Goal: Information Seeking & Learning: Learn about a topic

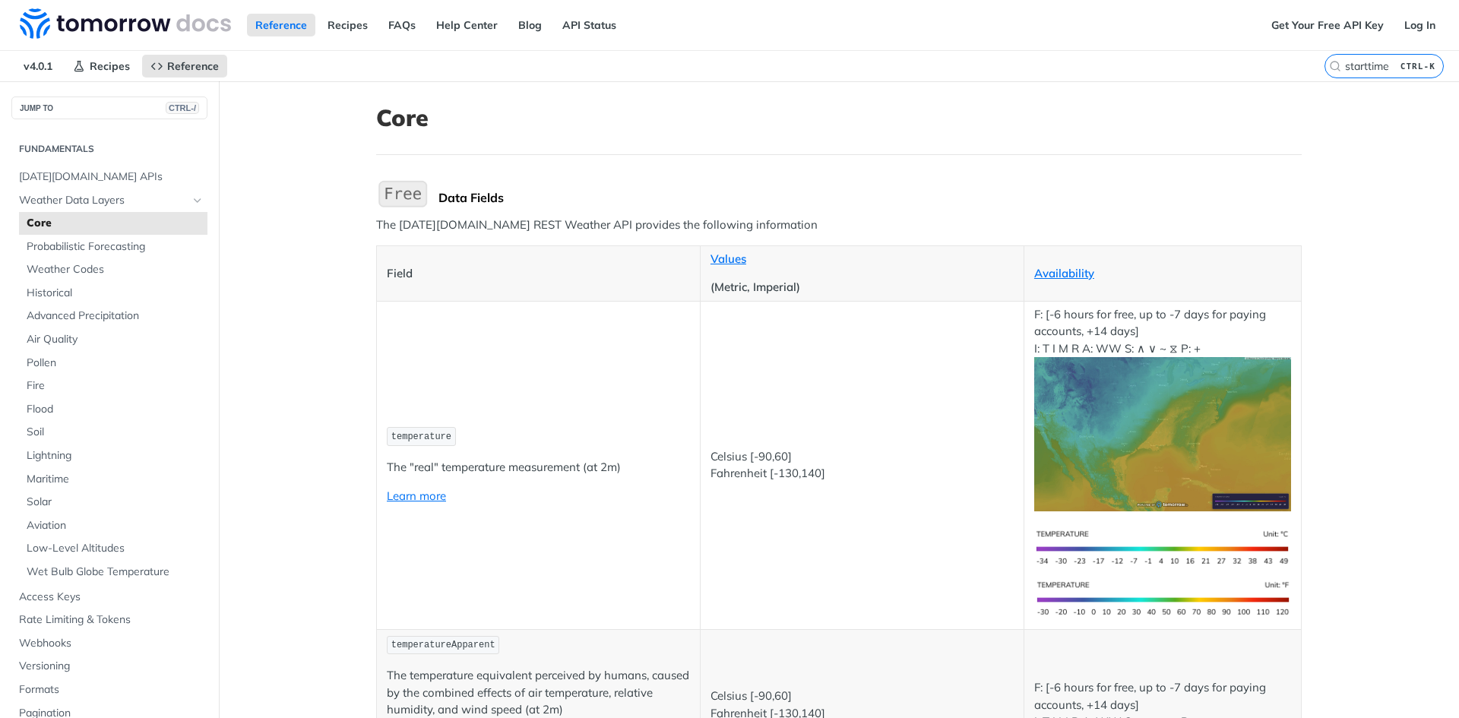
scroll to position [2668, 0]
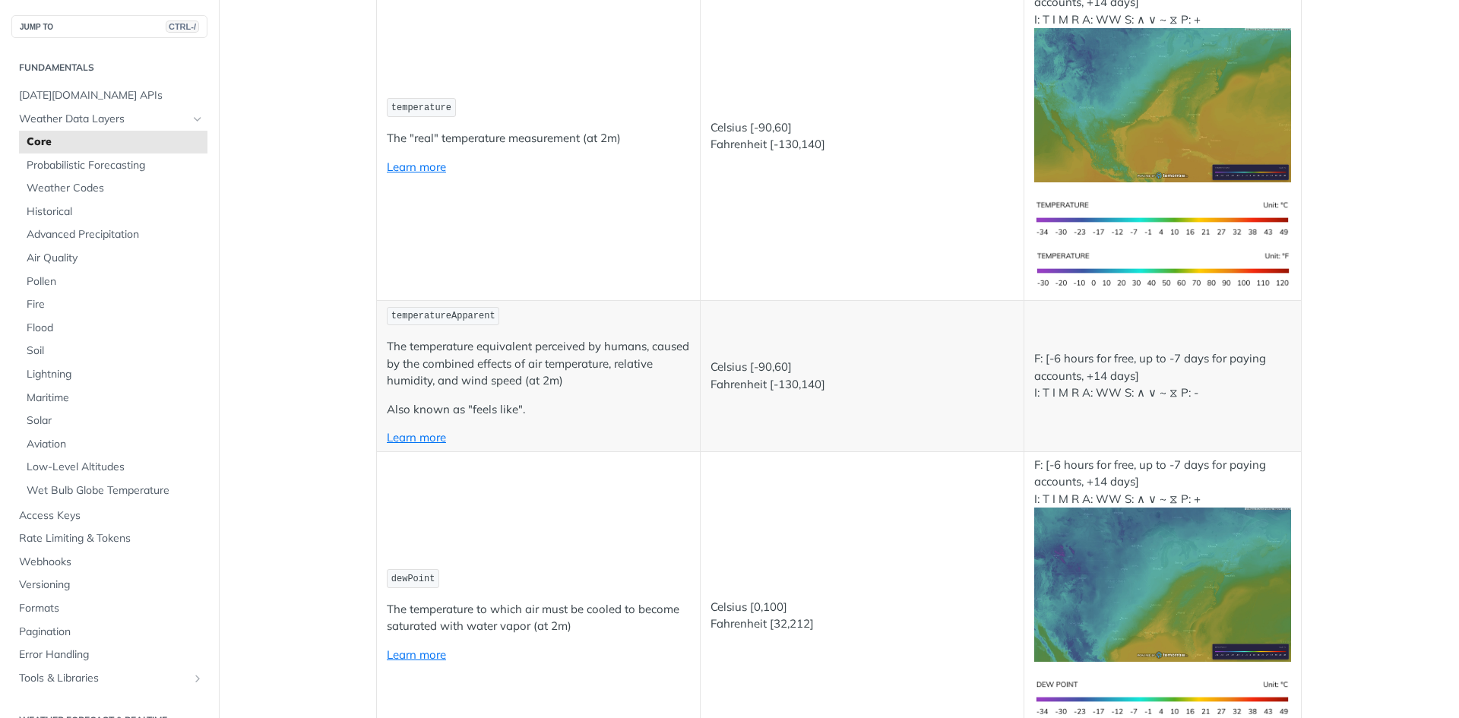
scroll to position [0, 0]
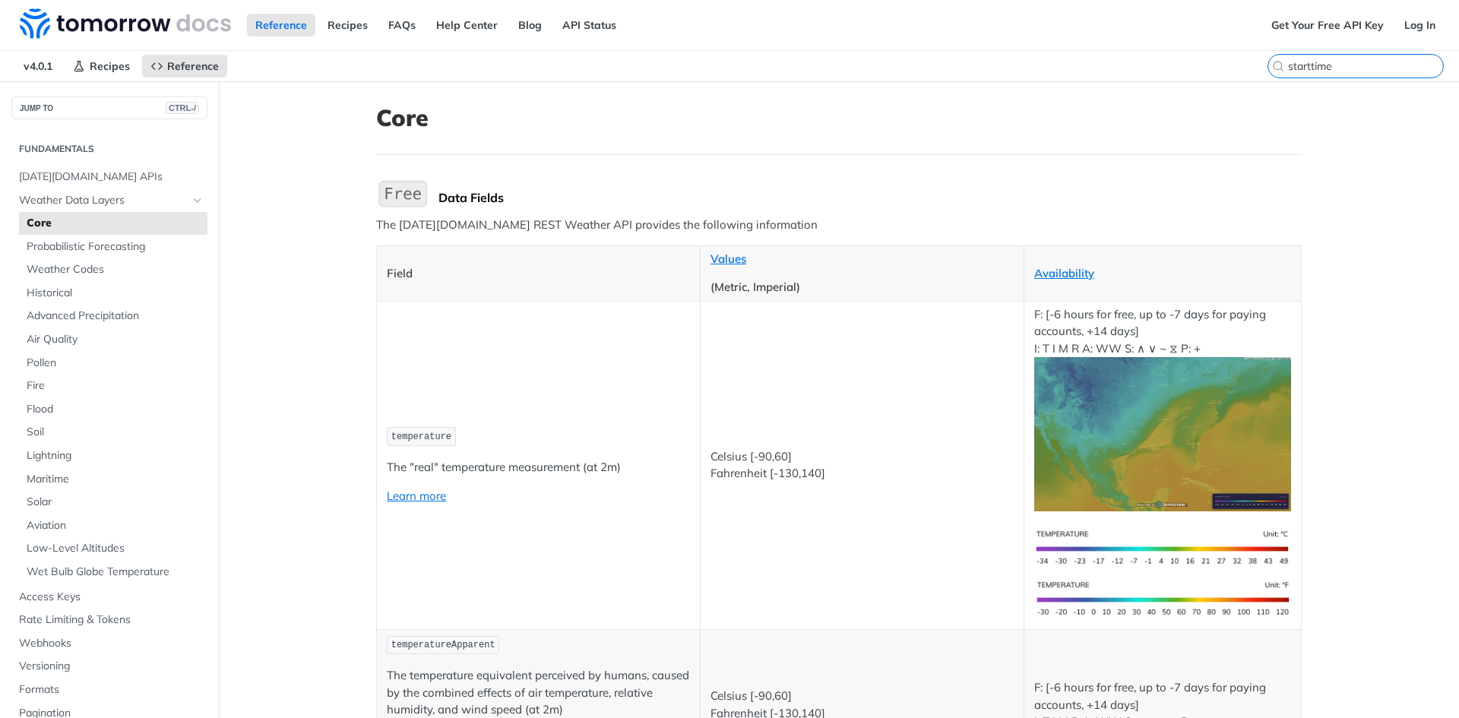
click at [1347, 70] on input "starttime" at bounding box center [1365, 66] width 155 height 14
drag, startPoint x: 1333, startPoint y: 55, endPoint x: 1309, endPoint y: 60, distance: 24.1
click at [1310, 60] on div "v4.0.1 Recipes Reference Core starttime CTRL-K" at bounding box center [729, 66] width 1459 height 30
click at [1337, 68] on input "starttime" at bounding box center [1365, 66] width 155 height 14
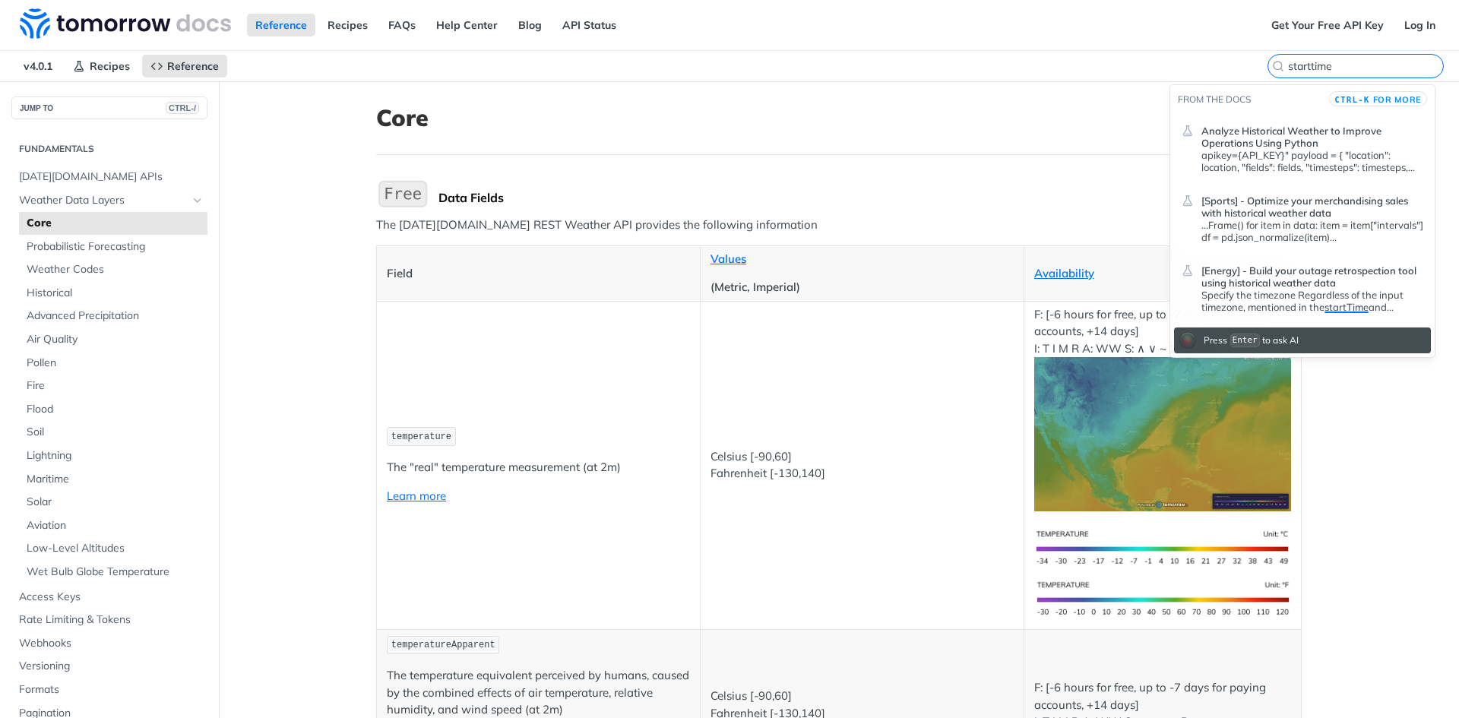
drag, startPoint x: 1321, startPoint y: 70, endPoint x: 1272, endPoint y: 70, distance: 48.6
click at [1272, 70] on label "starttime" at bounding box center [1355, 66] width 176 height 24
click at [1288, 70] on input "starttime" at bounding box center [1365, 66] width 155 height 14
paste input "epaindex"
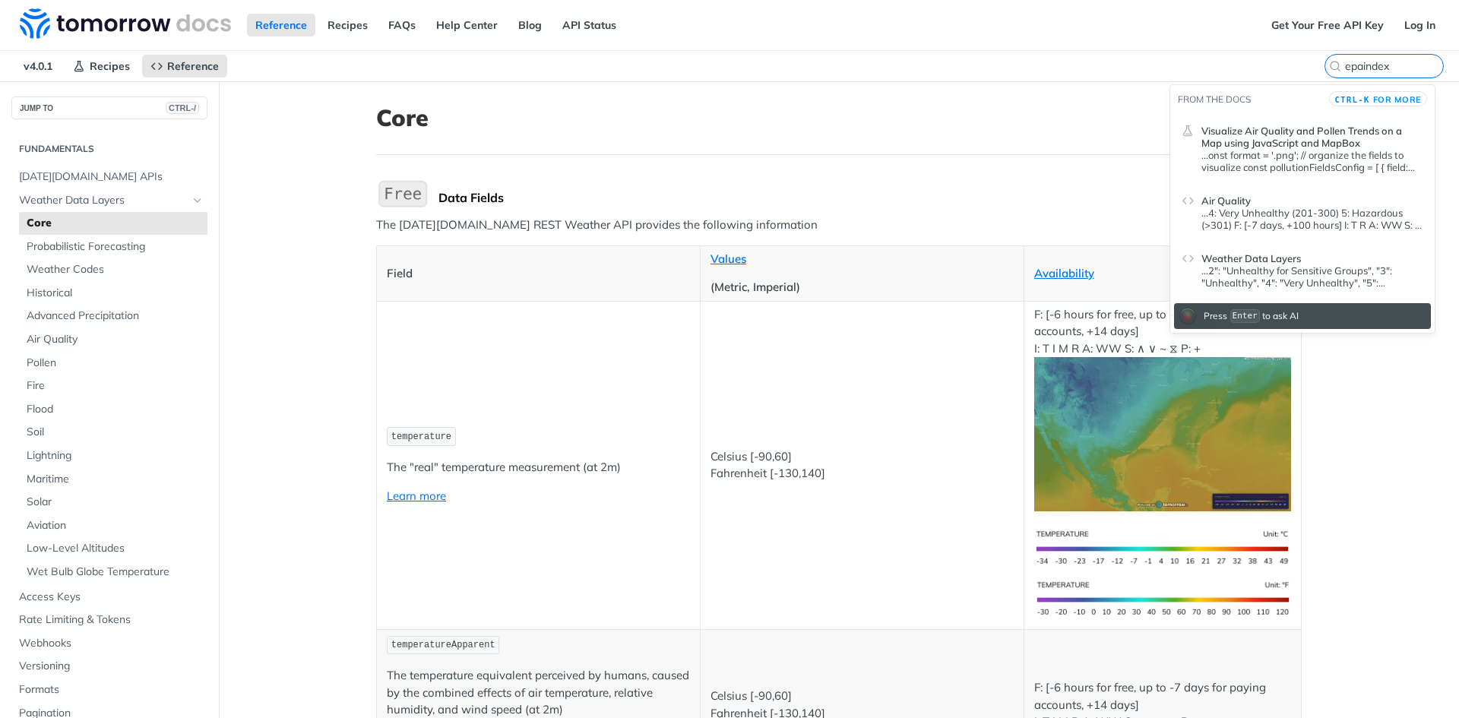
click at [1277, 280] on p "...2": "Unhealthy for Sensitive Groups", "3": "Unhealthy", "4": "Very Unhealthy…" at bounding box center [1312, 276] width 222 height 24
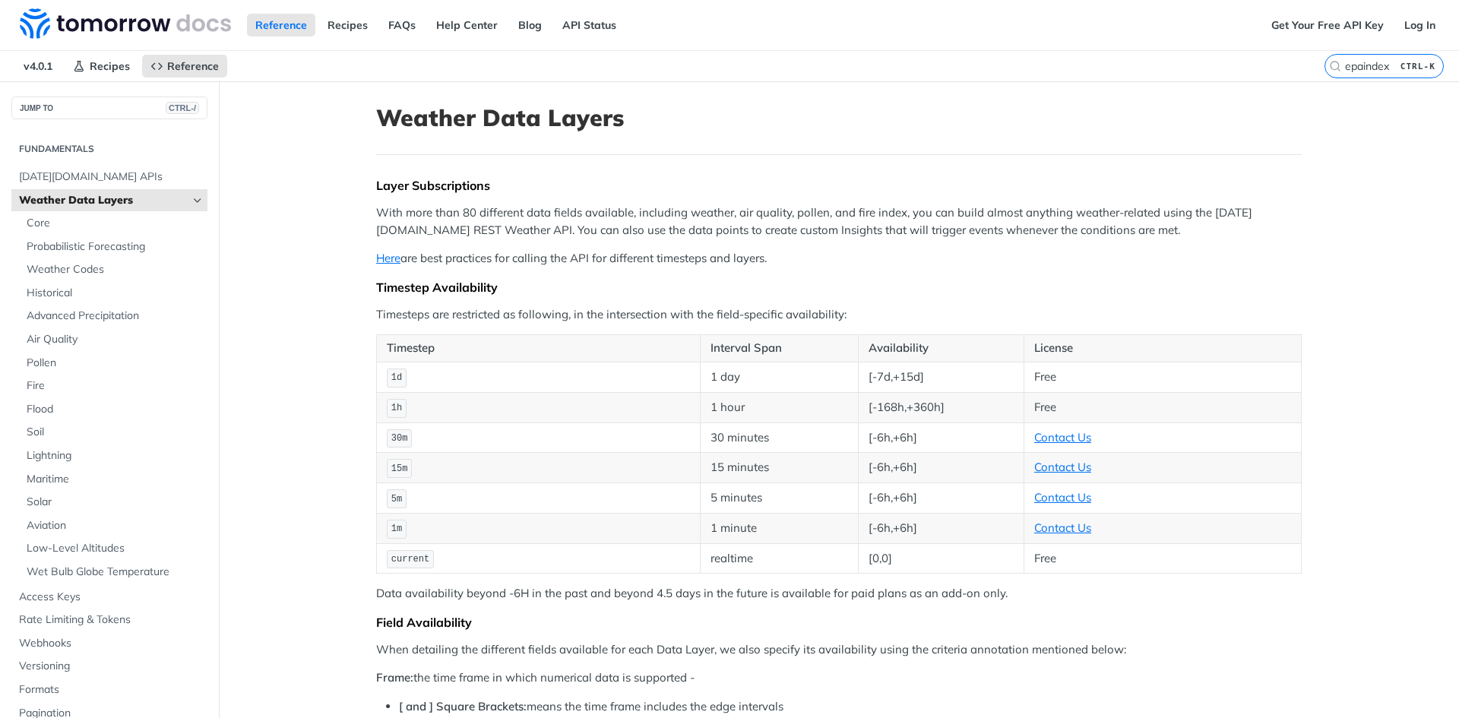
click at [959, 153] on header "Weather Data Layers" at bounding box center [839, 129] width 926 height 51
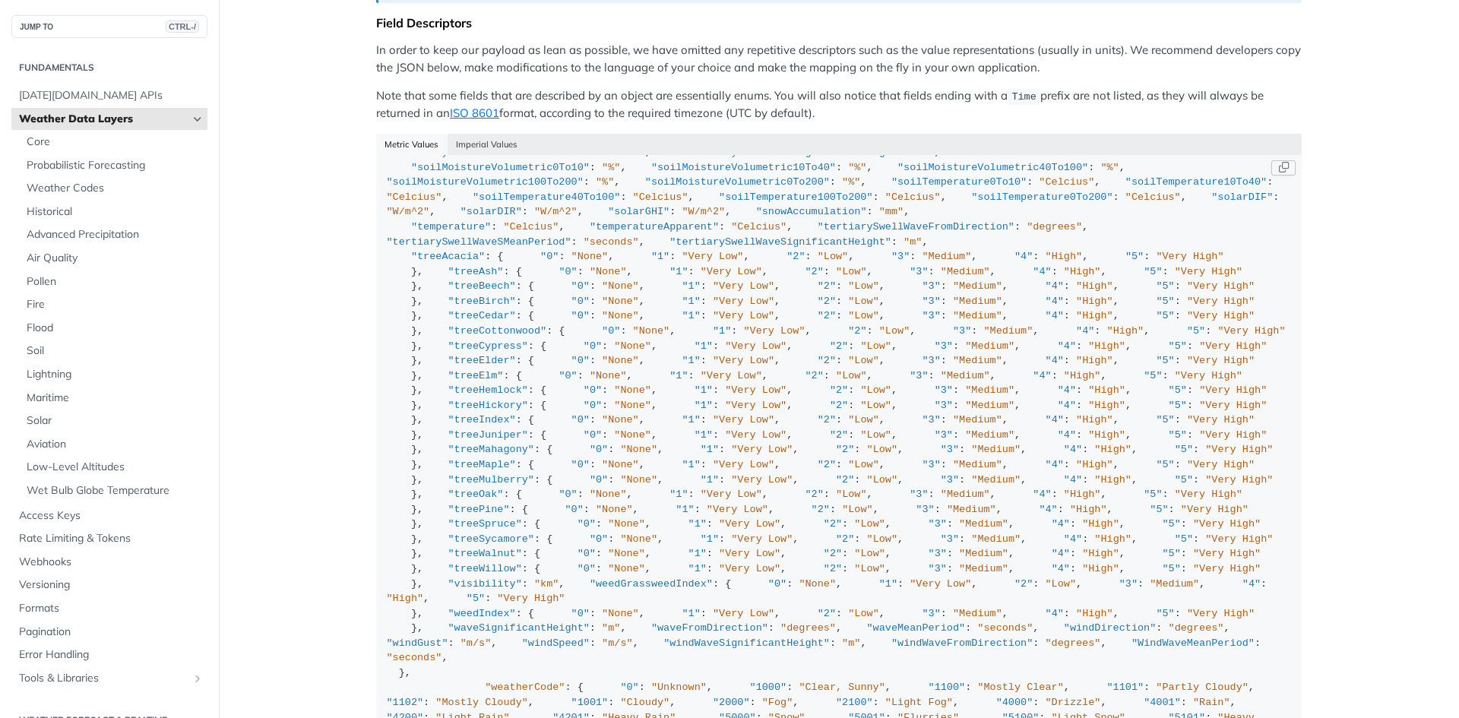
scroll to position [304, 0]
drag, startPoint x: 1355, startPoint y: 139, endPoint x: 1315, endPoint y: 96, distance: 59.1
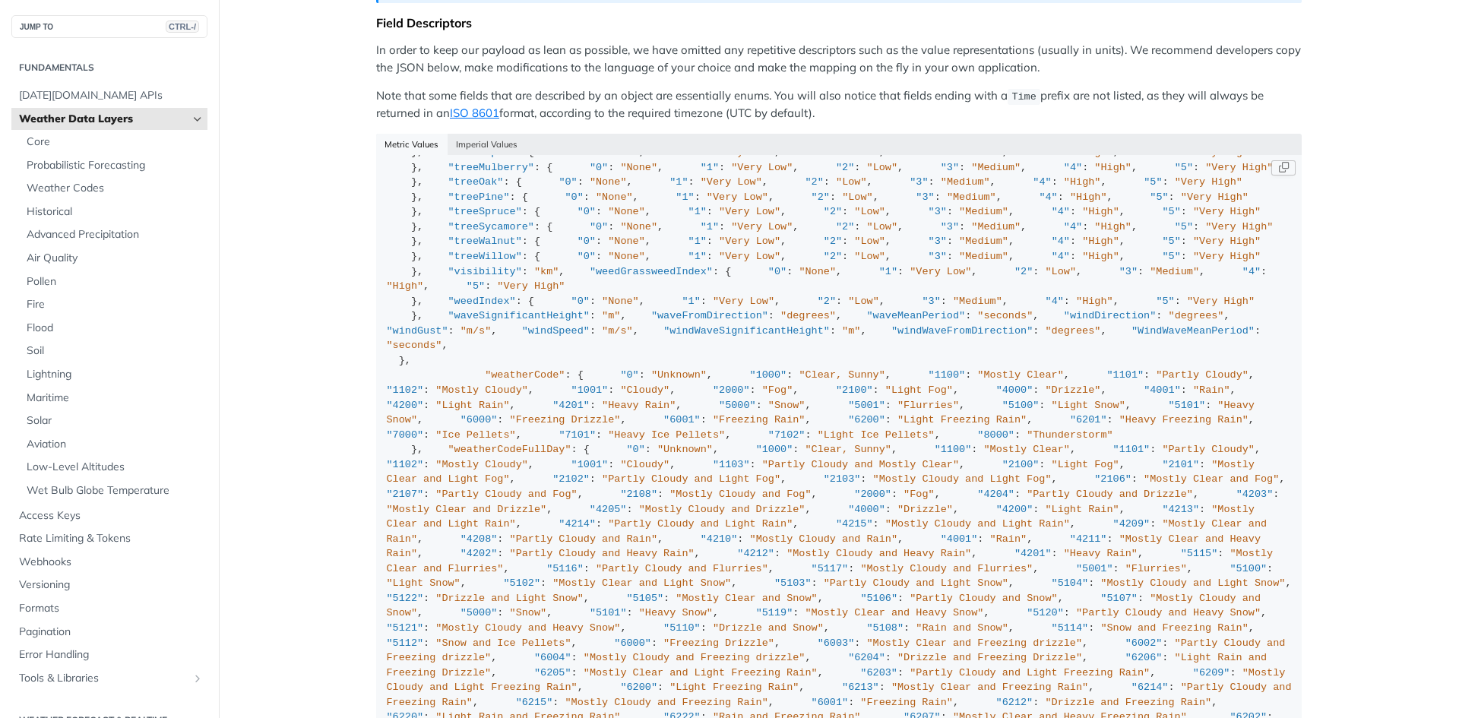
scroll to position [626, 0]
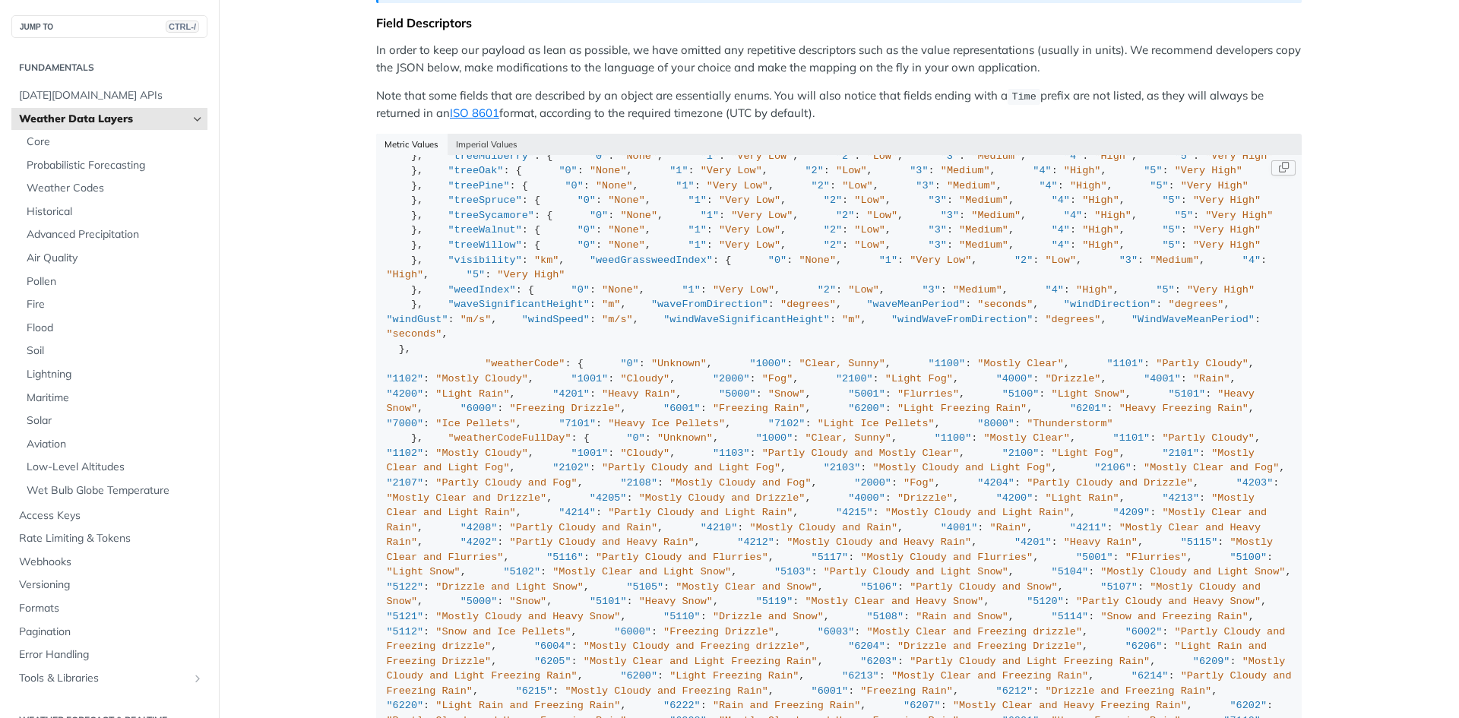
click at [555, 388] on div "{ "cloudBase" : "km" , "cloudCeiling" : "km" , "cloudCover" : "%" , "dewPoint" …" at bounding box center [839, 595] width 905 height 2111
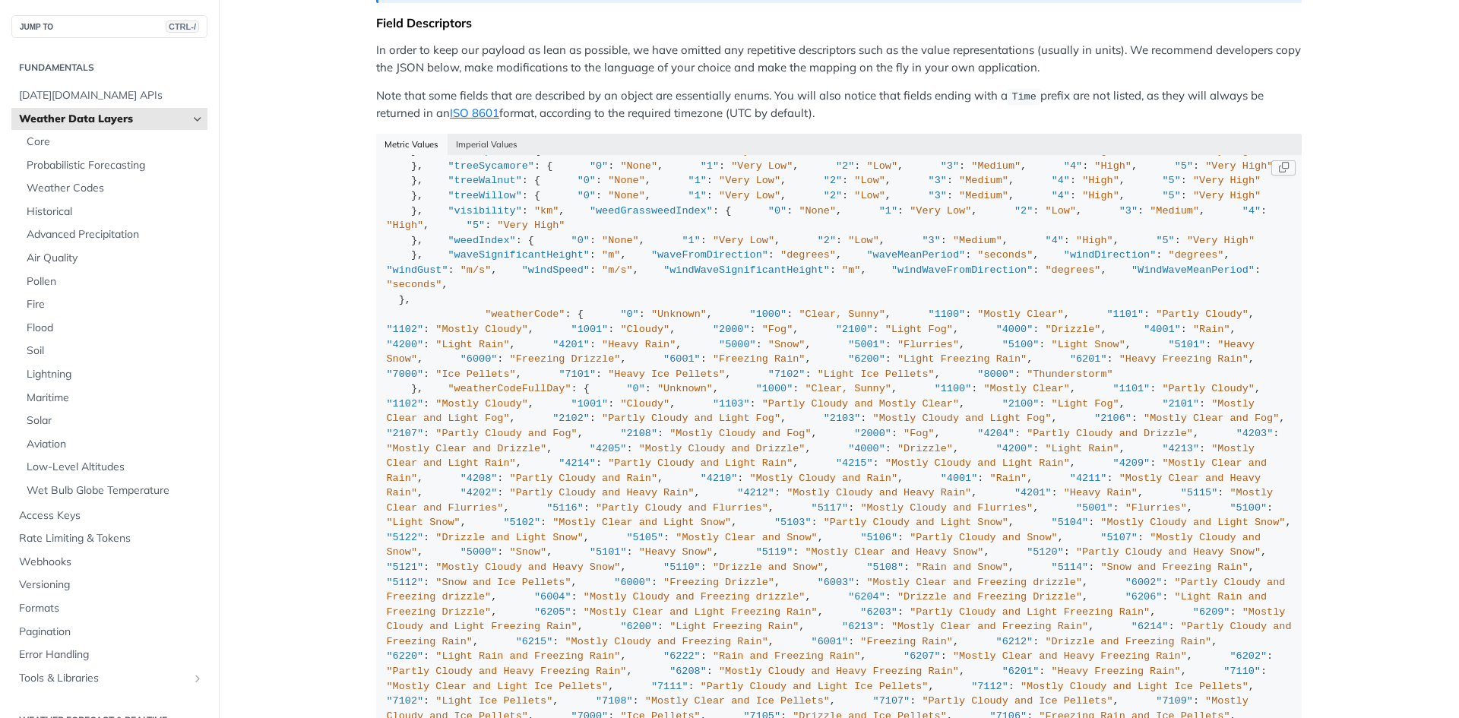
scroll to position [702, 0]
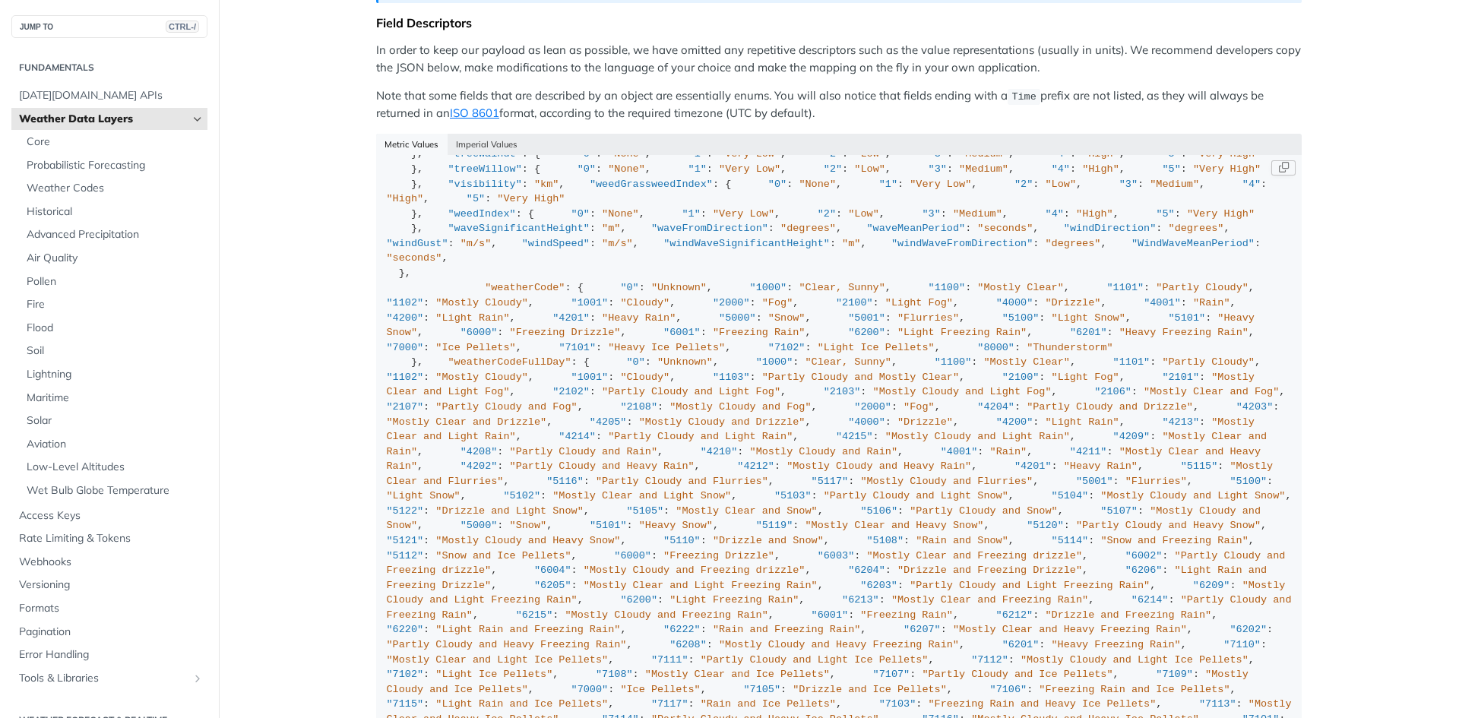
drag, startPoint x: 419, startPoint y: 356, endPoint x: 571, endPoint y: 461, distance: 185.7
click at [571, 461] on div "{ "cloudBase" : "km" , "cloudCeiling" : "km" , "cloudCover" : "%" , "dewPoint" …" at bounding box center [839, 519] width 905 height 2111
click at [656, 438] on div "{ "cloudBase" : "km" , "cloudCeiling" : "km" , "cloudCover" : "%" , "dewPoint" …" at bounding box center [839, 519] width 905 height 2111
click at [596, 426] on div "{ "cloudBase" : "km" , "cloudCeiling" : "km" , "cloudCover" : "%" , "dewPoint" …" at bounding box center [839, 519] width 905 height 2111
drag, startPoint x: 532, startPoint y: 365, endPoint x: 448, endPoint y: 368, distance: 83.6
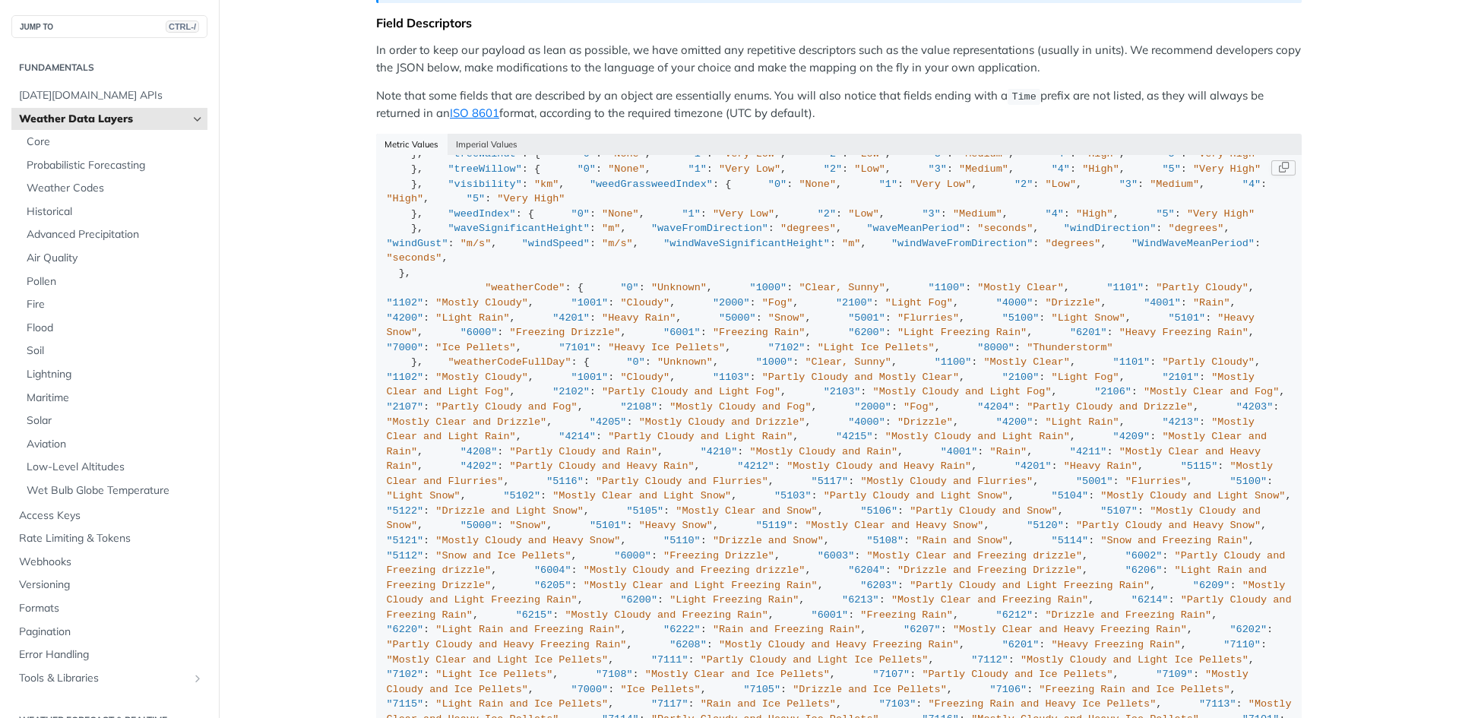
copy span "Waxing Crescent"
copy span "First Quarter"
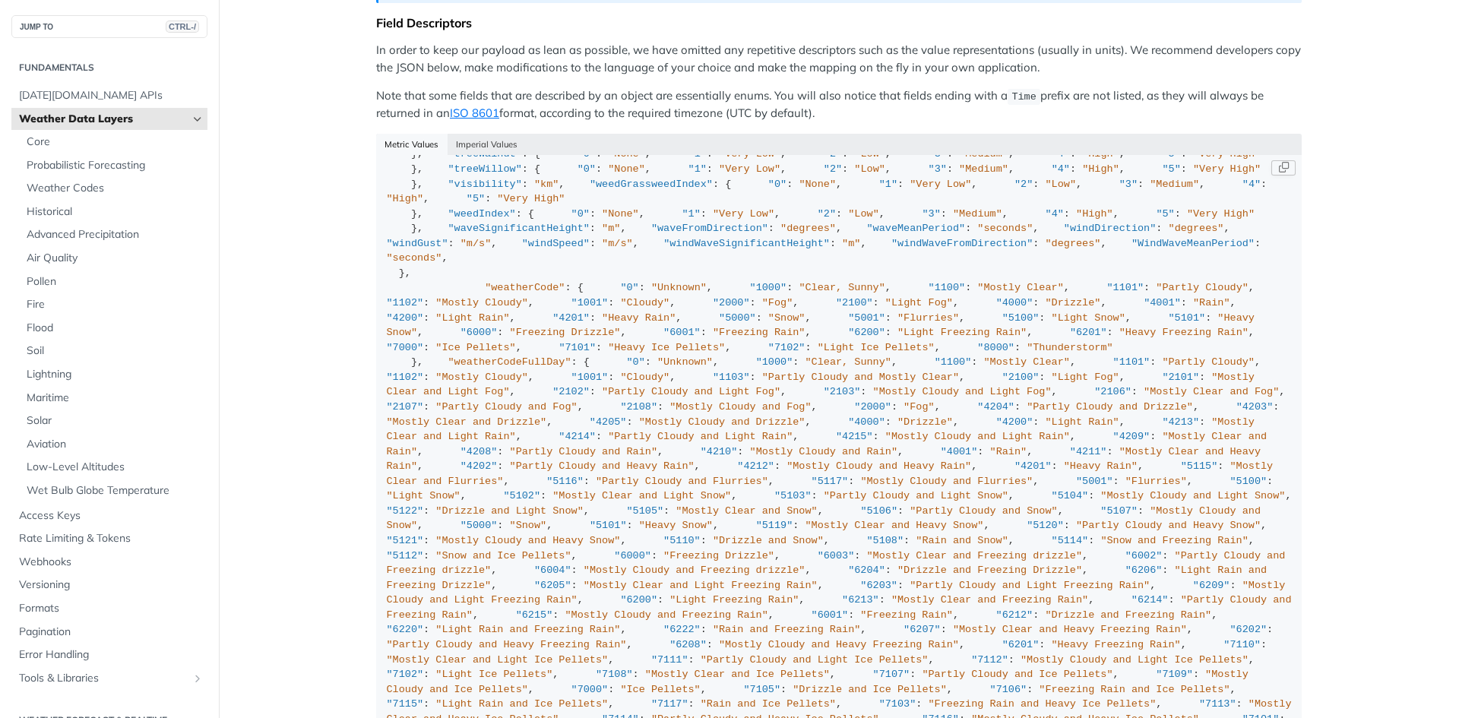
drag, startPoint x: 447, startPoint y: 400, endPoint x: 524, endPoint y: 400, distance: 77.5
copy span "Waxing Gibbous"
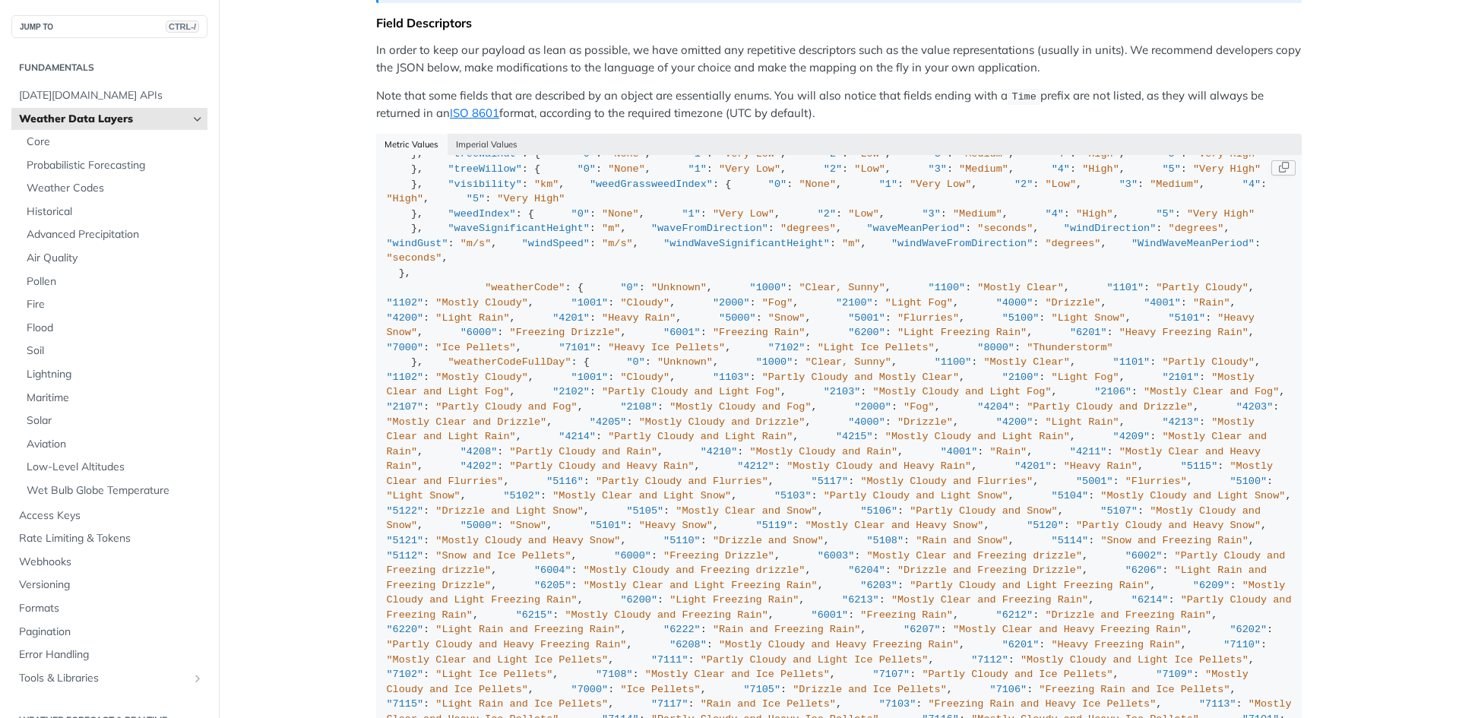
copy span "Full"
drag, startPoint x: 449, startPoint y: 428, endPoint x: 527, endPoint y: 428, distance: 78.3
copy span "Waning Gibbous"
drag, startPoint x: 449, startPoint y: 446, endPoint x: 522, endPoint y: 447, distance: 73.0
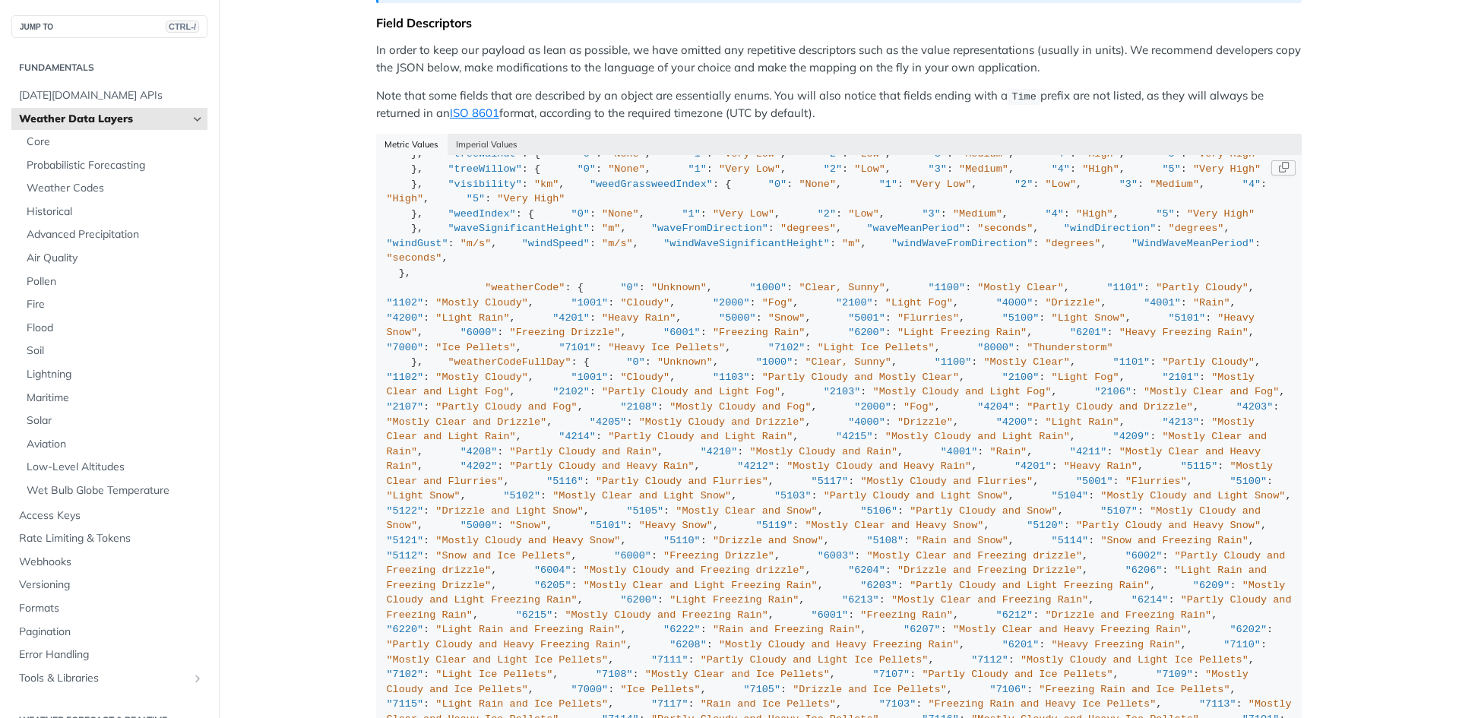
copy span "Third Quarter"
drag, startPoint x: 449, startPoint y: 457, endPoint x: 533, endPoint y: 457, distance: 83.6
copy span "Waning Crescent"
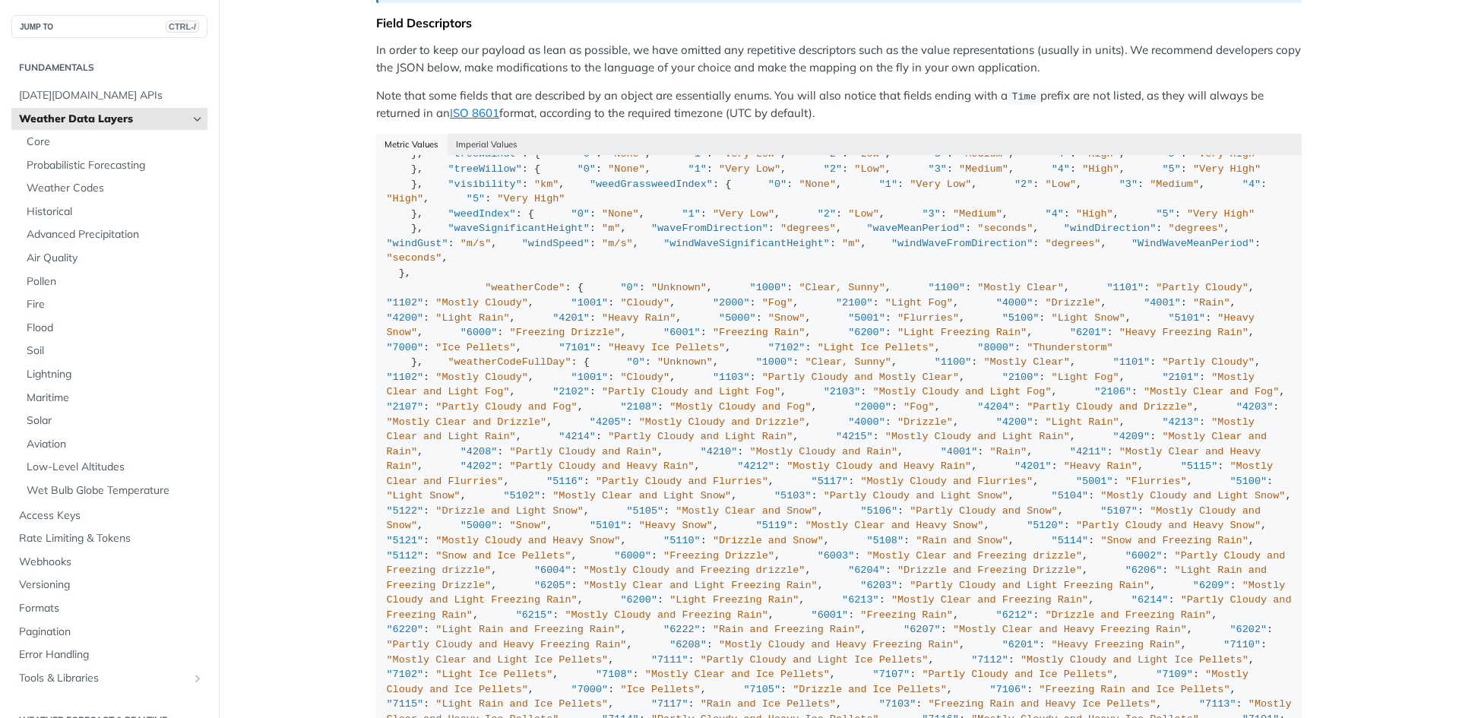
copy span "moonPhase"
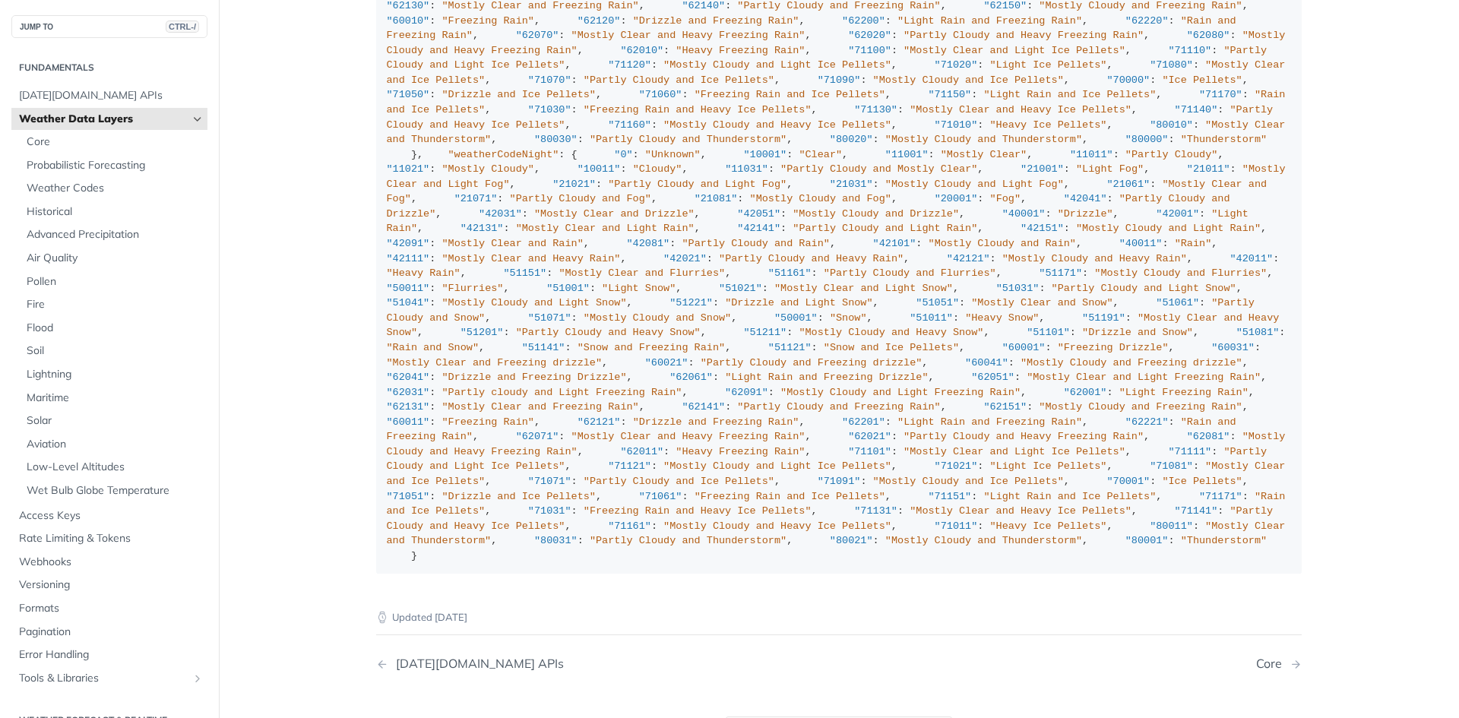
scroll to position [0, 0]
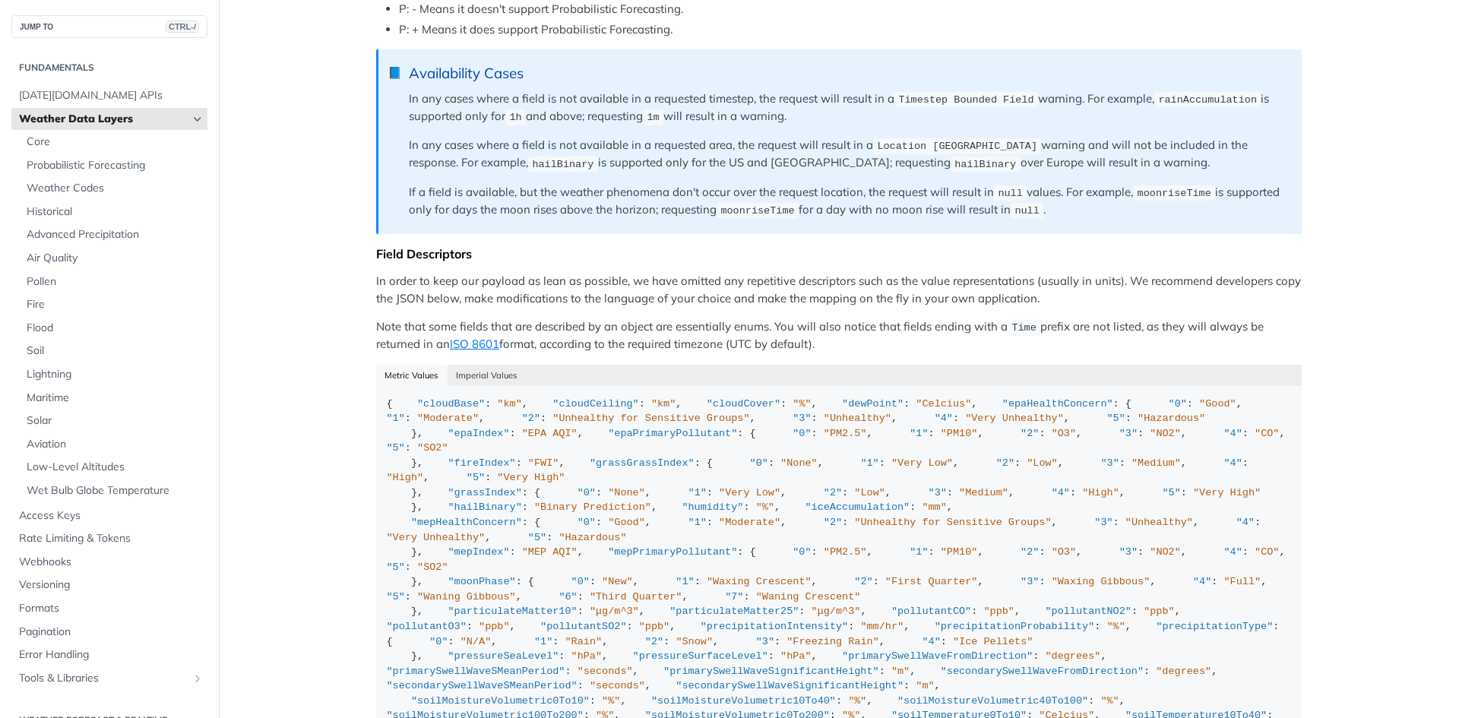
scroll to position [1226, 0]
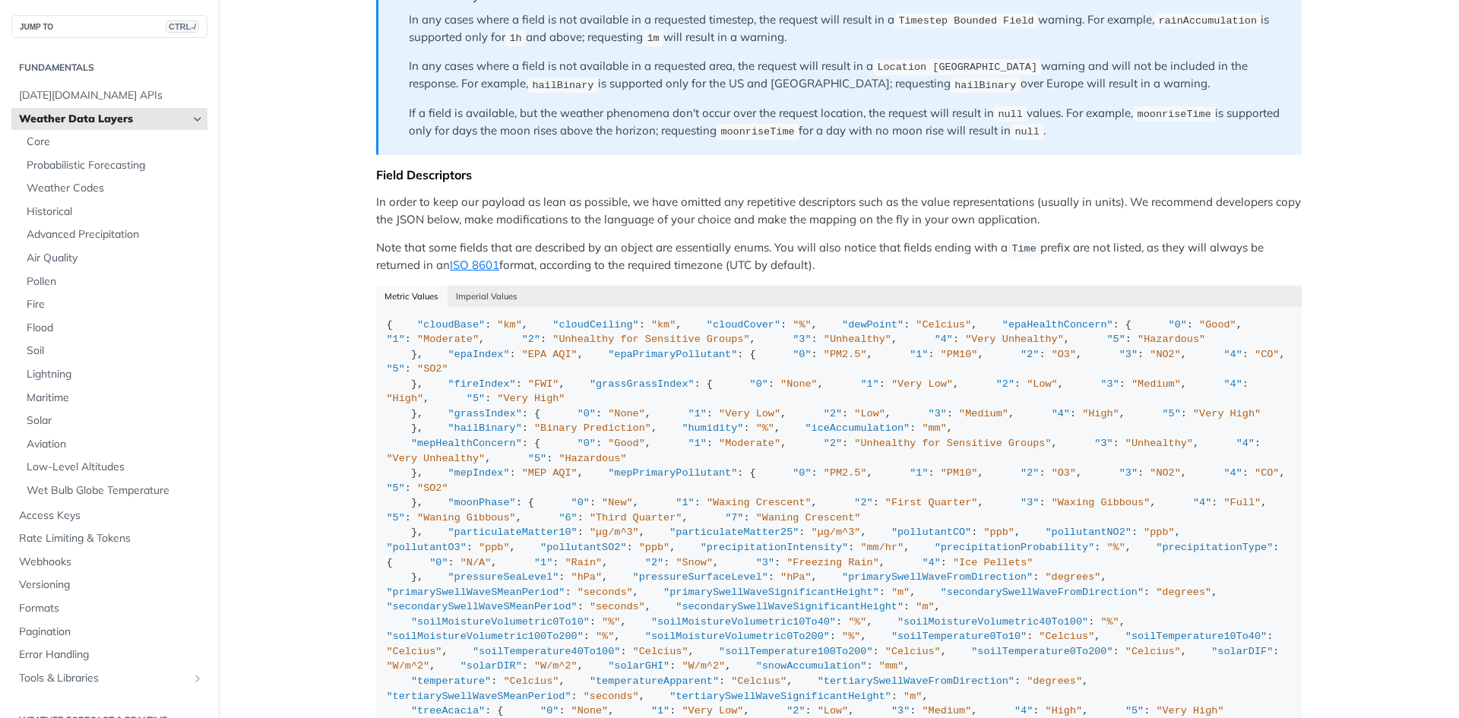
click at [923, 252] on p "Note that some fields that are described by an object are essentially enums. Yo…" at bounding box center [839, 256] width 926 height 35
drag, startPoint x: 299, startPoint y: 365, endPoint x: 324, endPoint y: 367, distance: 25.9
click at [296, 366] on main "JUMP TO CTRL-/ Fundamentals Tomorrow.io APIs Weather Data Layers Core Probabili…" at bounding box center [729, 18] width 1459 height 2327
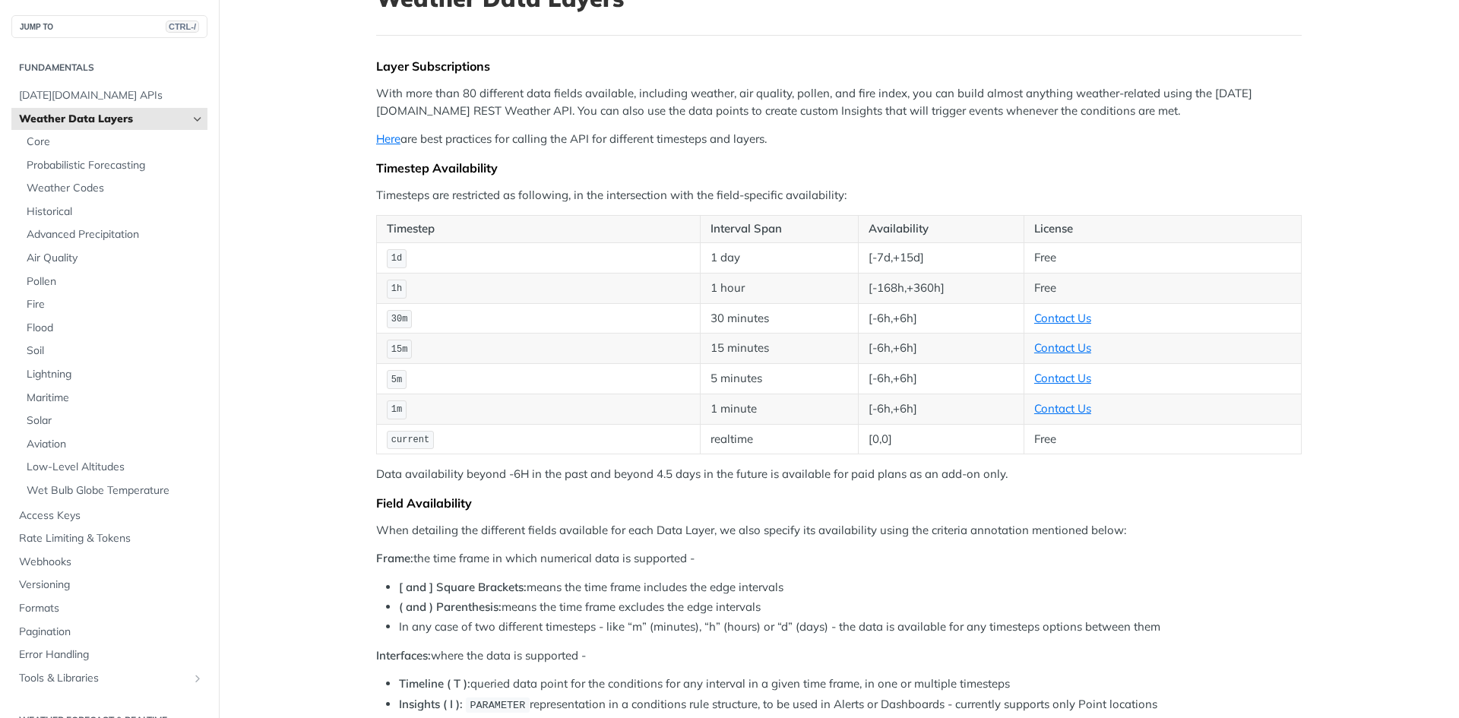
scroll to position [0, 0]
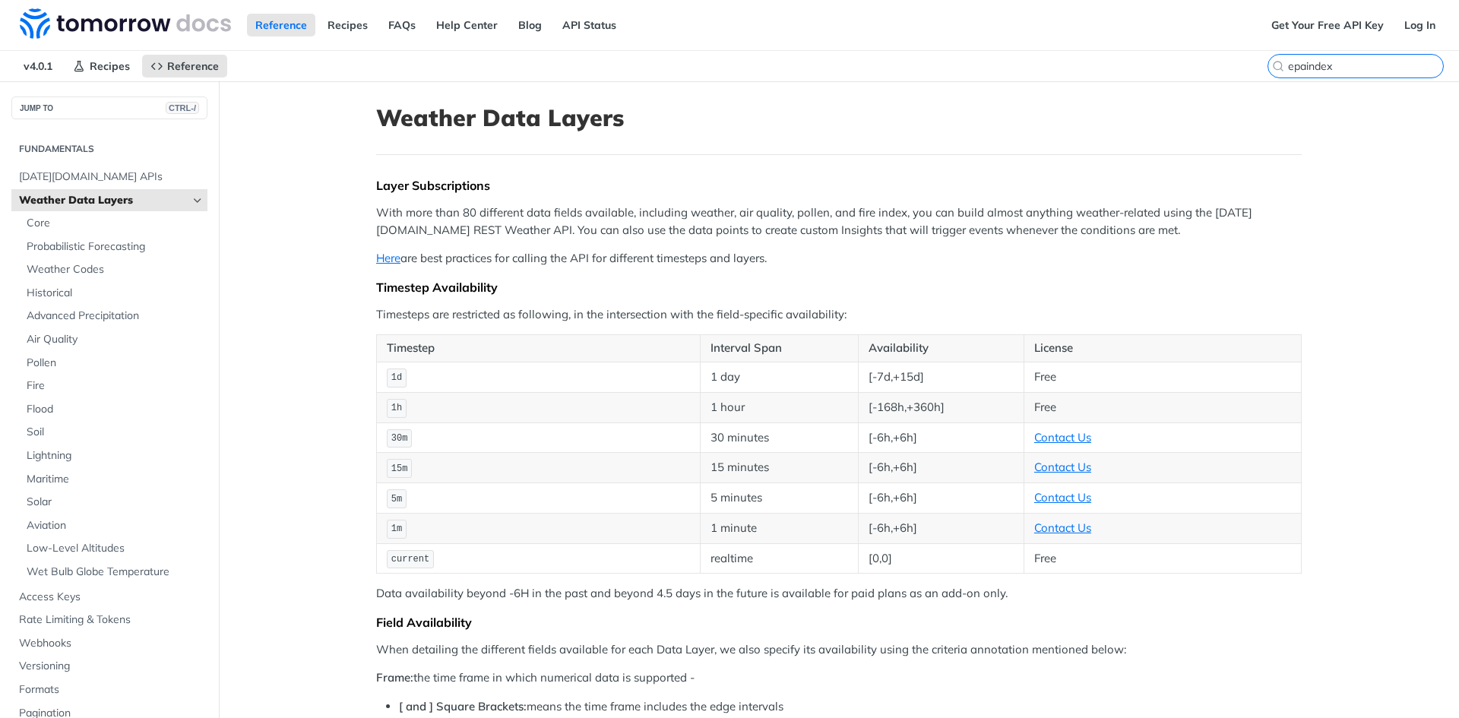
click at [1345, 62] on input "epaindex" at bounding box center [1365, 66] width 155 height 14
click at [1308, 70] on input "epaindex" at bounding box center [1365, 66] width 155 height 14
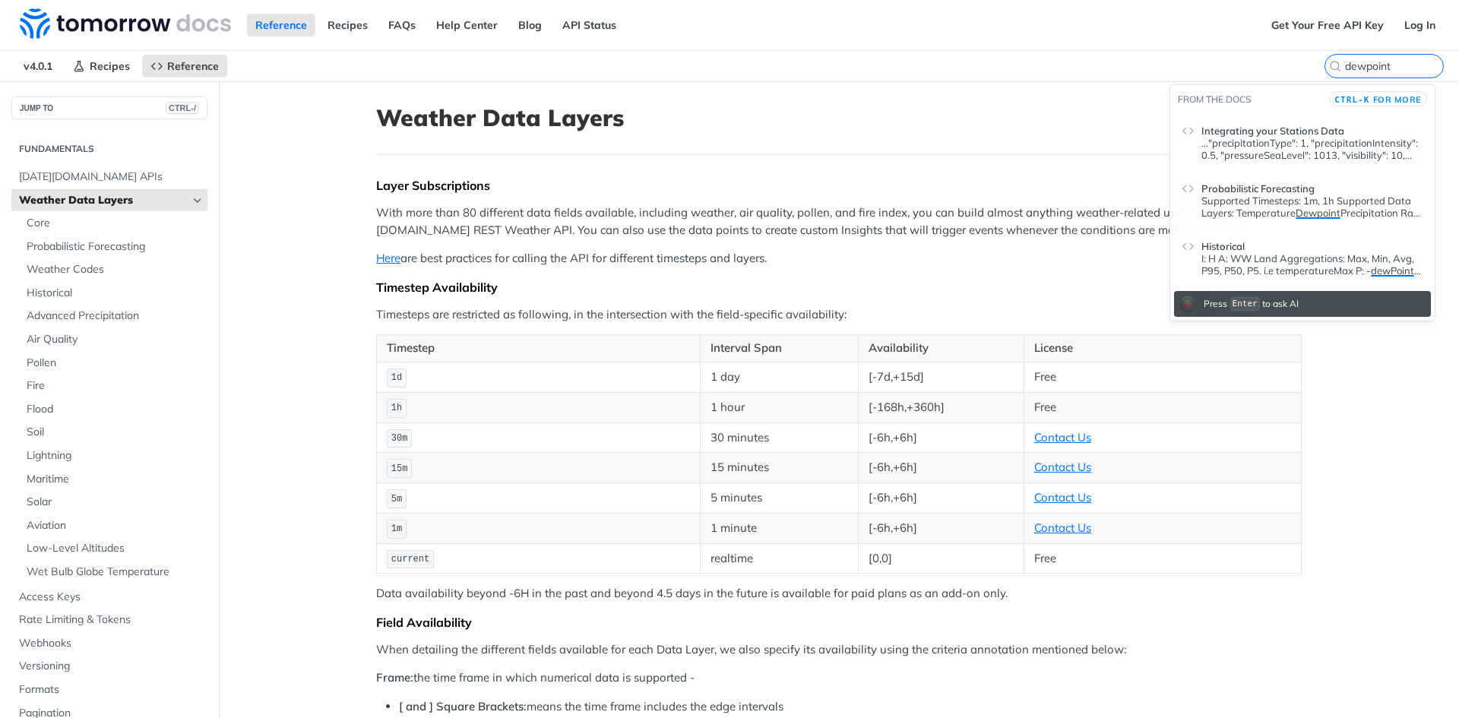
click at [1265, 196] on p "Supported Timesteps: 1m, 1h Supported Data Layers: Temperature Dewpoint Precipi…" at bounding box center [1312, 207] width 222 height 24
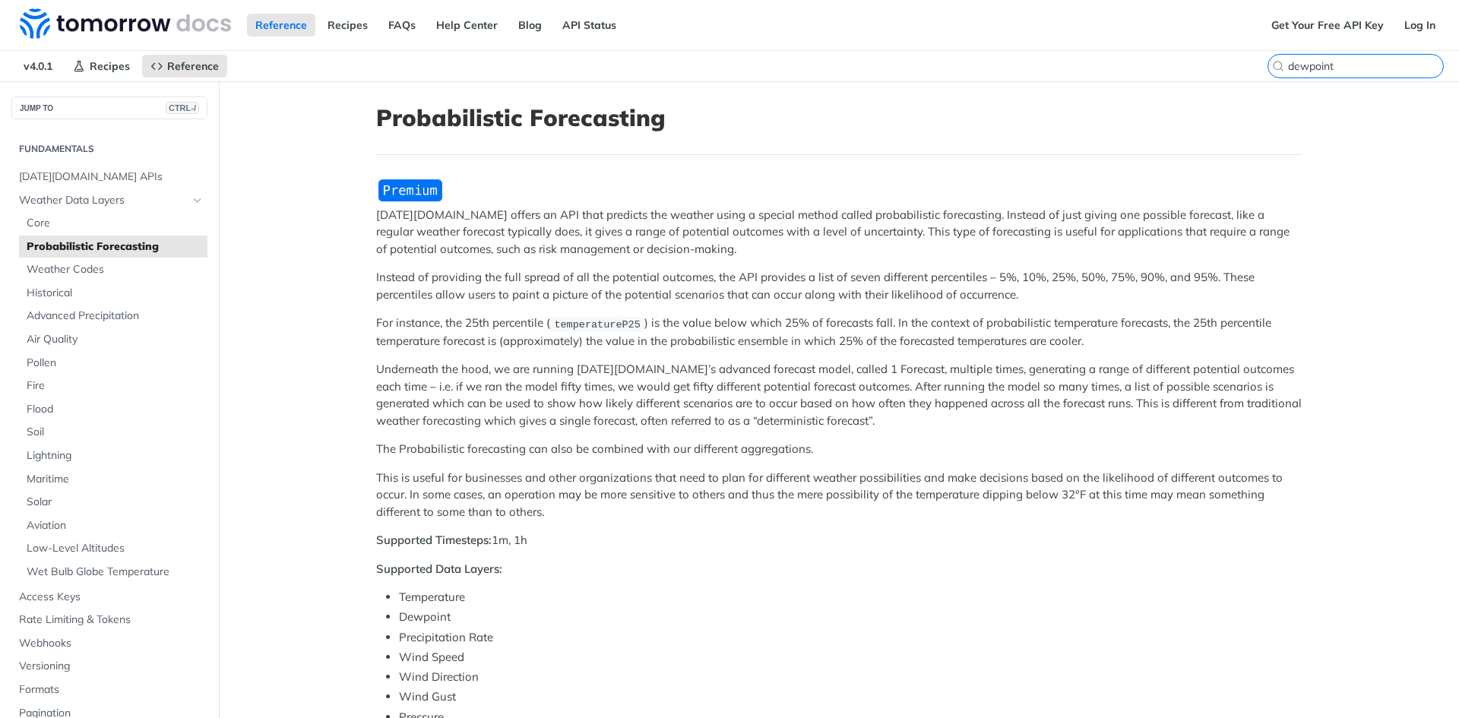
click at [1373, 60] on input "dewpoint" at bounding box center [1365, 66] width 155 height 14
click at [1326, 66] on input "dewpoint" at bounding box center [1365, 66] width 155 height 14
click at [1330, 160] on main "JUMP TO CTRL-/ Fundamentals Tomorrow.io APIs Weather Data Layers Core Probabili…" at bounding box center [729, 718] width 1459 height 1275
click at [1355, 71] on input "dewpoint" at bounding box center [1365, 66] width 155 height 14
click at [1338, 71] on input "dewpoint" at bounding box center [1365, 66] width 155 height 14
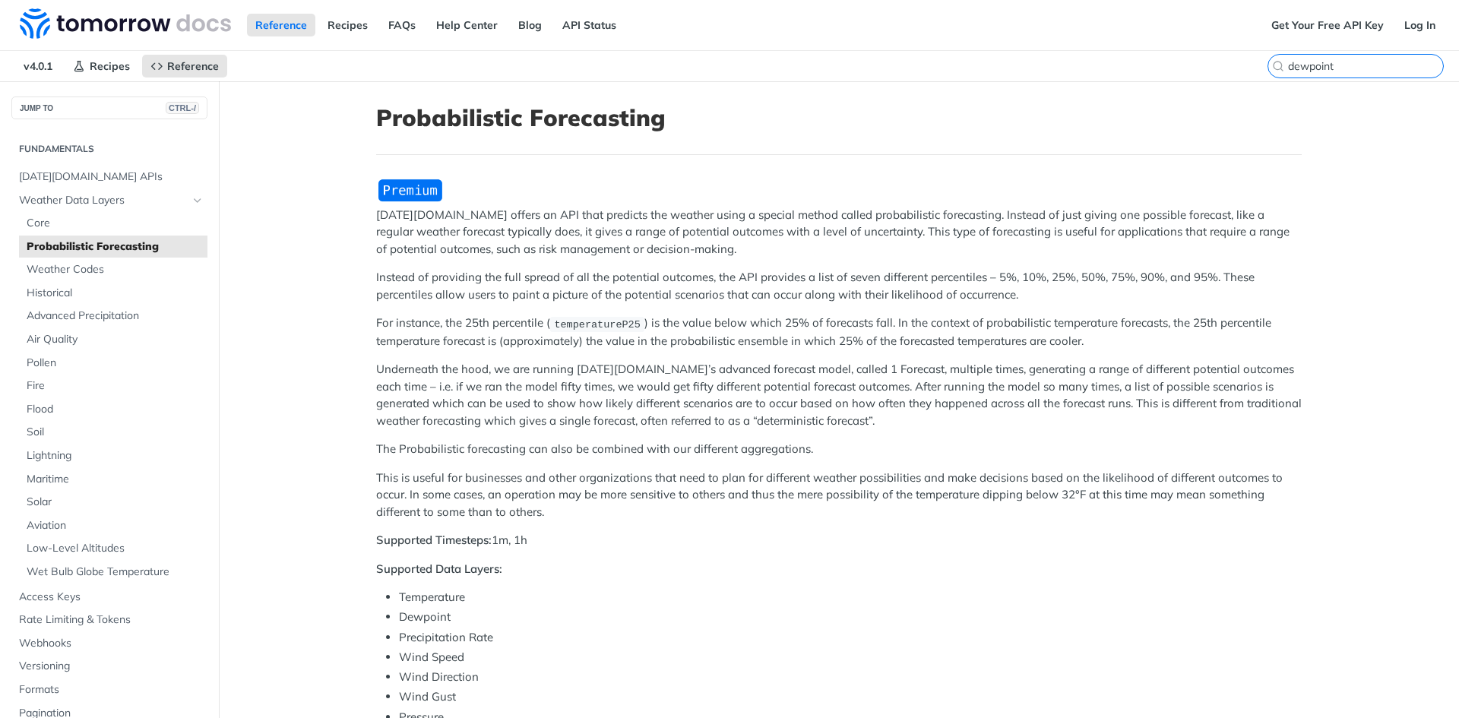
click at [1336, 68] on input "dewpoint" at bounding box center [1365, 66] width 155 height 14
click at [1293, 62] on input "dewpoint" at bounding box center [1365, 66] width 155 height 14
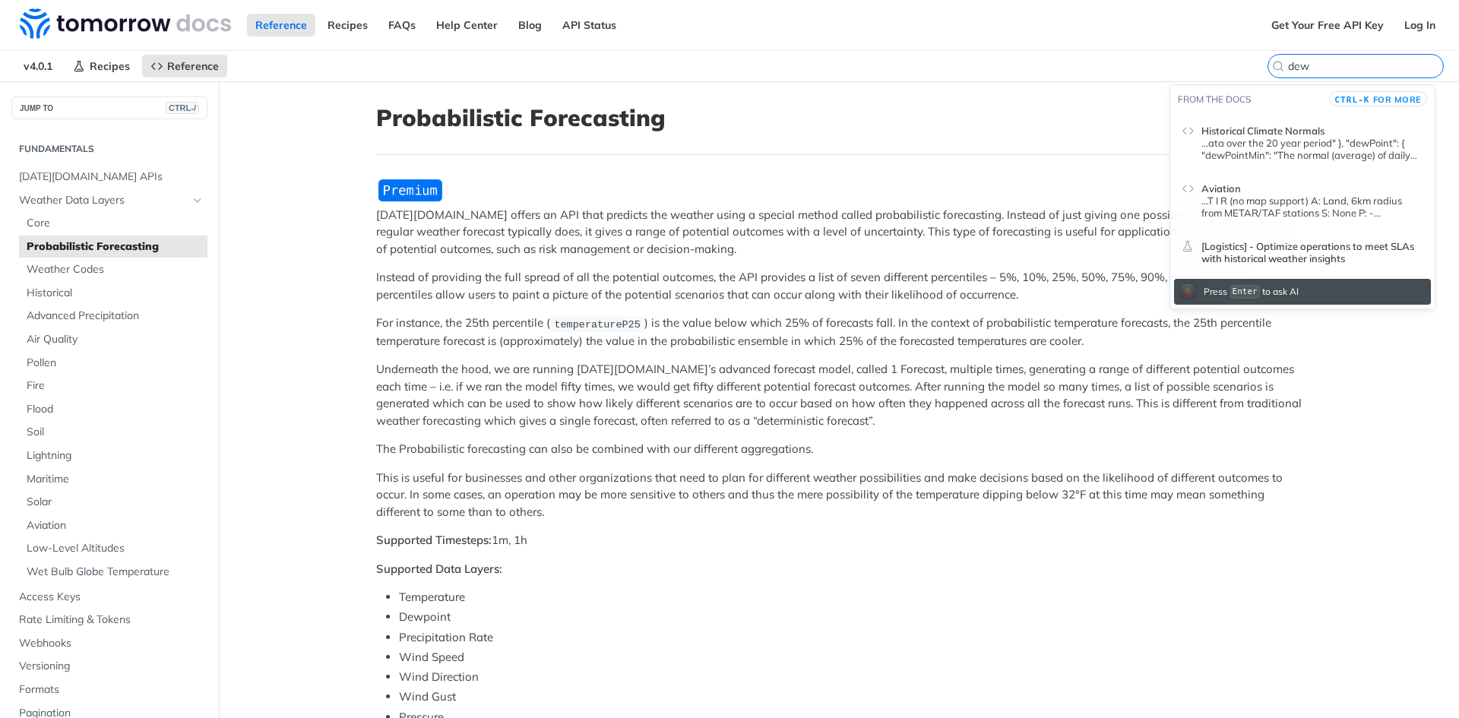
type input "dew"
click at [1345, 143] on p "...ata over the 20 year period" }, "dewPoint": { "dewPointMin": "The normal (av…" at bounding box center [1312, 149] width 222 height 24
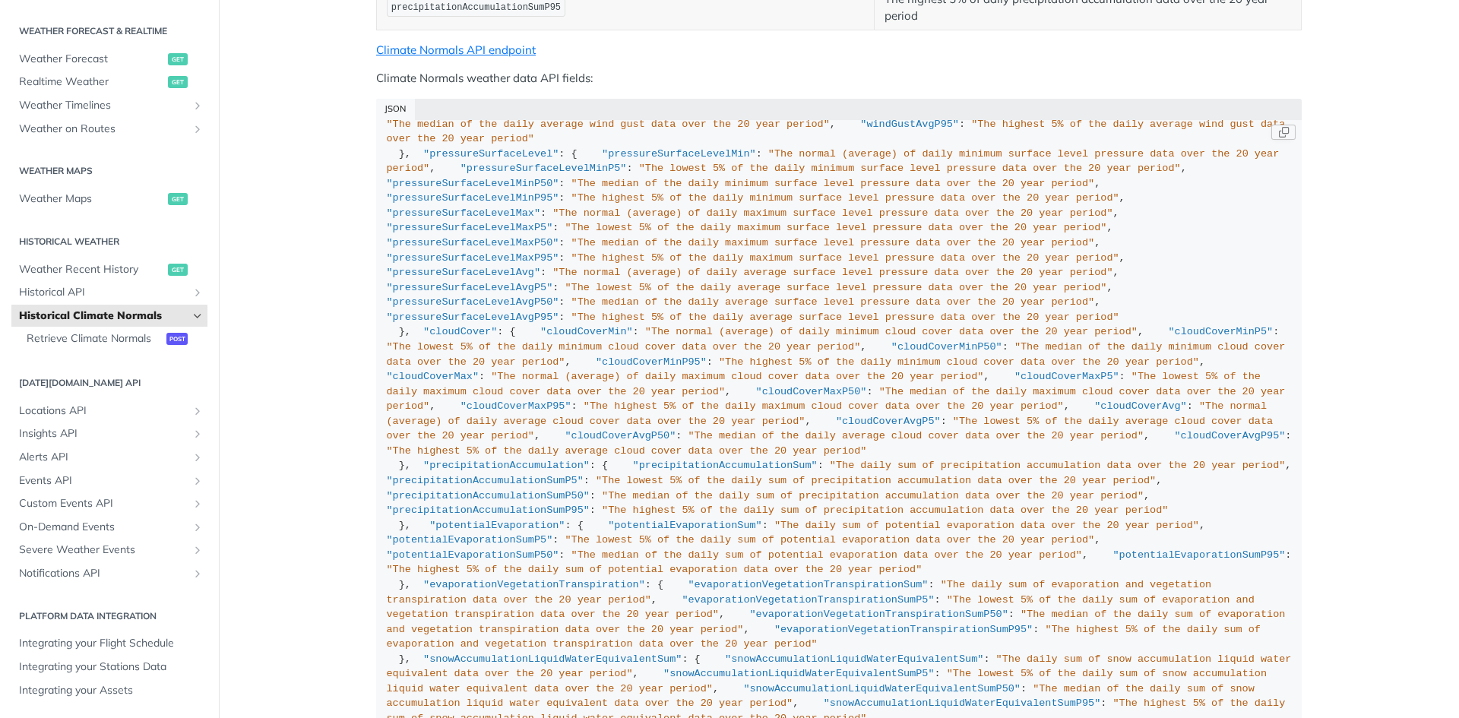
scroll to position [1426, 0]
click at [1422, 223] on main "JUMP TO CTRL-/ Fundamentals Tomorrow.io APIs Weather Data Layers Core Probabili…" at bounding box center [729, 85] width 1459 height 1947
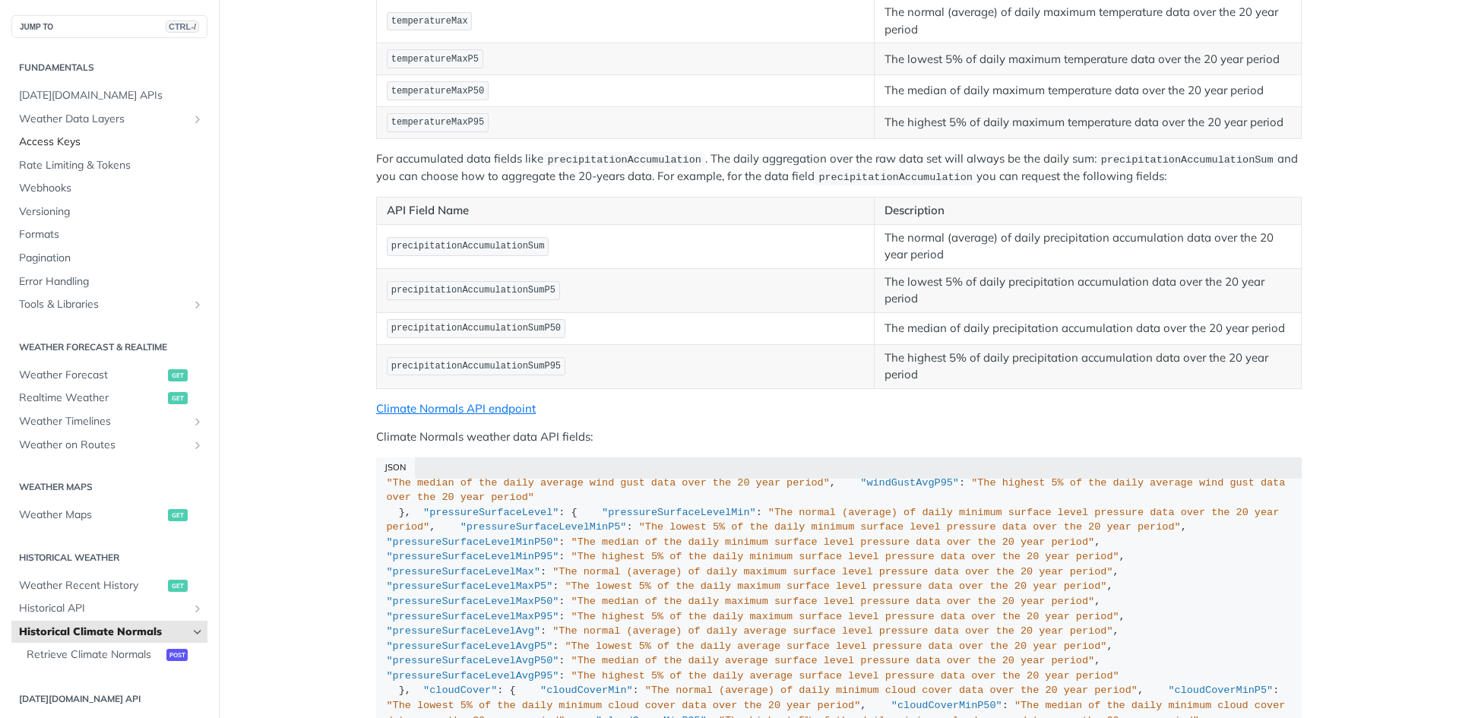
scroll to position [514, 0]
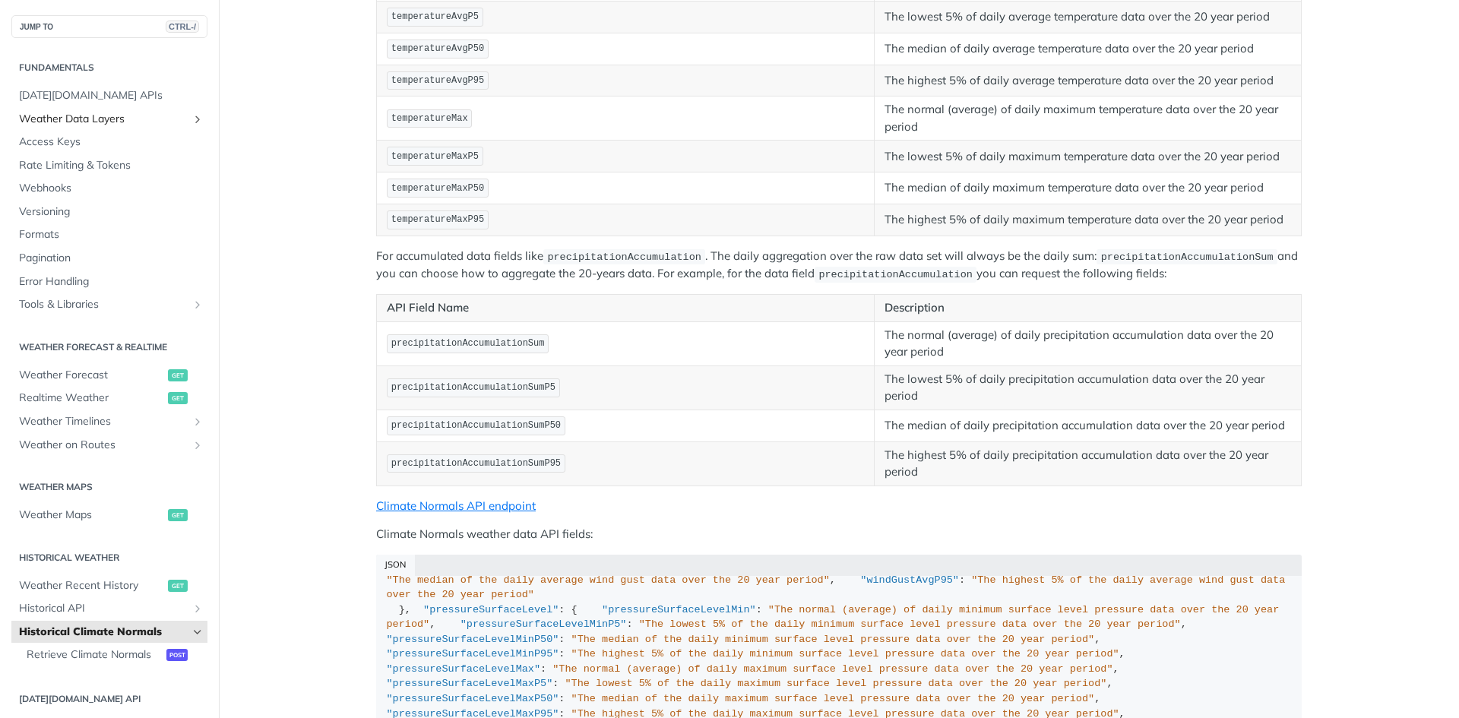
click at [177, 122] on link "Weather Data Layers" at bounding box center [109, 119] width 196 height 23
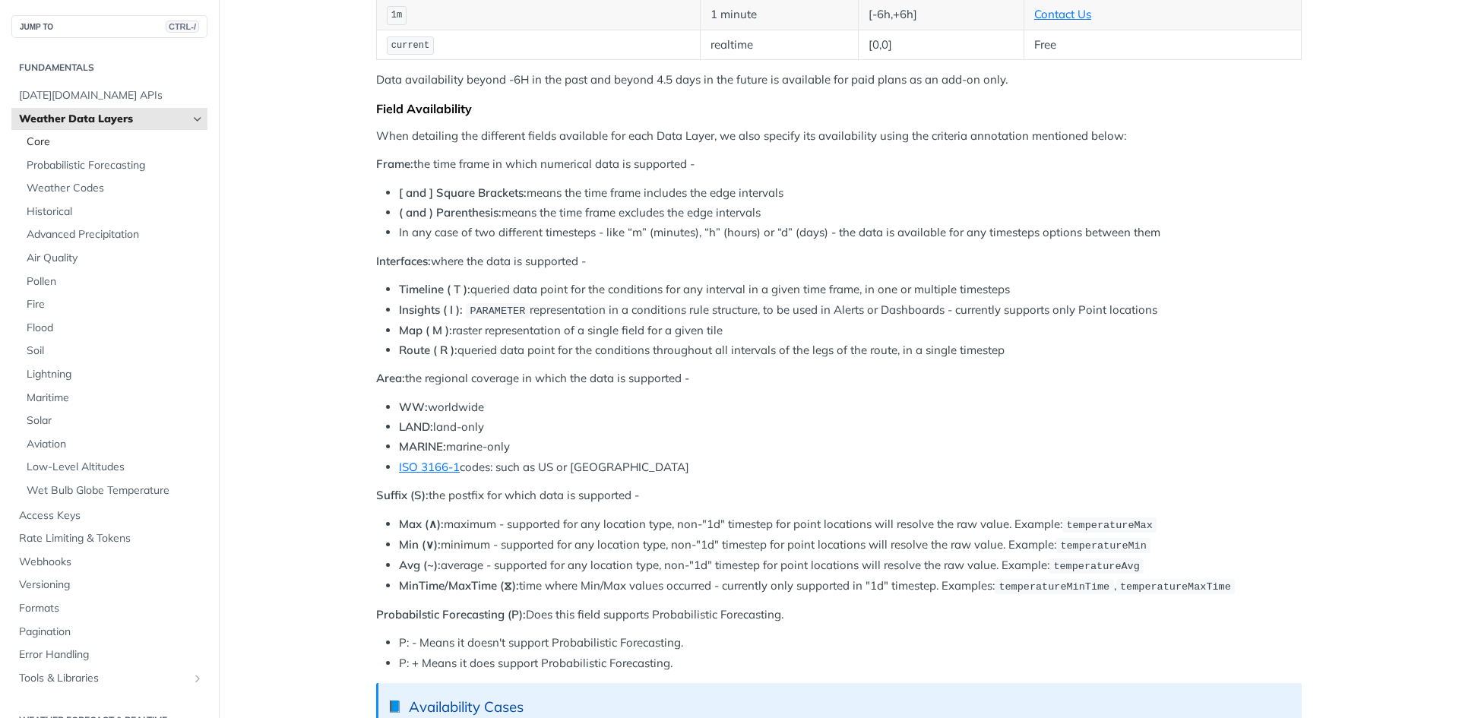
click at [60, 145] on span "Core" at bounding box center [115, 141] width 177 height 15
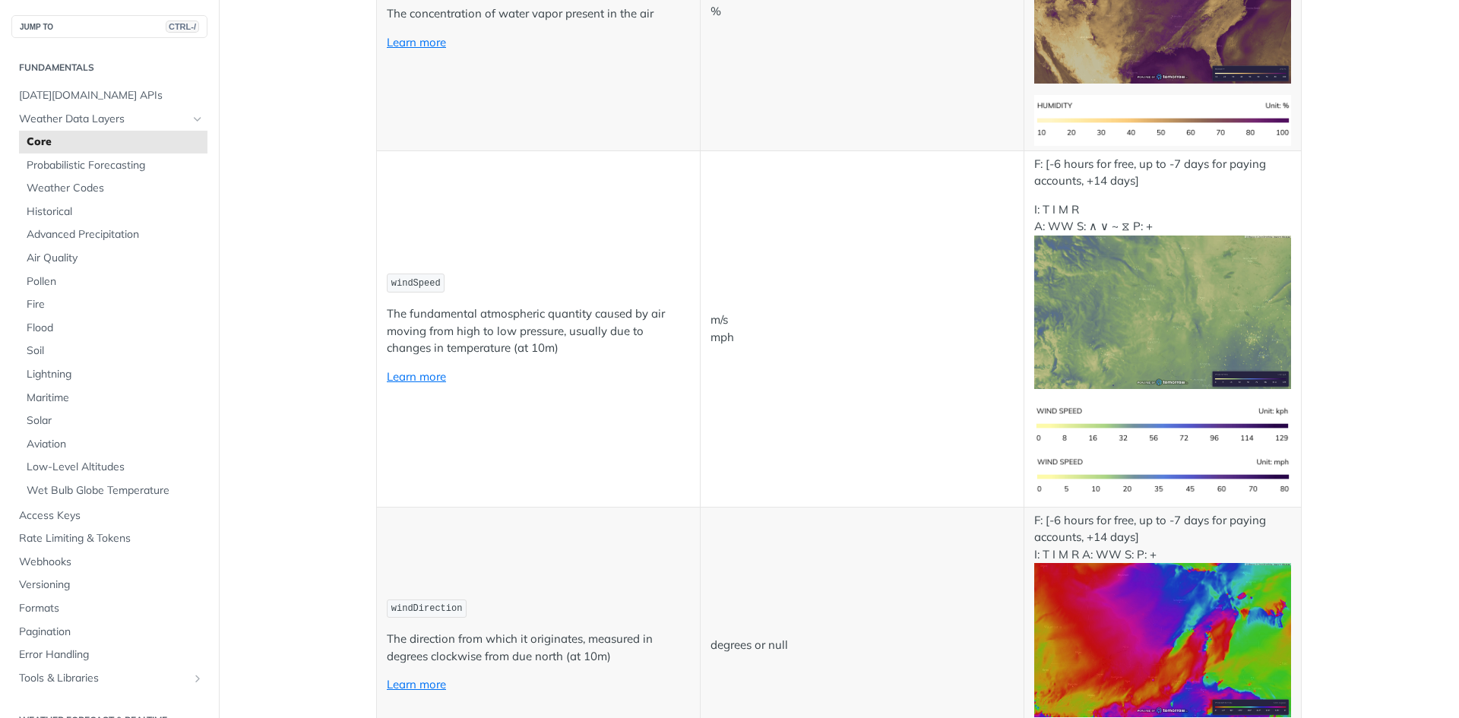
scroll to position [1395, 0]
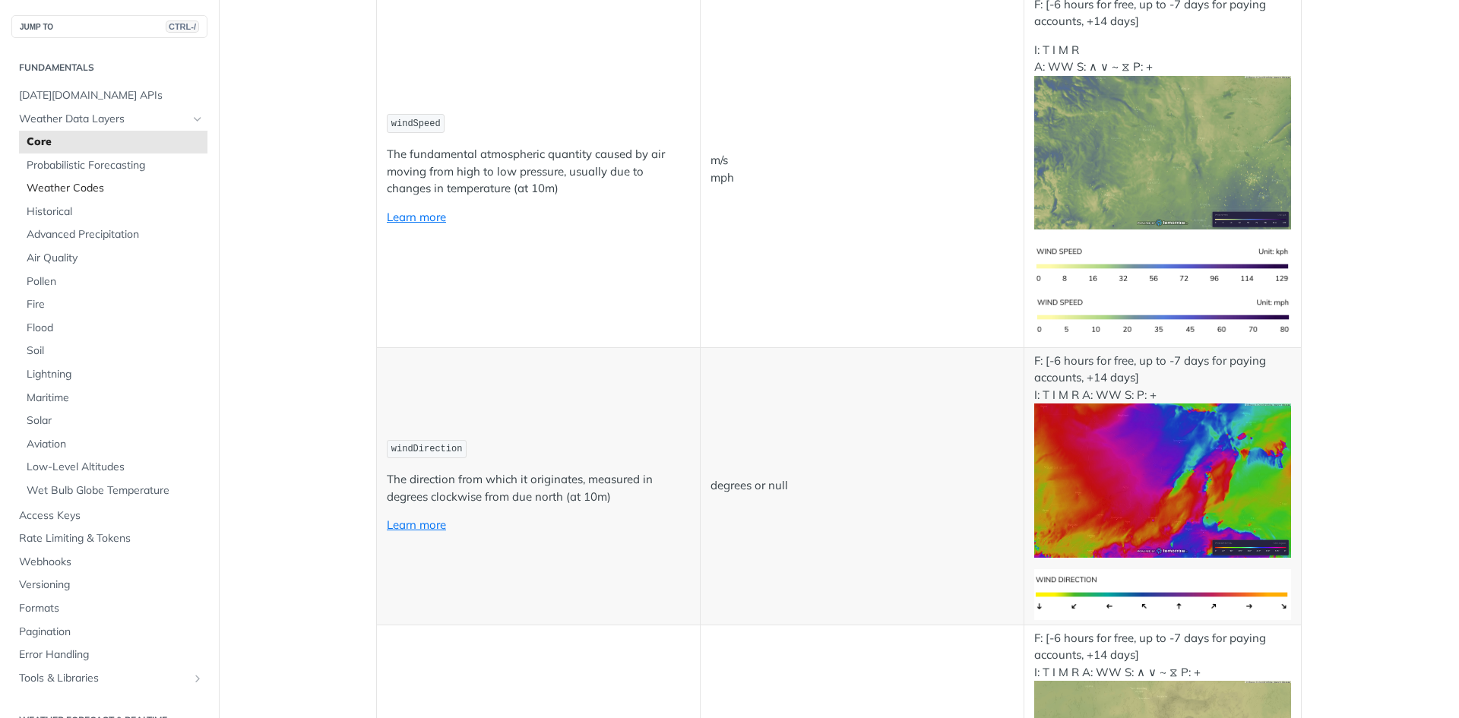
click at [71, 179] on link "Weather Codes" at bounding box center [113, 188] width 188 height 23
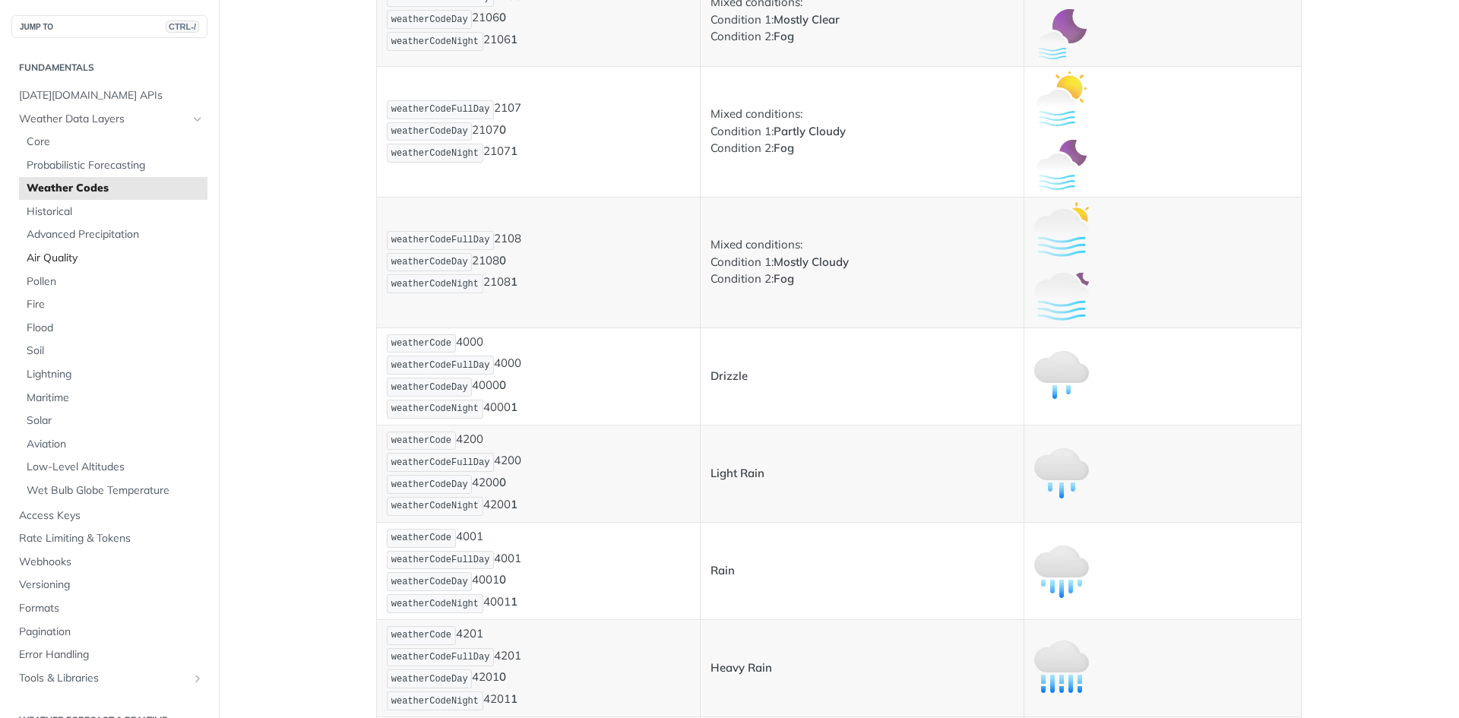
click at [61, 258] on span "Air Quality" at bounding box center [115, 258] width 177 height 15
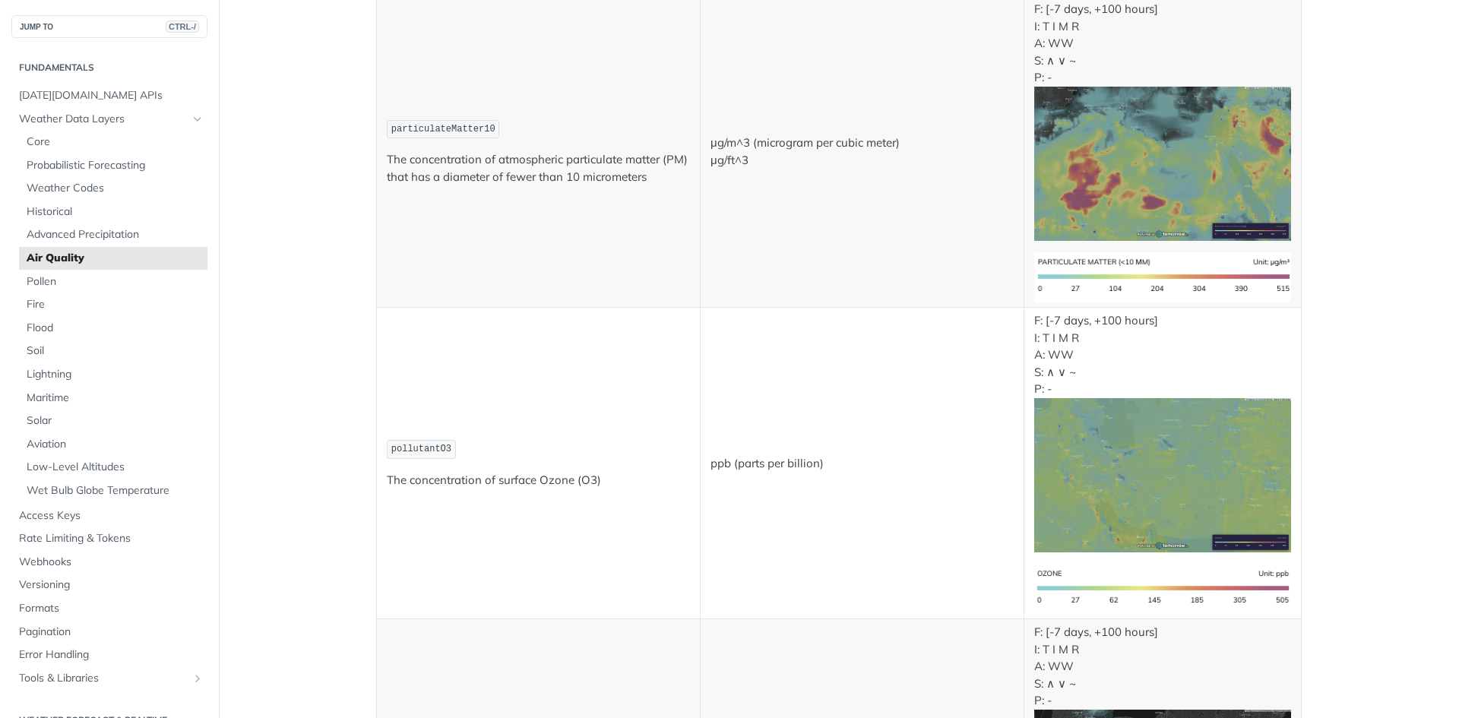
scroll to position [350, 0]
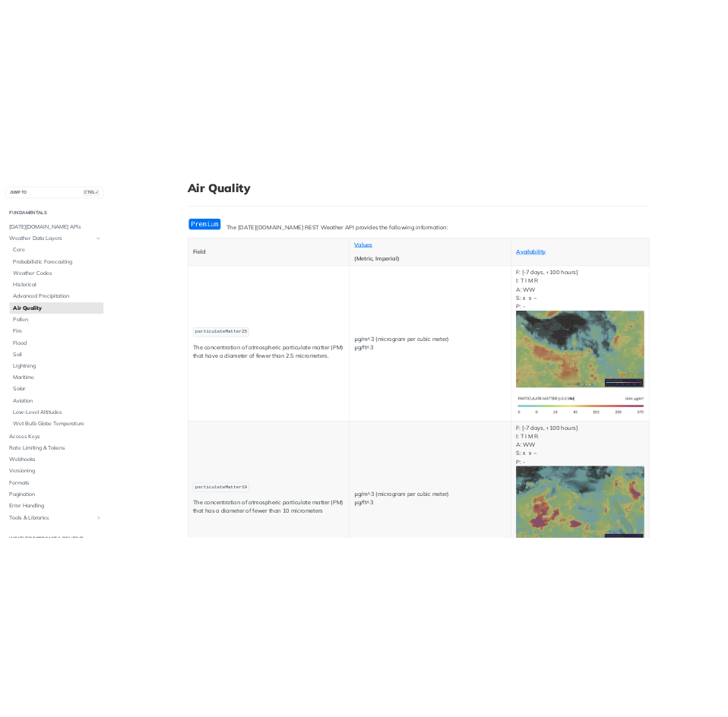
scroll to position [0, 0]
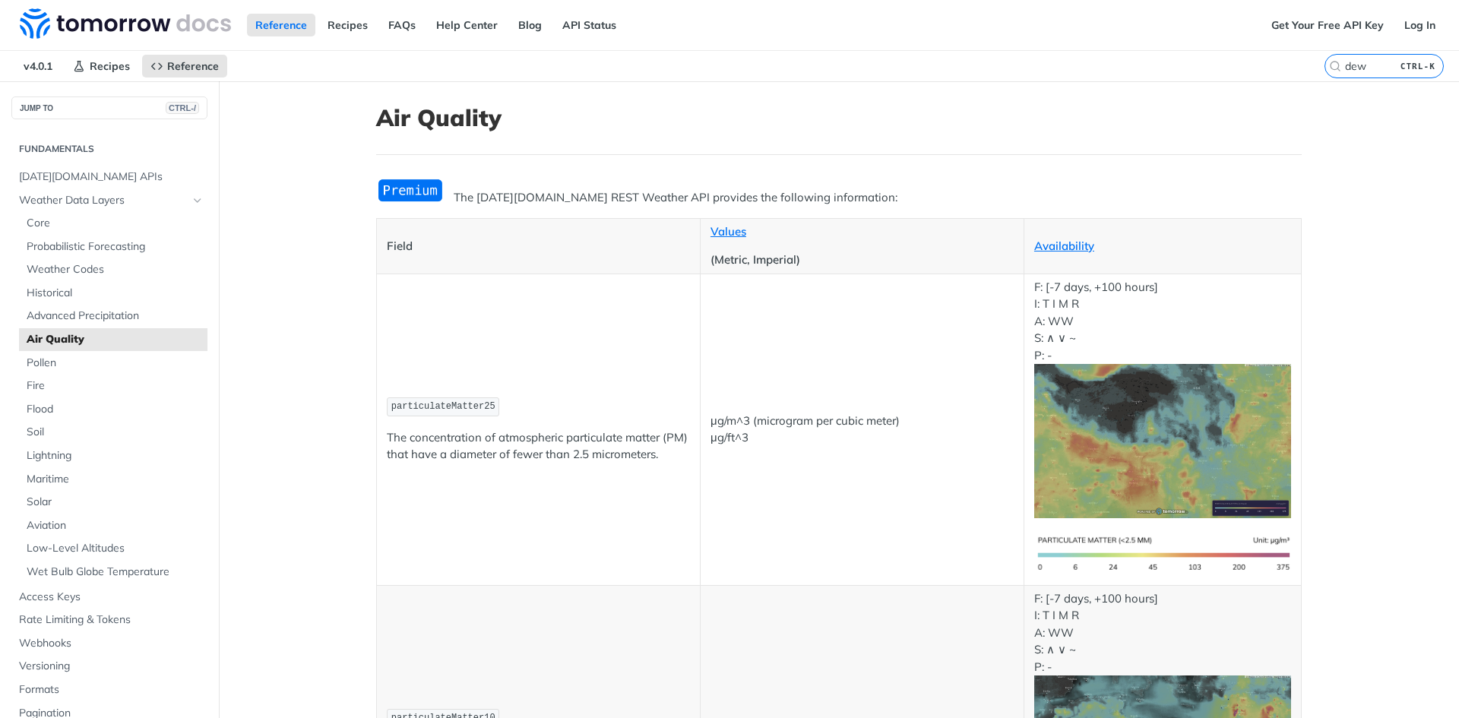
click at [1141, 150] on header "Air Quality" at bounding box center [839, 129] width 926 height 51
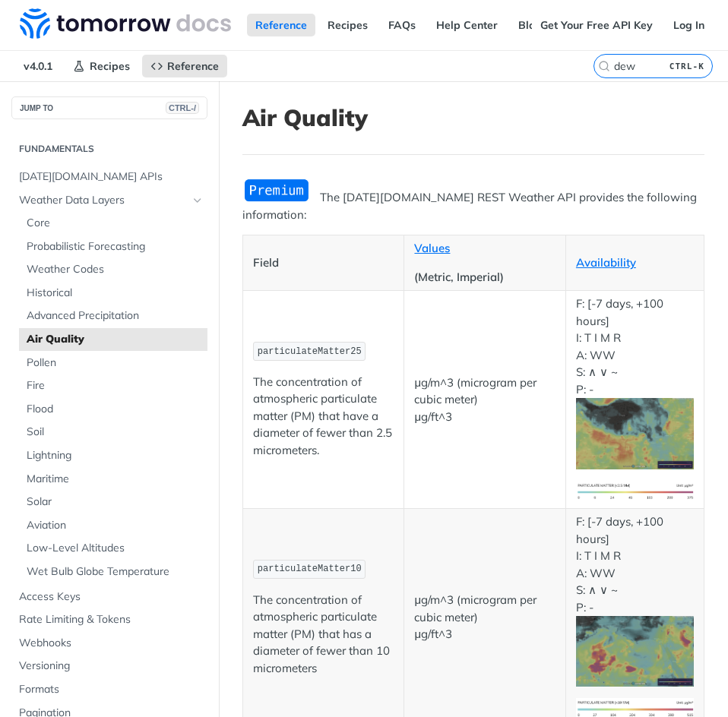
click at [444, 141] on header "Air Quality" at bounding box center [473, 129] width 462 height 51
click at [620, 62] on input "dew" at bounding box center [634, 66] width 155 height 14
drag, startPoint x: 593, startPoint y: 64, endPoint x: 506, endPoint y: 63, distance: 86.6
click at [506, 63] on div "v4.0.1 Recipes Reference Air Quality dew" at bounding box center [364, 66] width 728 height 30
click at [609, 62] on input "CTRL-K" at bounding box center [634, 66] width 155 height 14
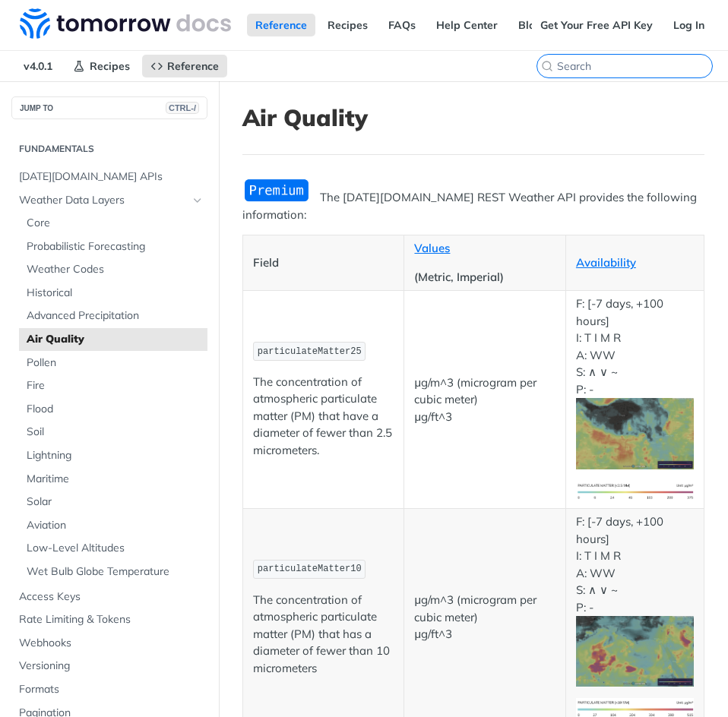
paste input "epaHealthConcern"
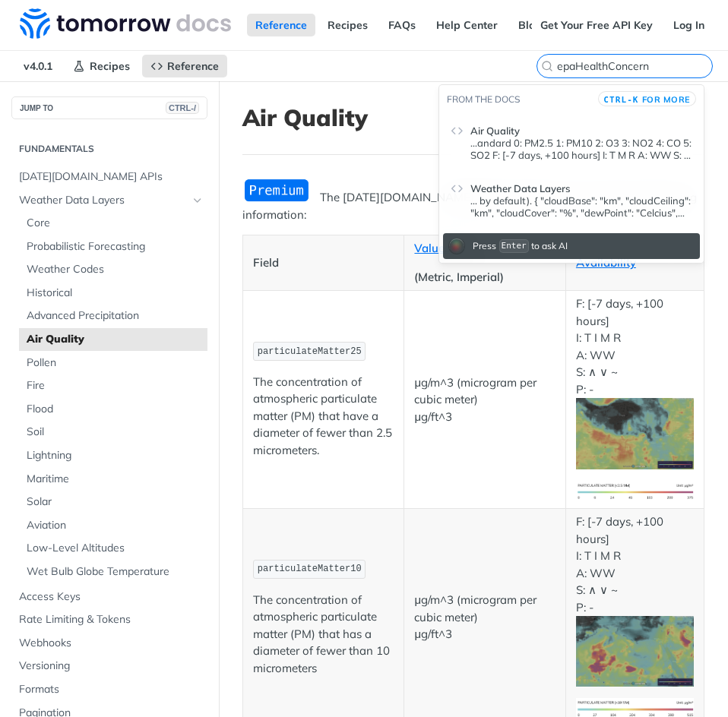
type input "epaHealthConcern"
click at [556, 141] on p "...andard 0: PM2.5 1: PM10 2: O3 3: NO2 4: CO 5: SO2 F: [-7 days, +100 hours] I…" at bounding box center [581, 149] width 222 height 24
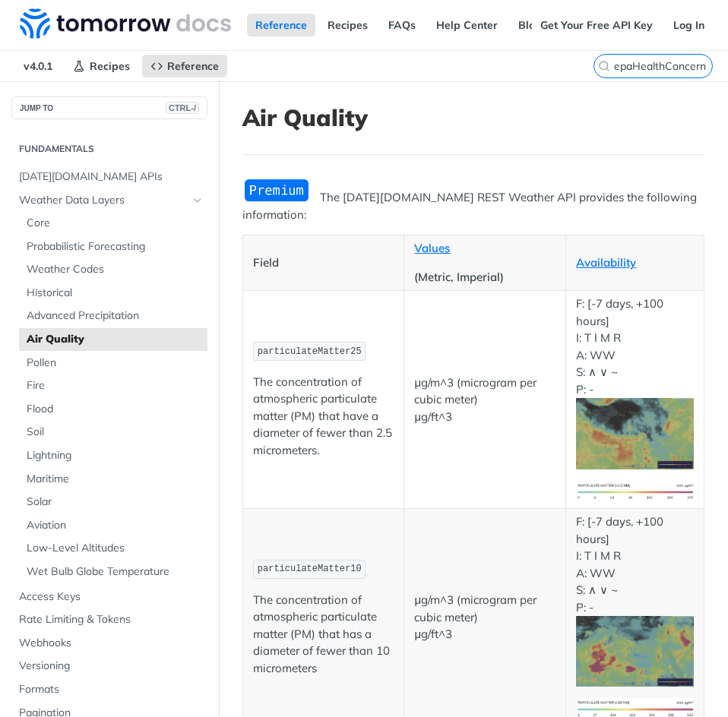
click at [499, 116] on h1 "Air Quality" at bounding box center [473, 117] width 462 height 27
click at [632, 65] on input "epaHealthConcern" at bounding box center [634, 66] width 155 height 14
click at [643, 65] on input "epaHealthConcern" at bounding box center [634, 66] width 155 height 14
drag, startPoint x: 645, startPoint y: 67, endPoint x: 438, endPoint y: 68, distance: 206.7
click at [438, 68] on div "v4.0.1 Recipes Reference Air Quality epaHealthConcern" at bounding box center [364, 66] width 728 height 30
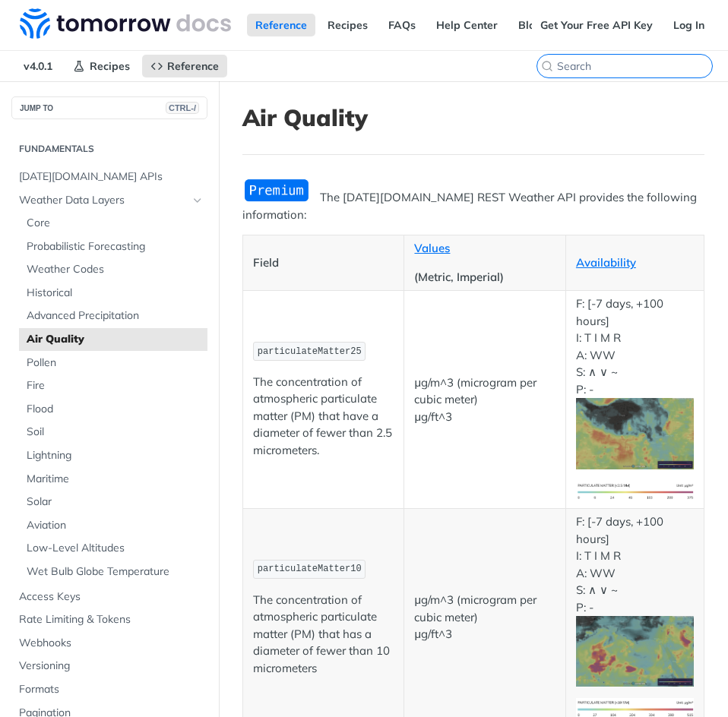
paste input "epaHealthConcern"
click at [101, 277] on link "Weather Codes" at bounding box center [113, 269] width 188 height 23
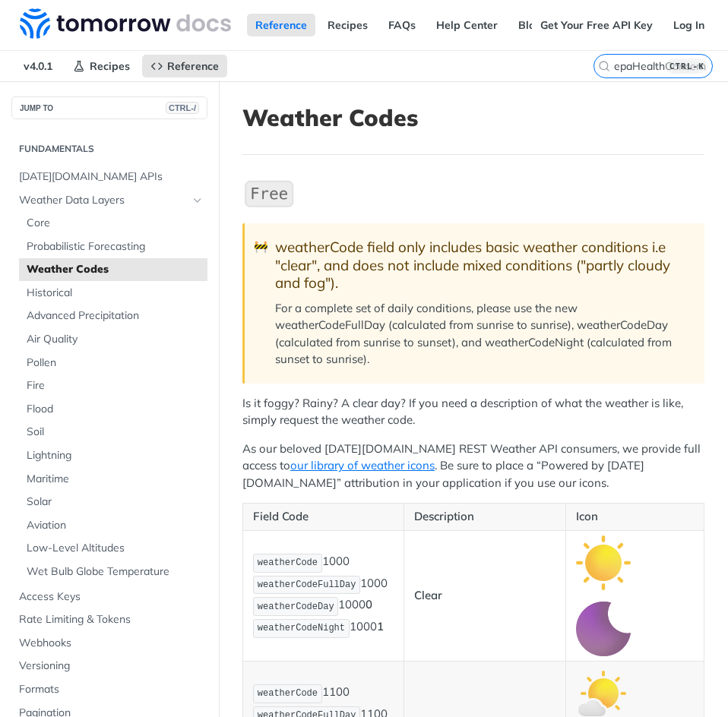
click at [593, 128] on h1 "Weather Codes" at bounding box center [473, 117] width 462 height 27
click at [688, 64] on kbd "CTRL-K" at bounding box center [687, 66] width 43 height 15
click at [688, 64] on input "epaHealthConcern" at bounding box center [634, 66] width 155 height 14
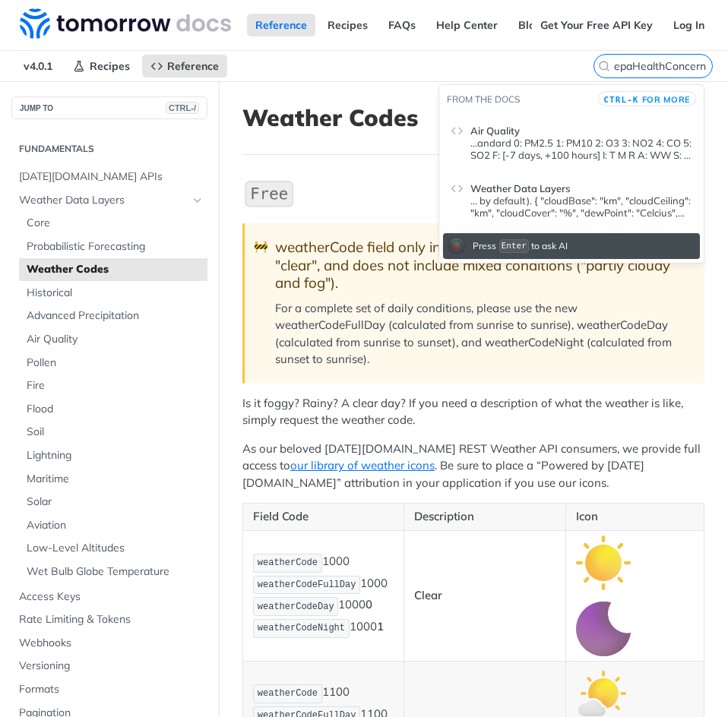
click at [540, 153] on p "...andard 0: PM2.5 1: PM10 2: O3 3: NO2 4: CO 5: SO2 F: [-7 days, +100 hours] I…" at bounding box center [581, 149] width 222 height 24
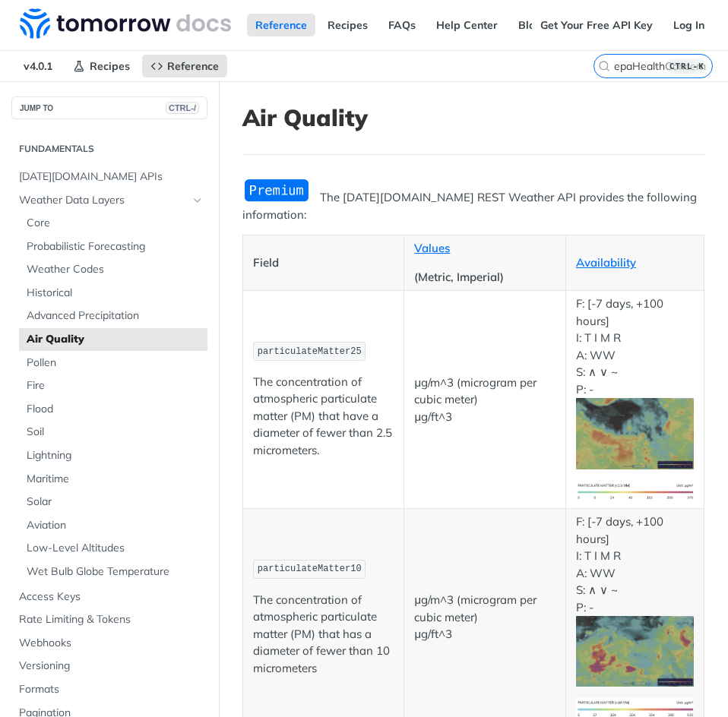
click at [507, 133] on header "Air Quality" at bounding box center [473, 129] width 462 height 51
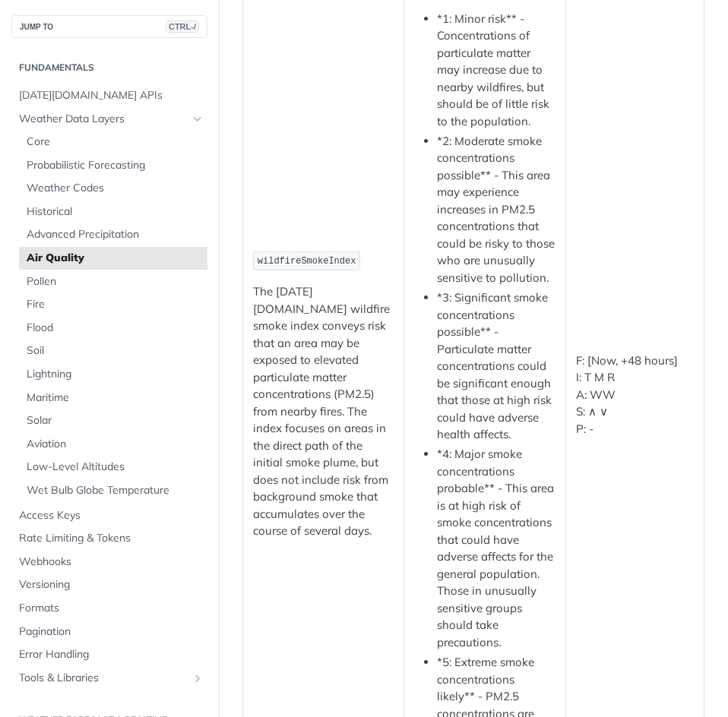
scroll to position [2835, 0]
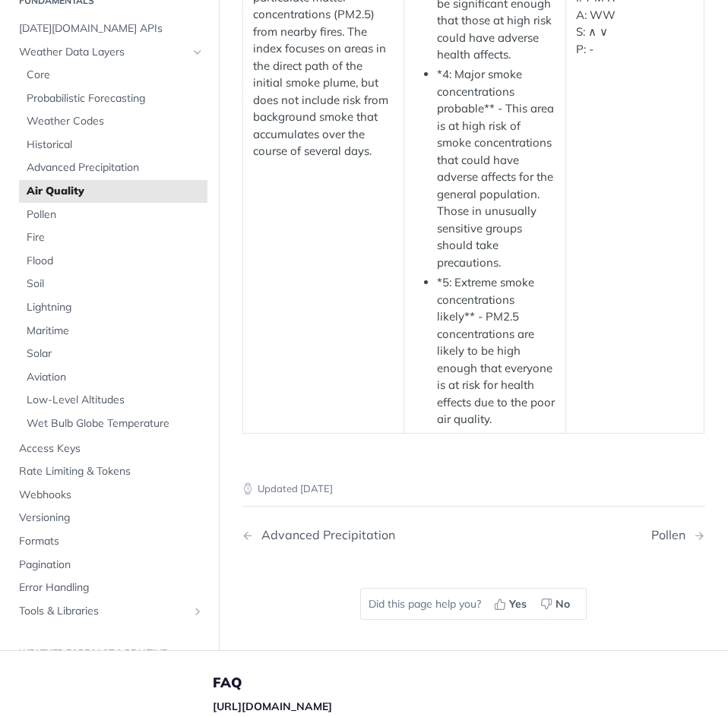
click at [565, 343] on td "F: [Now, +48 hours] I: T M R A: WW S: ∧ ∨ P: -" at bounding box center [634, 15] width 138 height 837
click at [48, 223] on span "Pollen" at bounding box center [115, 214] width 177 height 15
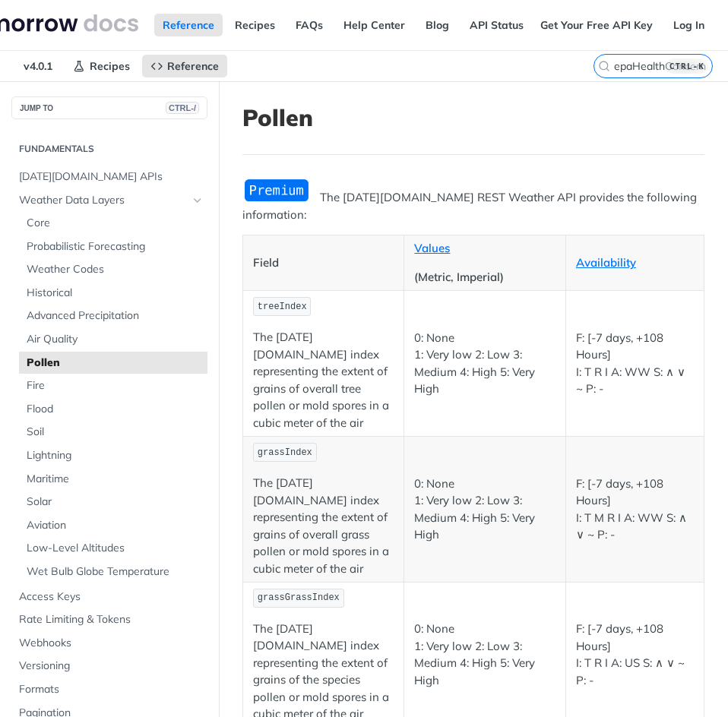
click at [448, 511] on p "0: None 1: Very low 2: Low 3: Medium 4: High 5: Very High" at bounding box center [484, 510] width 141 height 68
drag, startPoint x: 413, startPoint y: 473, endPoint x: 472, endPoint y: 472, distance: 59.3
click at [472, 476] on p "0: None 1: Very low 2: Low 3: Medium 4: High 5: Very High" at bounding box center [484, 510] width 141 height 68
click at [614, 68] on input "epaHealthConcern" at bounding box center [634, 66] width 155 height 14
drag, startPoint x: 562, startPoint y: 65, endPoint x: 536, endPoint y: 65, distance: 26.6
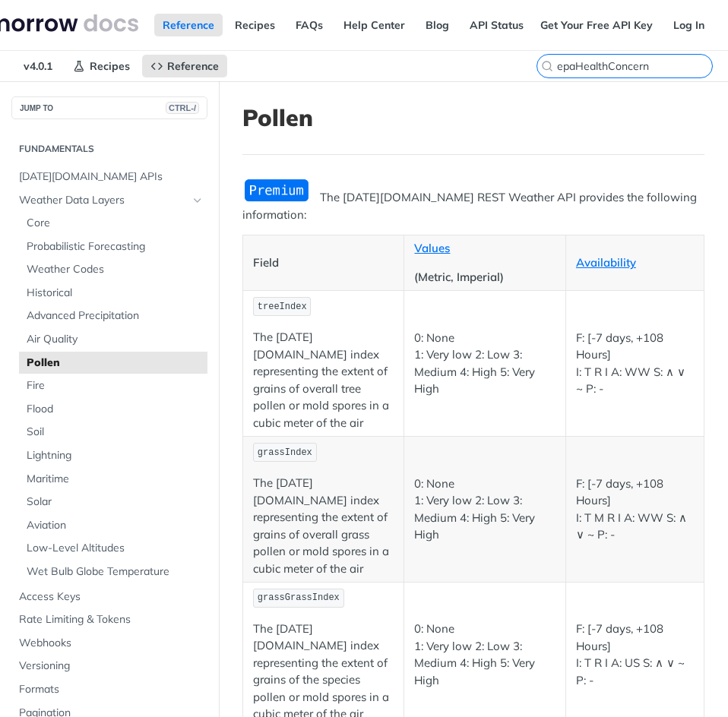
click at [536, 65] on label "epaHealthConcern" at bounding box center [624, 66] width 176 height 24
click at [557, 65] on input "epaHealthConcern" at bounding box center [634, 66] width 155 height 14
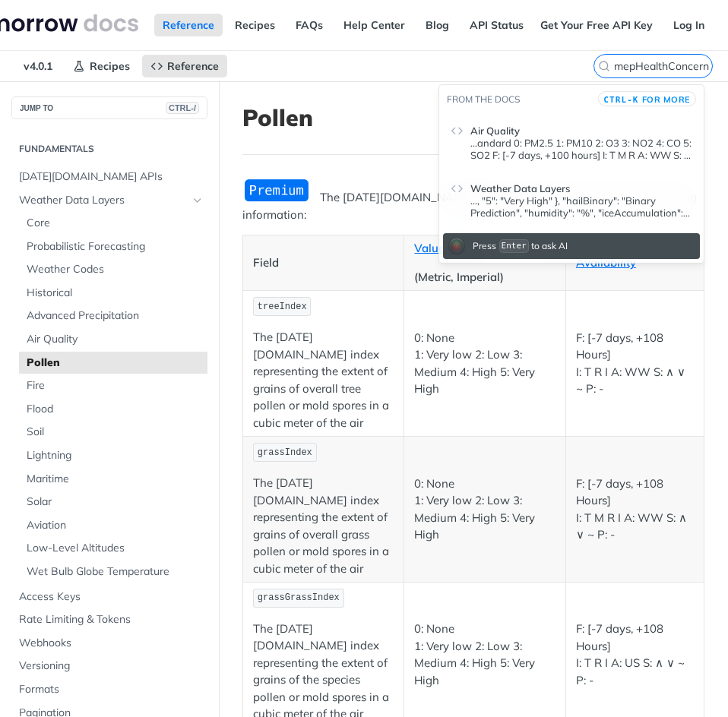
click at [577, 211] on p "..., "5": "Very High" }, "hailBinary": "Binary Prediction", "humidity": "%", "i…" at bounding box center [581, 207] width 222 height 24
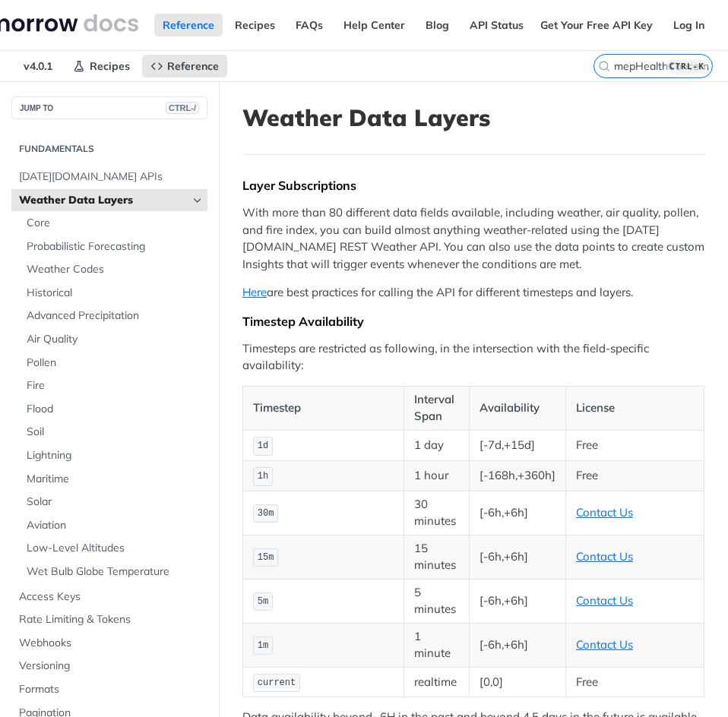
scroll to position [1708, 0]
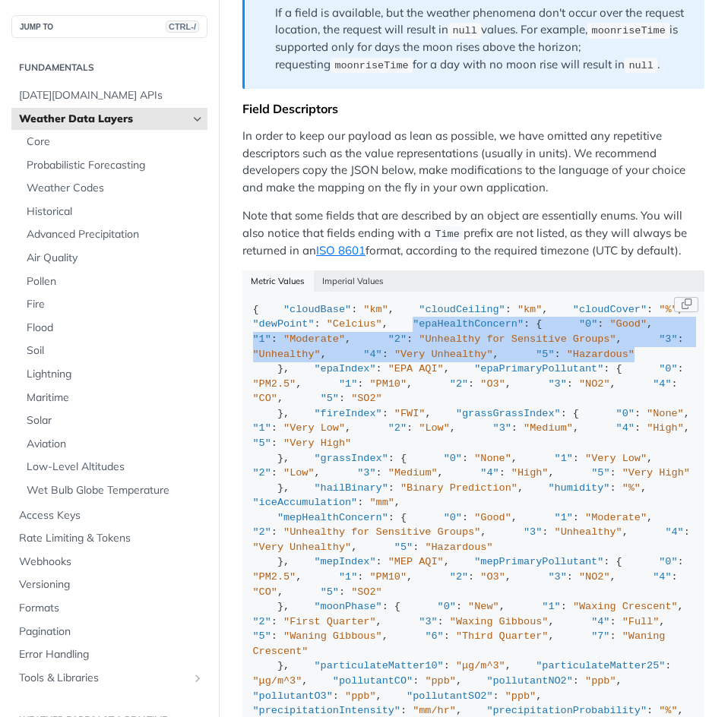
drag, startPoint x: 276, startPoint y: 359, endPoint x: 439, endPoint y: 447, distance: 185.6
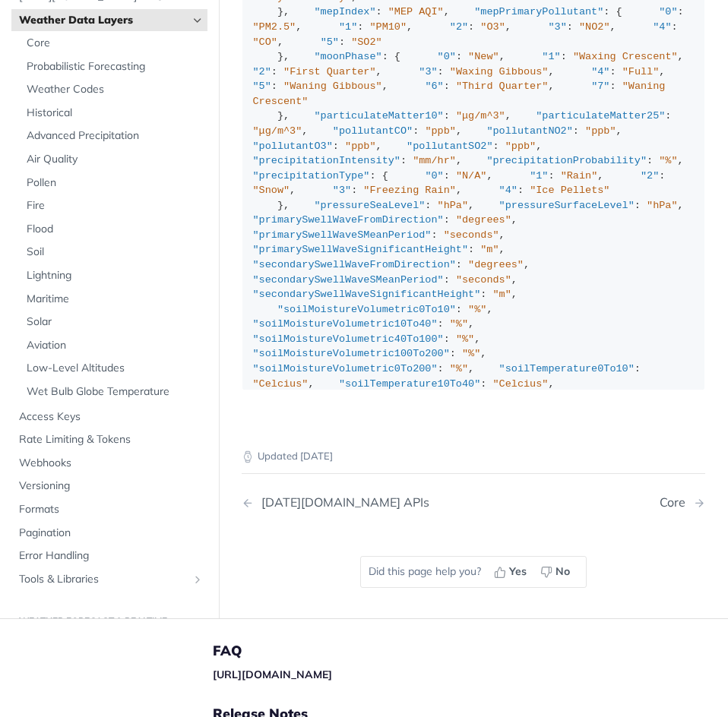
scroll to position [154, 0]
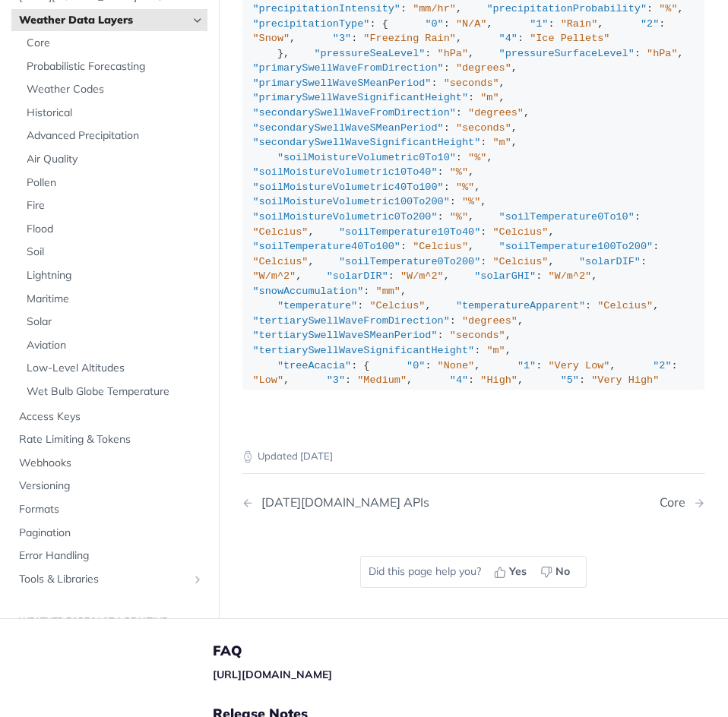
drag, startPoint x: 283, startPoint y: 214, endPoint x: 417, endPoint y: 294, distance: 155.7
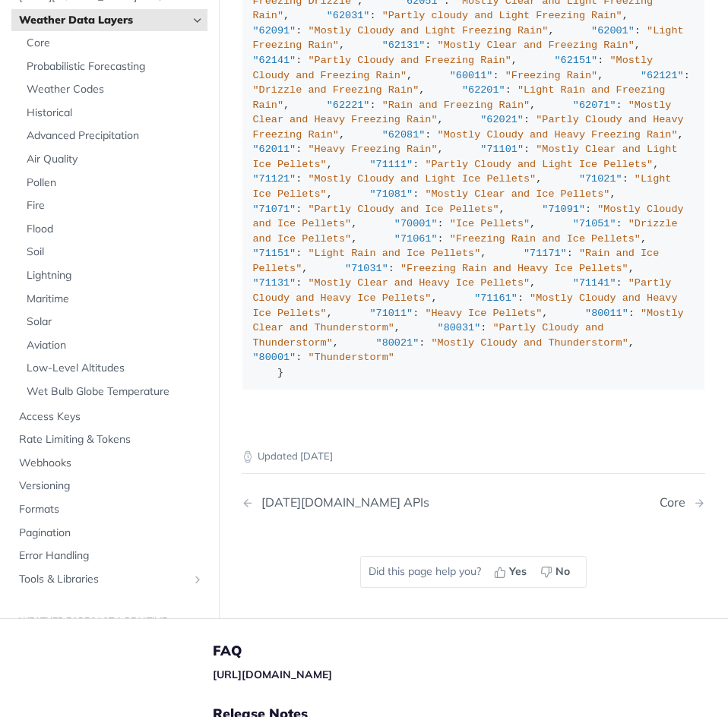
scroll to position [36, 0]
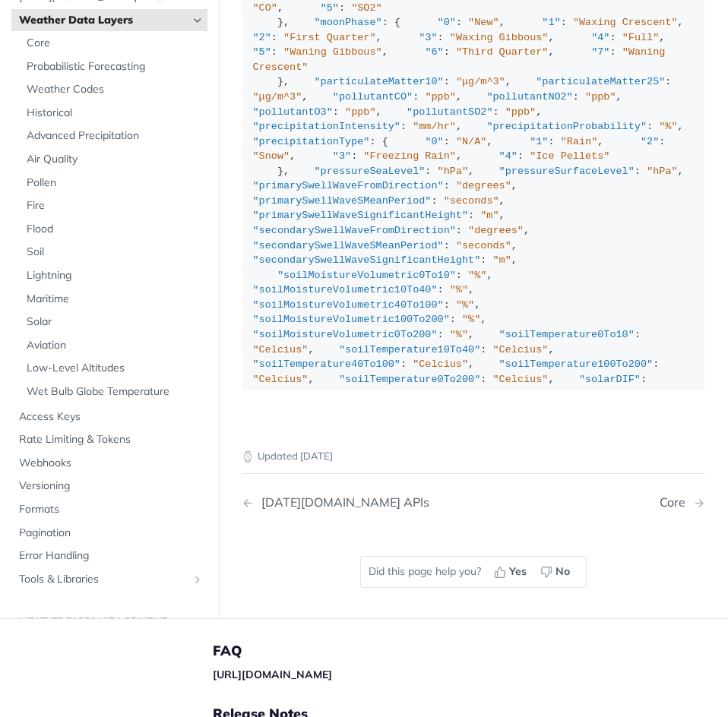
drag, startPoint x: 384, startPoint y: 128, endPoint x: 266, endPoint y: 42, distance: 146.2
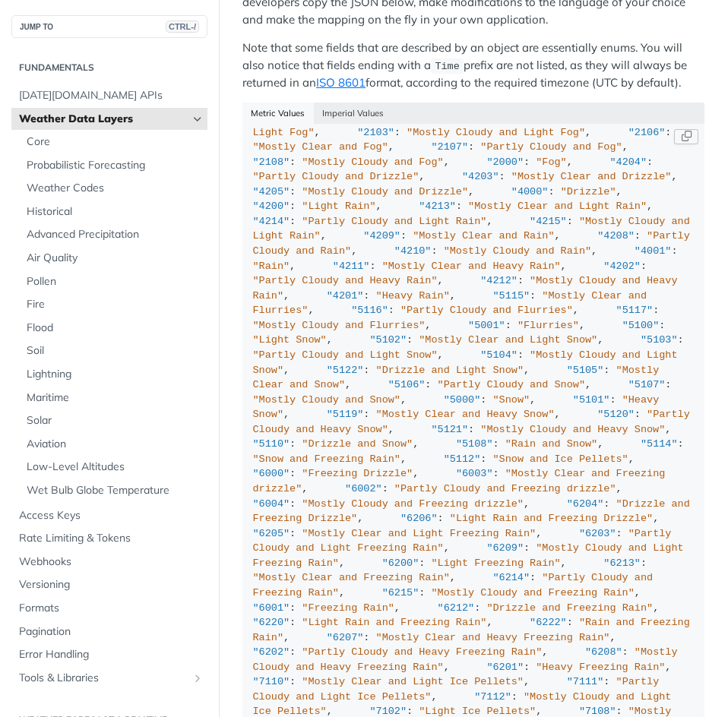
scroll to position [1824, 0]
click at [74, 228] on span "Advanced Precipitation" at bounding box center [115, 234] width 177 height 15
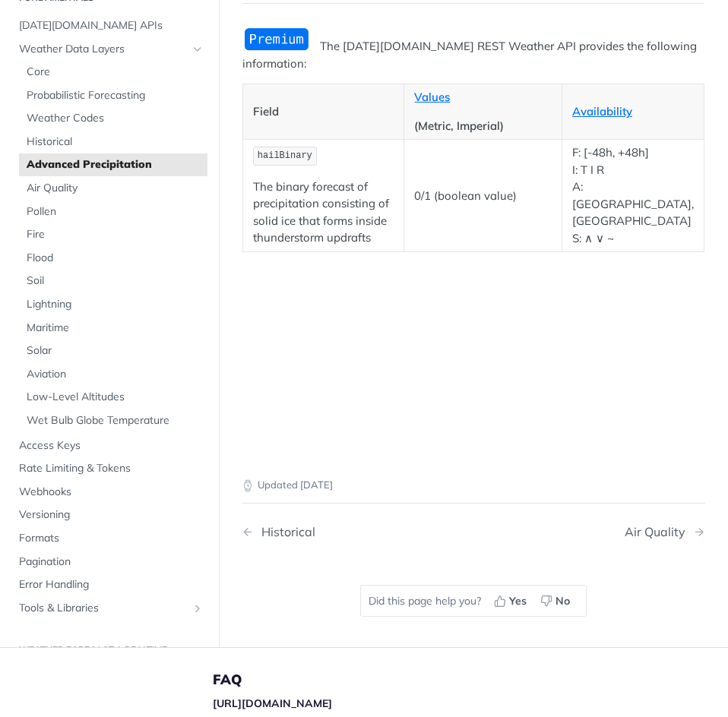
click at [337, 293] on article "Advanced Precipitation The Tomorrow.io REST Weather API provides the following …" at bounding box center [473, 191] width 509 height 523
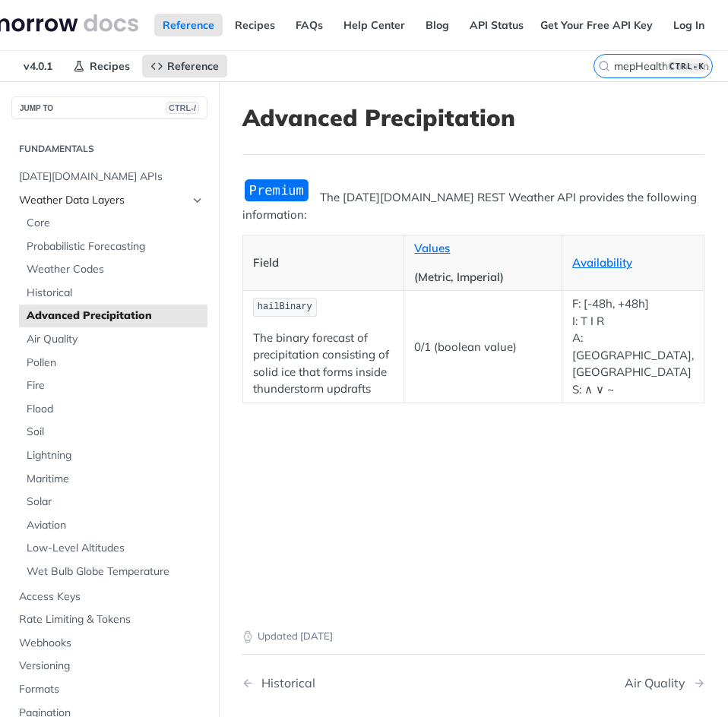
click at [61, 200] on span "Weather Data Layers" at bounding box center [103, 200] width 169 height 15
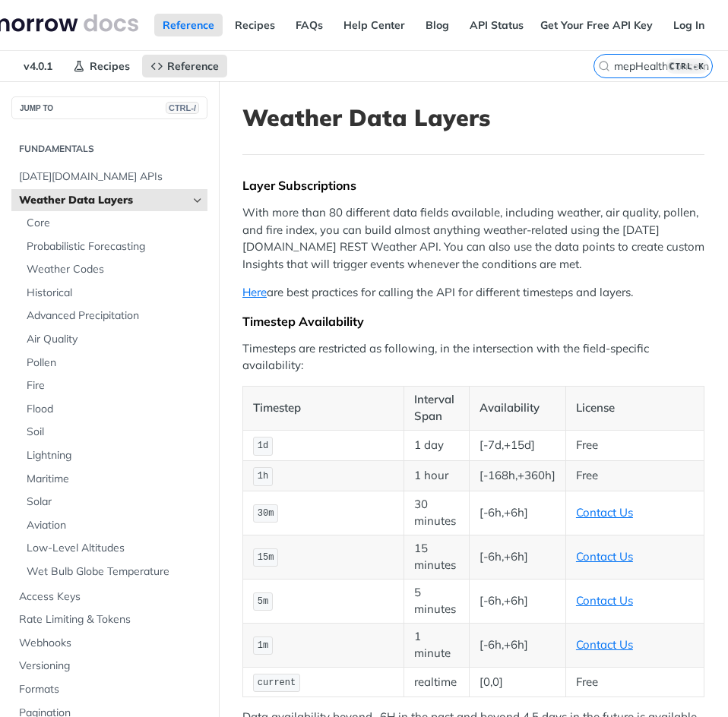
click at [601, 142] on header "Weather Data Layers" at bounding box center [473, 129] width 462 height 51
click at [625, 74] on label "mepHealthConcern CTRL-K" at bounding box center [652, 66] width 119 height 24
click at [625, 73] on input "mepHealthConcern" at bounding box center [634, 66] width 155 height 14
drag, startPoint x: 643, startPoint y: 65, endPoint x: 512, endPoint y: 78, distance: 131.3
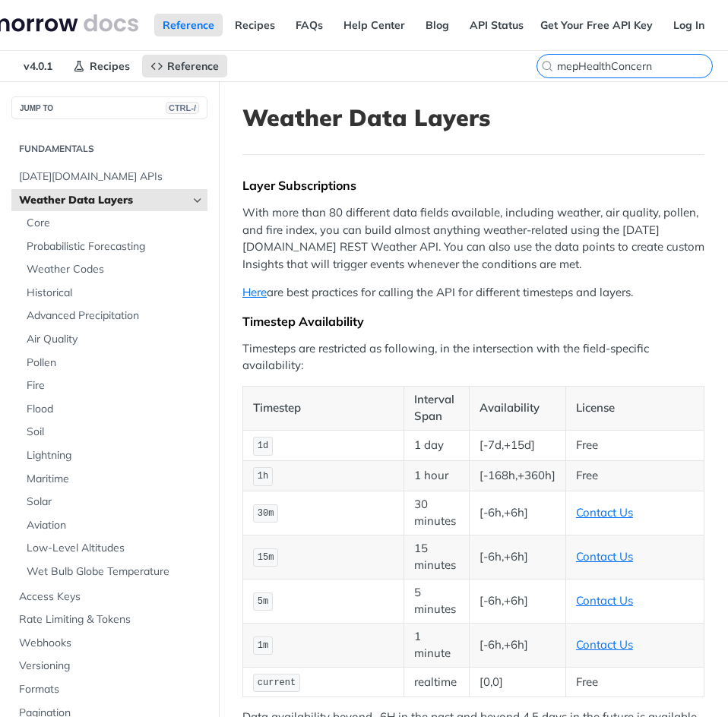
click at [512, 78] on div "v4.0.1 Recipes Reference Weather Data Layers mepHealthConcern" at bounding box center [364, 66] width 728 height 30
paste input "precipitationType"
click at [637, 71] on input "precipitationType" at bounding box center [634, 66] width 155 height 14
click at [635, 138] on header "Weather Data Layers" at bounding box center [473, 129] width 462 height 51
click at [626, 78] on div "precipitationType CTRL-K" at bounding box center [660, 66] width 134 height 30
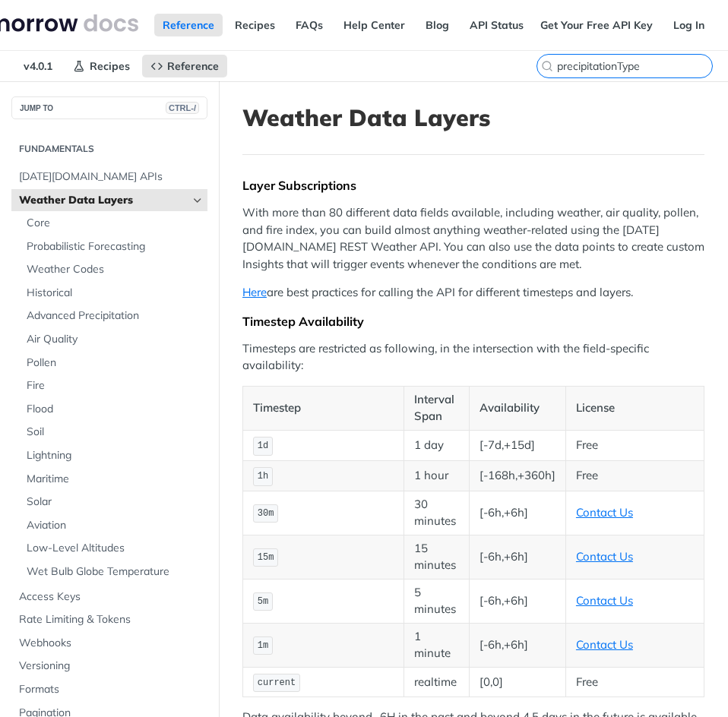
click at [622, 67] on input "precipitationType" at bounding box center [634, 66] width 155 height 14
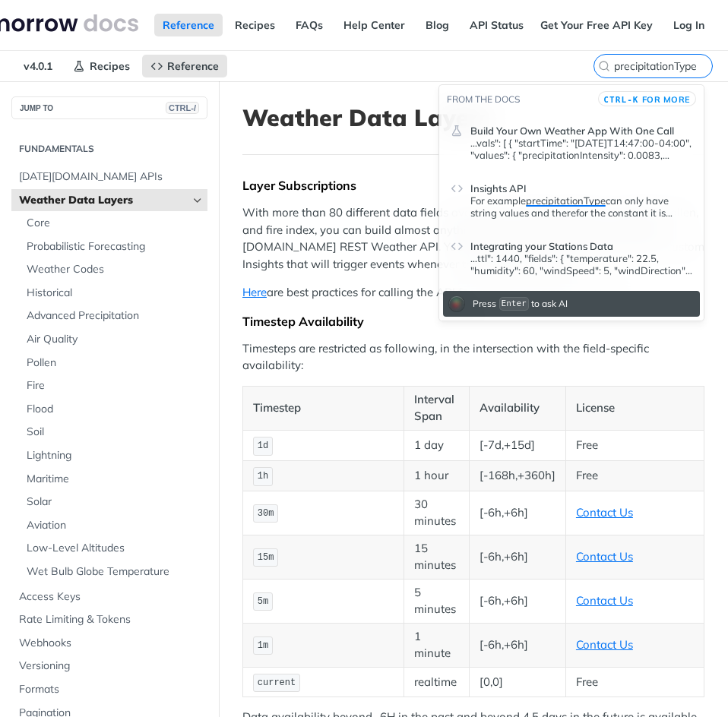
click at [501, 145] on p "...vals": [ { "startTime": "2021-03-24T14:47:00-04:00", "values": { "precipitat…" at bounding box center [581, 149] width 222 height 24
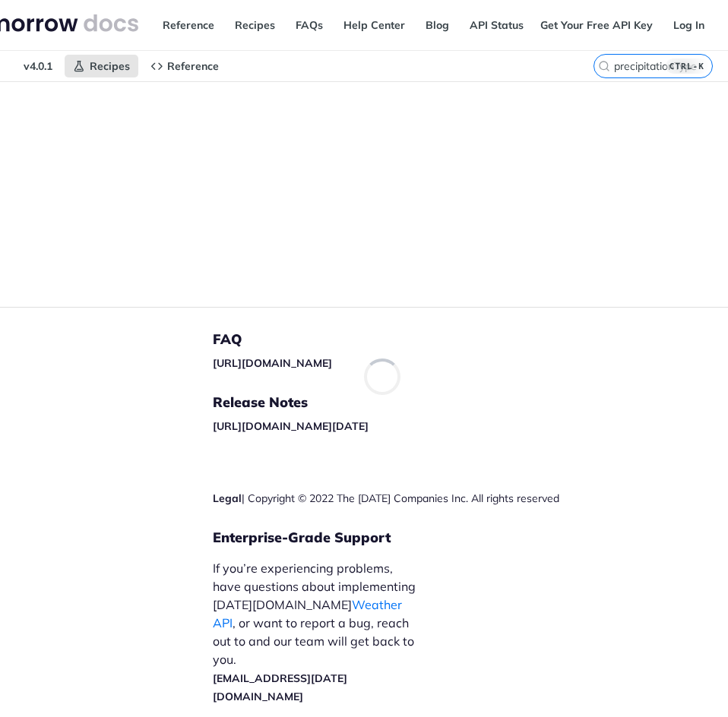
scroll to position [0, 84]
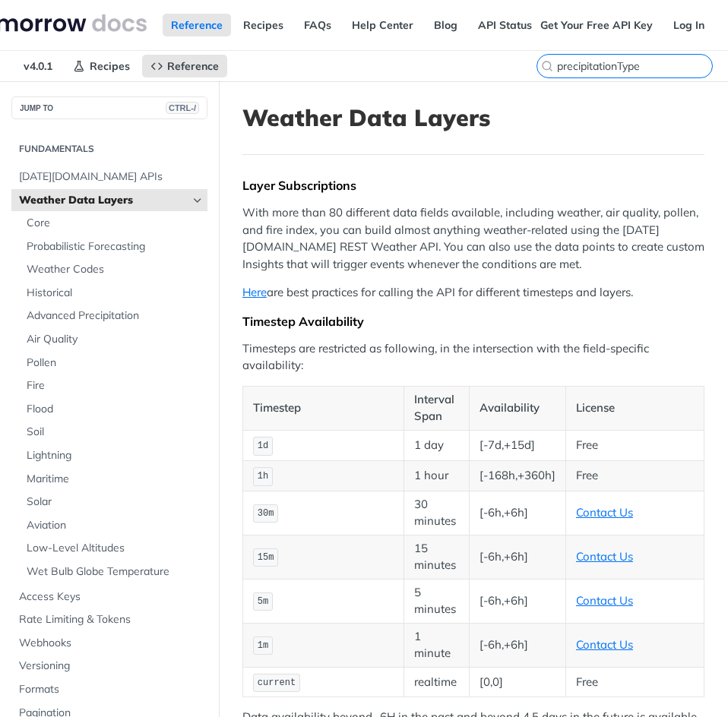
click at [647, 64] on input "precipitationType" at bounding box center [634, 66] width 155 height 14
click at [633, 65] on input "precipitationType" at bounding box center [634, 66] width 155 height 14
click at [610, 65] on input "precipitationType" at bounding box center [634, 66] width 155 height 14
click at [607, 65] on input "precipitationType" at bounding box center [634, 66] width 155 height 14
type input "precipitationType"
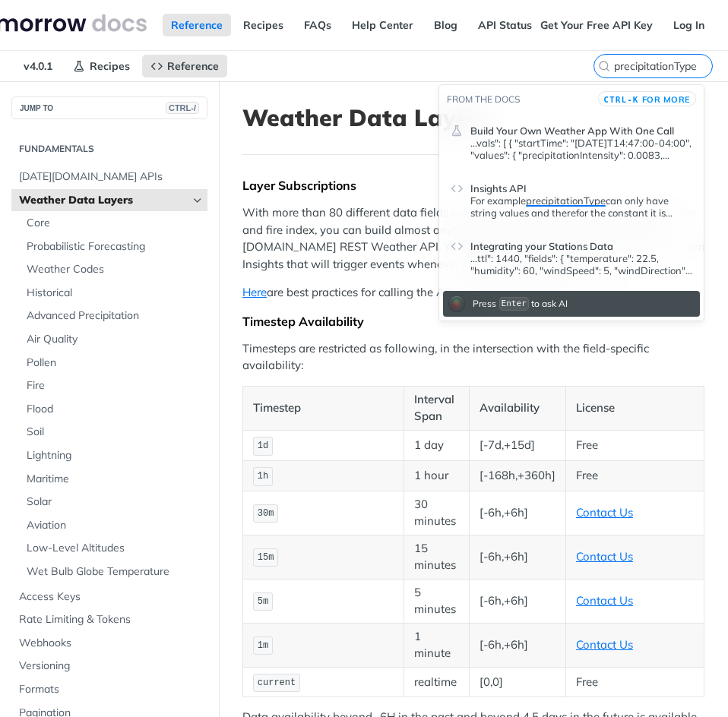
click at [506, 194] on span "Insights API" at bounding box center [498, 188] width 56 height 12
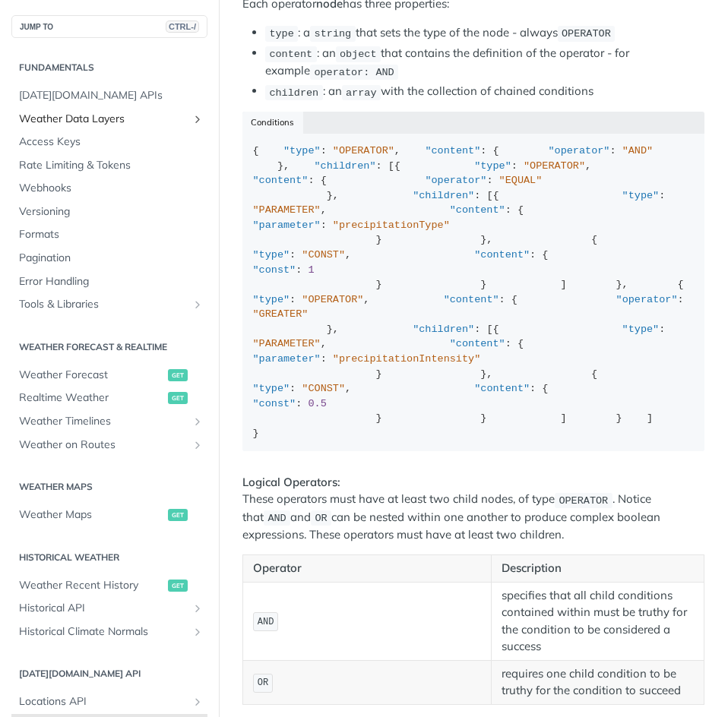
click at [90, 119] on span "Weather Data Layers" at bounding box center [103, 119] width 169 height 15
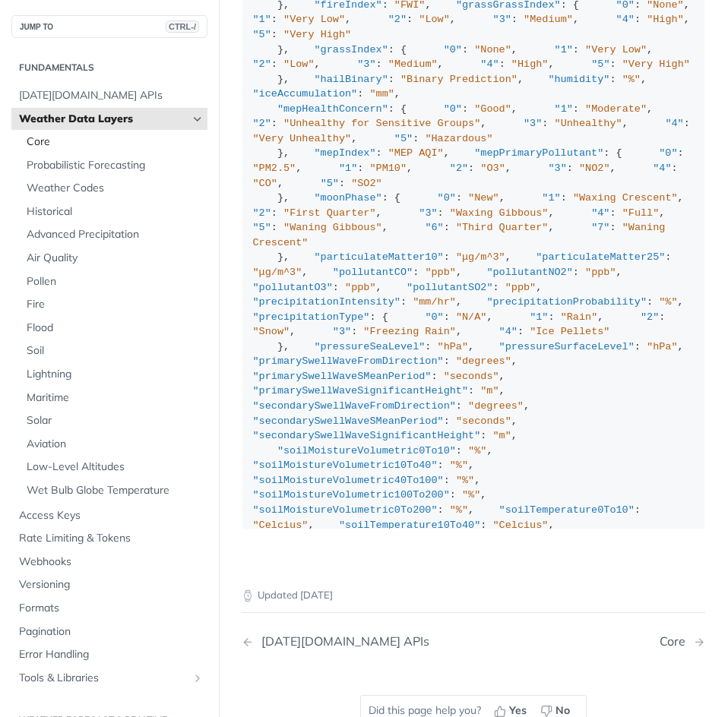
click at [71, 143] on span "Core" at bounding box center [115, 141] width 177 height 15
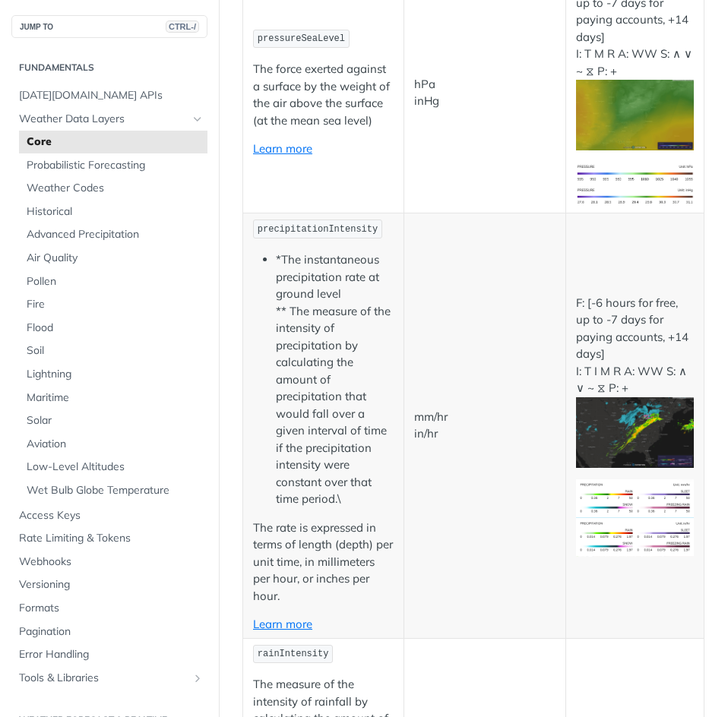
click at [503, 167] on td "hPa inHg" at bounding box center [484, 93] width 161 height 241
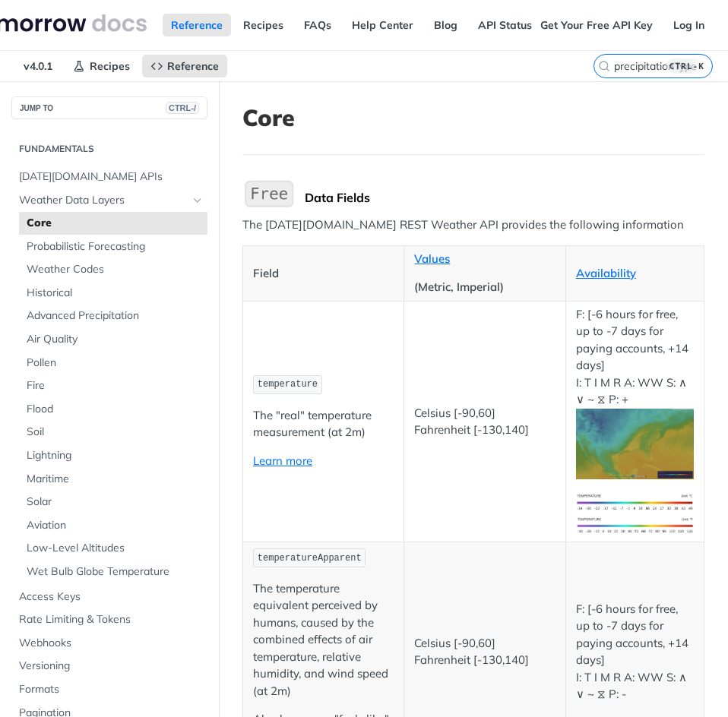
scroll to position [3837, 0]
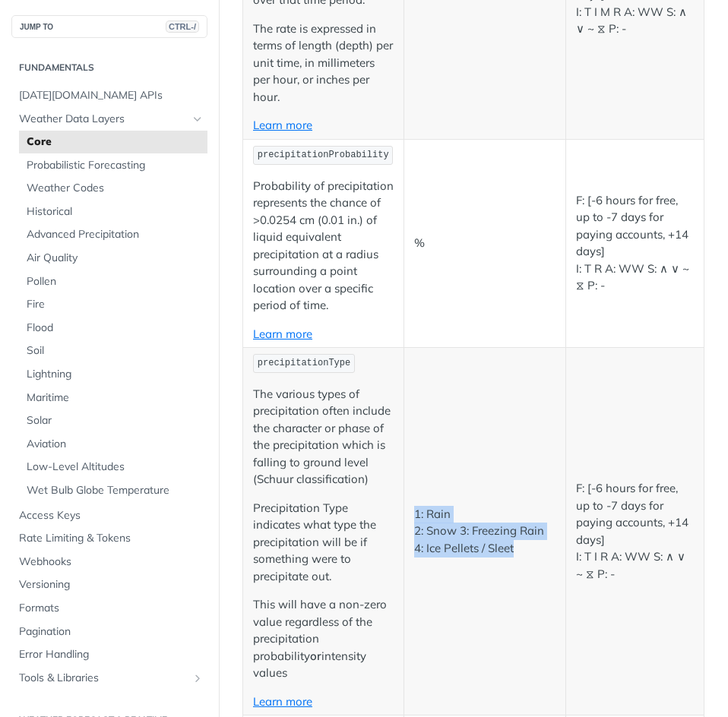
drag, startPoint x: 511, startPoint y: 538, endPoint x: 407, endPoint y: 502, distance: 110.3
click at [407, 502] on td "1: Rain 2: Snow 3: Freezing Rain 4: Ice Pellets / Sleet" at bounding box center [484, 532] width 161 height 368
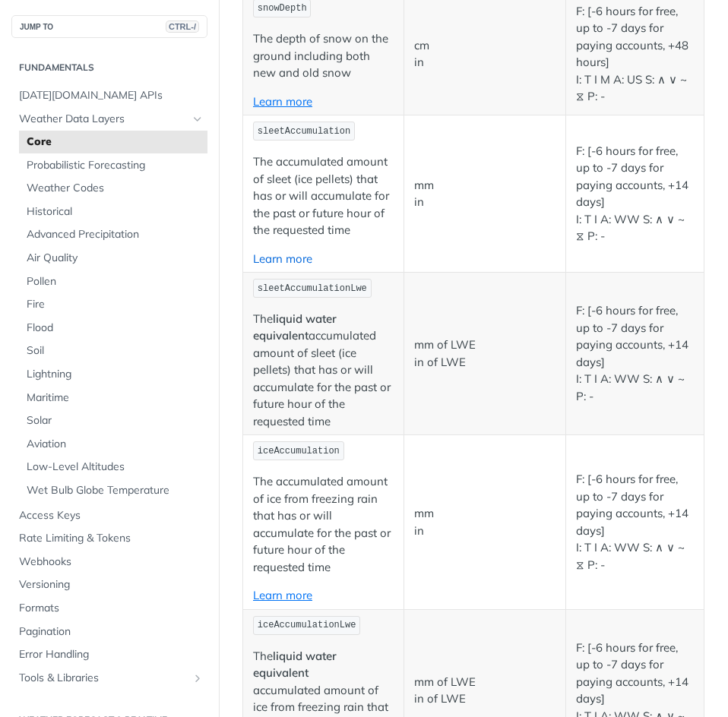
scroll to position [5352, 0]
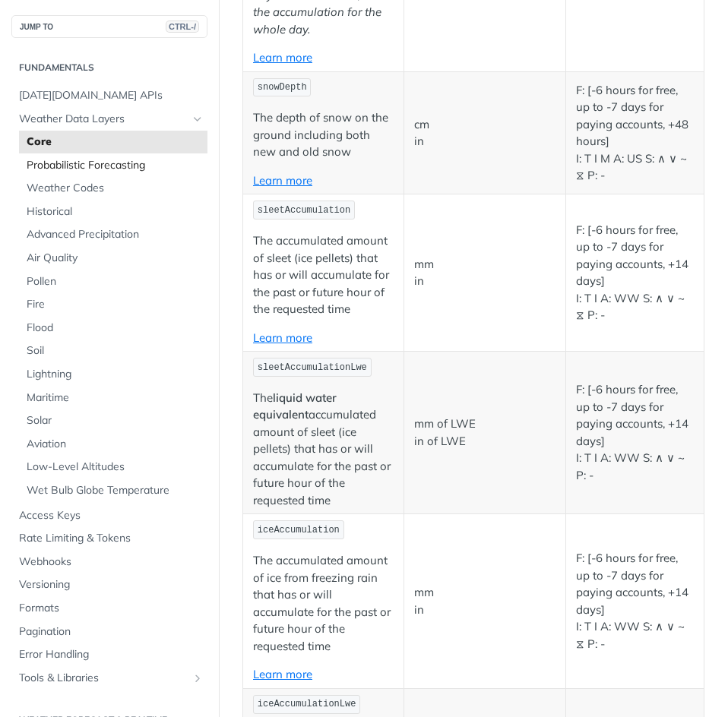
click at [112, 161] on span "Probabilistic Forecasting" at bounding box center [115, 165] width 177 height 15
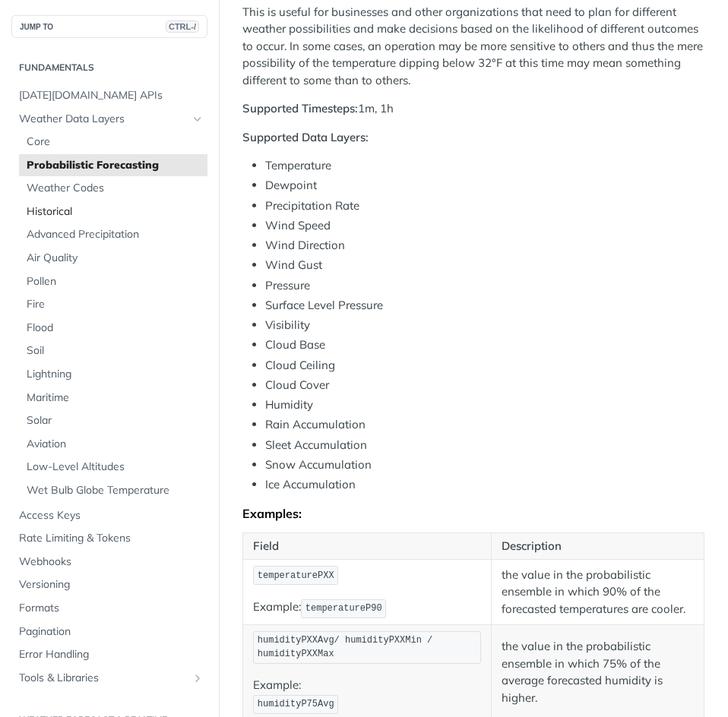
scroll to position [623, 0]
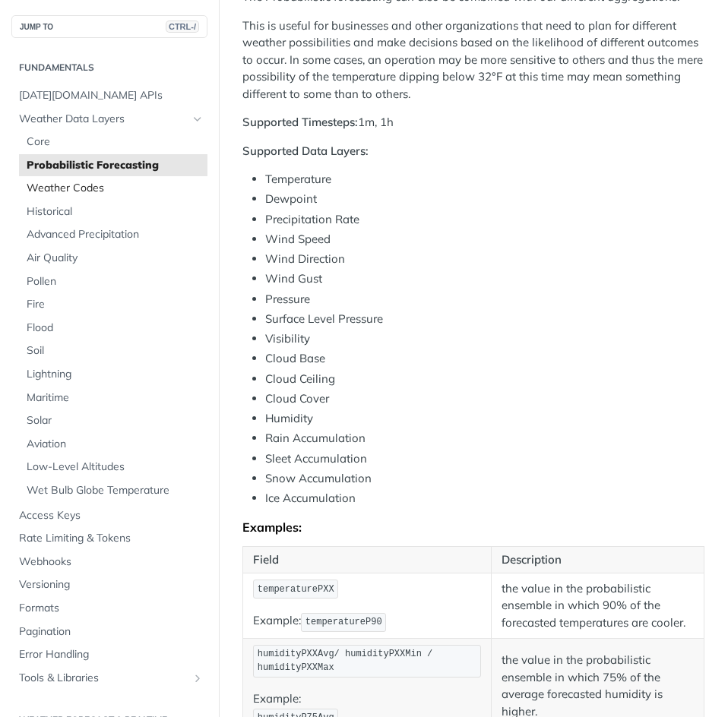
click at [78, 190] on span "Weather Codes" at bounding box center [115, 188] width 177 height 15
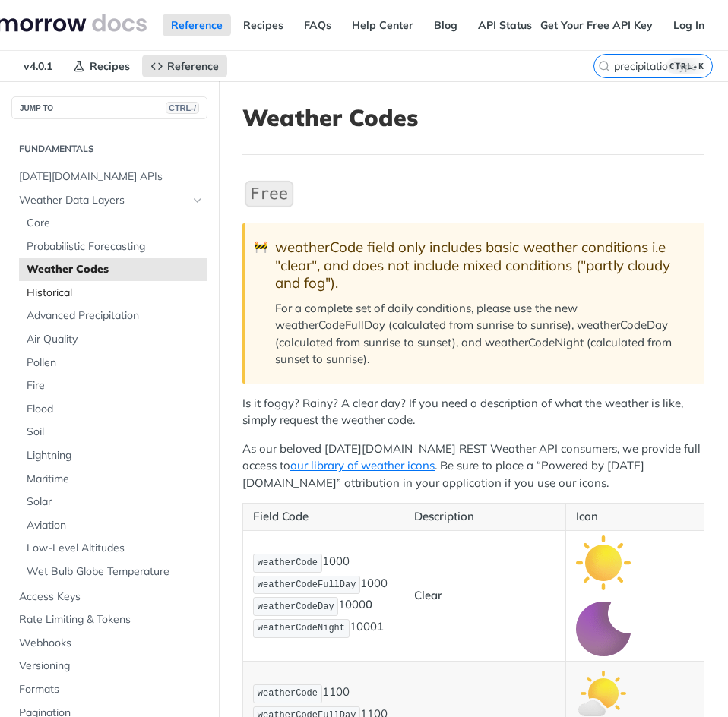
click at [69, 296] on span "Historical" at bounding box center [115, 293] width 177 height 15
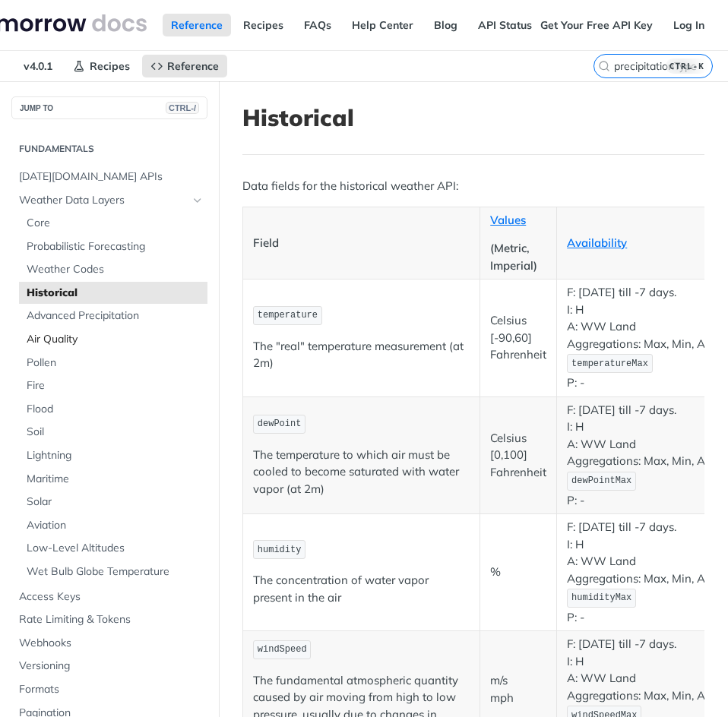
click at [78, 340] on span "Air Quality" at bounding box center [115, 339] width 177 height 15
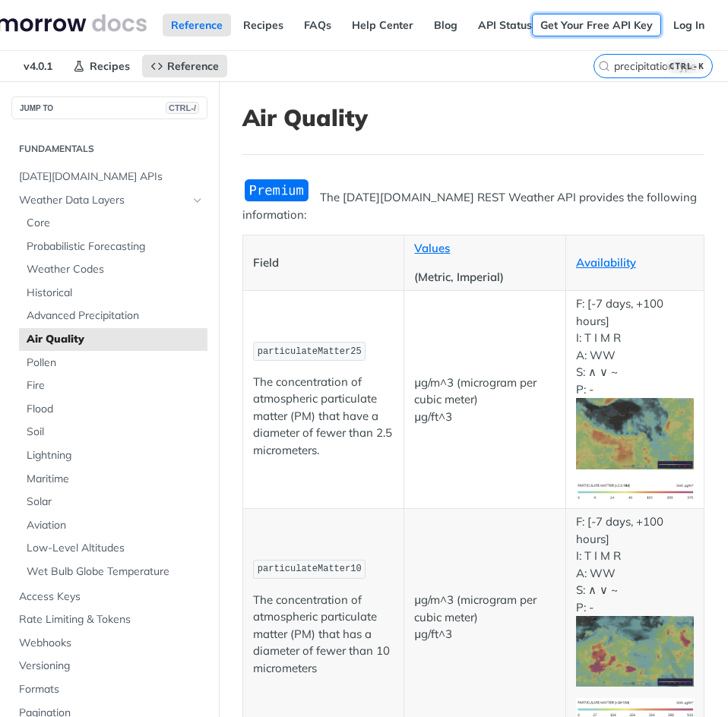
click at [643, 14] on link "Get Your Free API Key" at bounding box center [596, 25] width 129 height 23
click at [75, 227] on span "Core" at bounding box center [115, 223] width 177 height 15
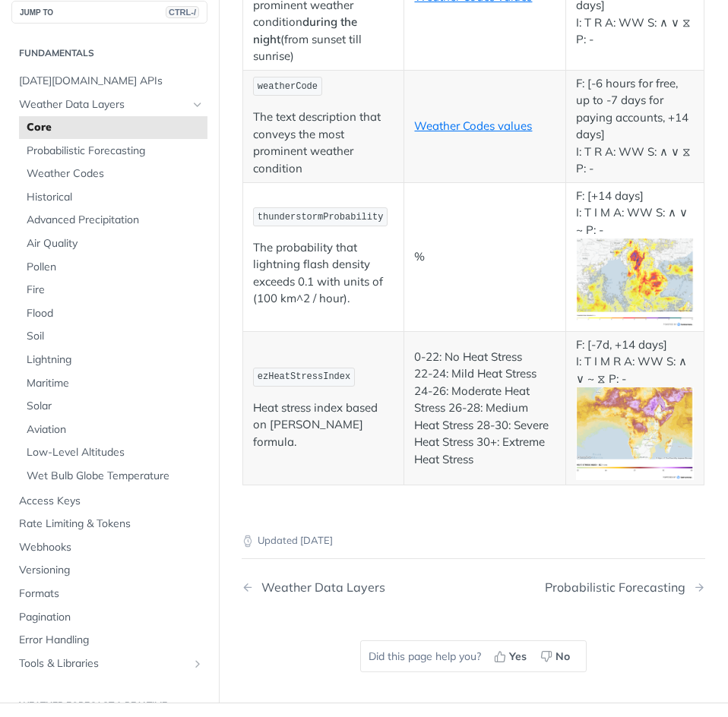
scroll to position [9346, 0]
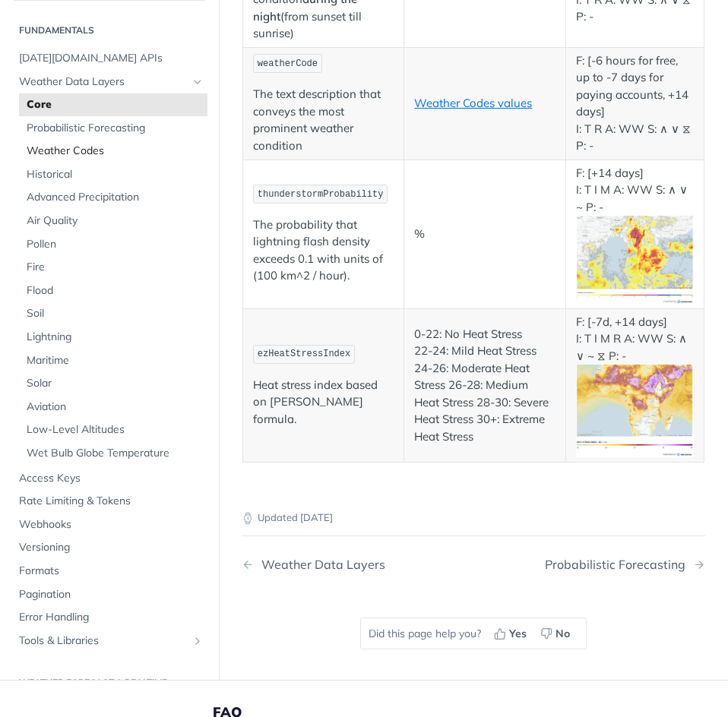
click at [89, 144] on span "Weather Codes" at bounding box center [115, 151] width 177 height 15
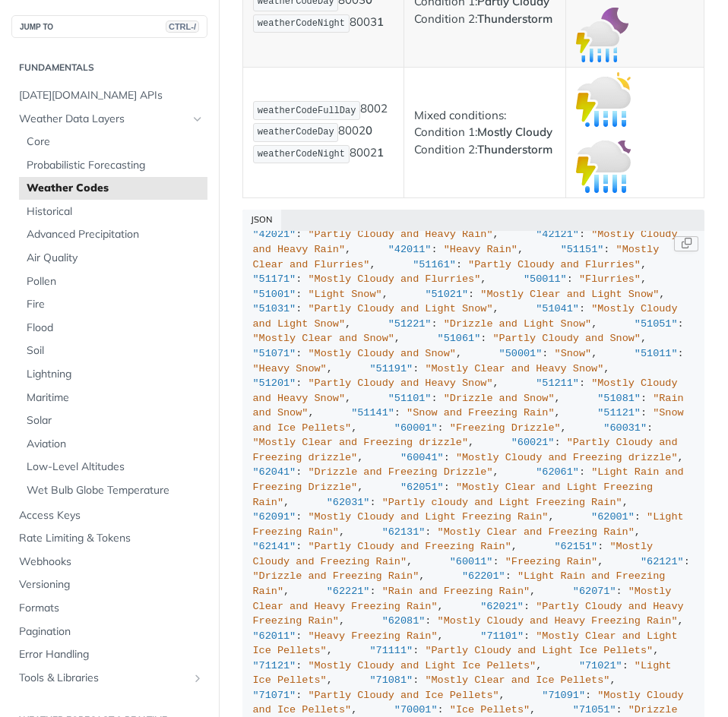
scroll to position [2610, 0]
click at [116, 236] on span "Advanced Precipitation" at bounding box center [115, 234] width 177 height 15
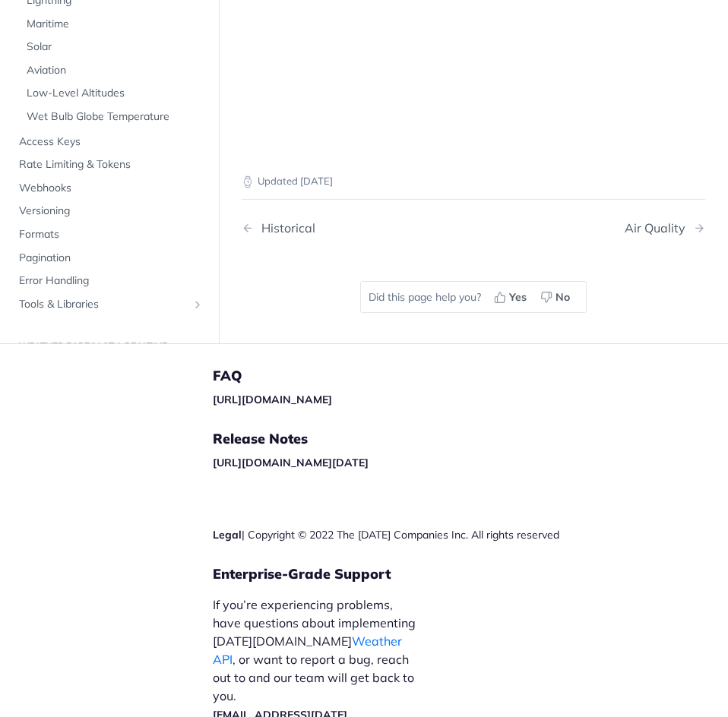
click at [651, 297] on div "Updated 2 months ago Historical Air Quality Did this page help you? Yes No" at bounding box center [473, 246] width 509 height 195
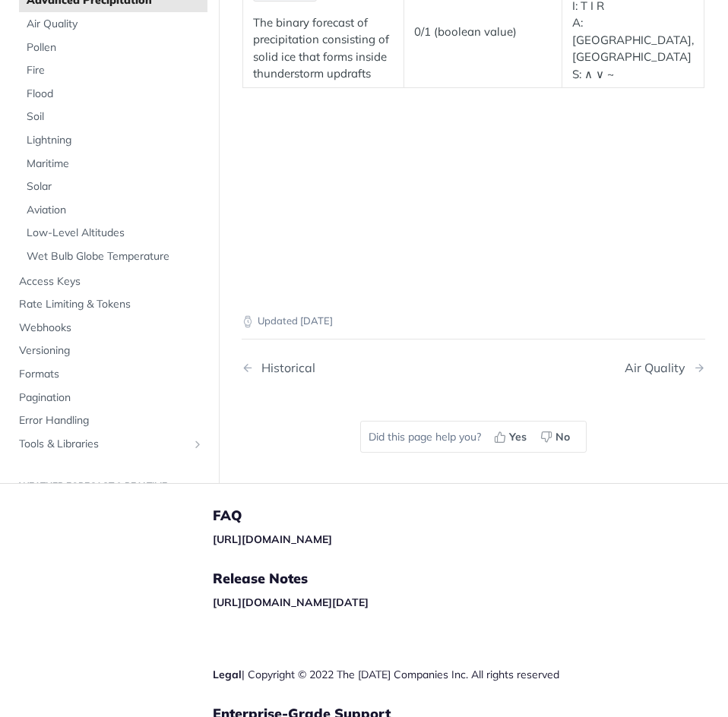
scroll to position [151, 0]
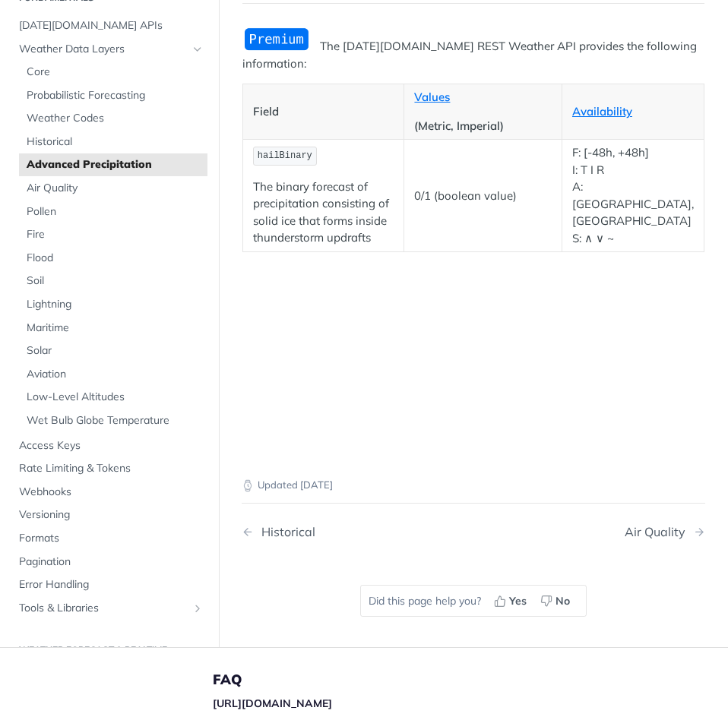
click at [283, 156] on span "hailBinary" at bounding box center [285, 155] width 55 height 11
click at [80, 191] on span "Air Quality" at bounding box center [115, 188] width 177 height 15
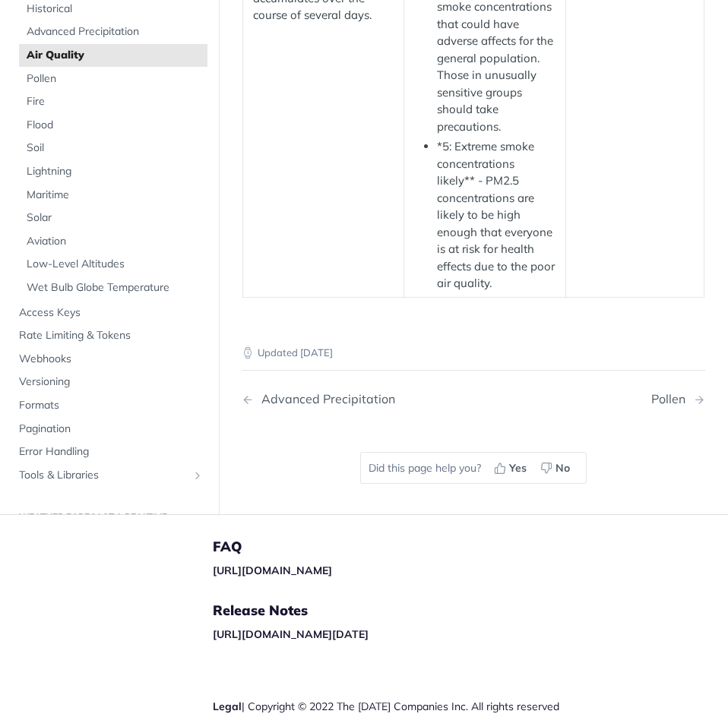
scroll to position [2870, 0]
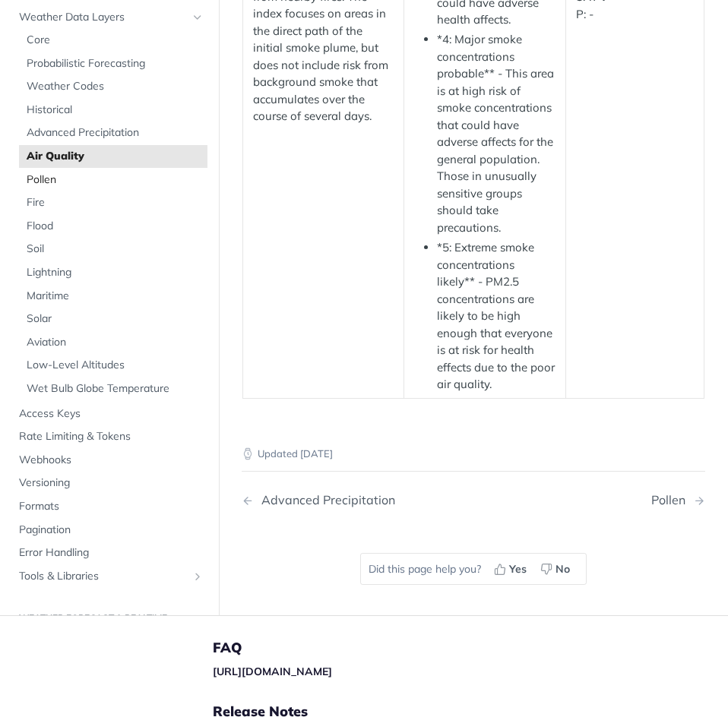
click at [52, 188] on span "Pollen" at bounding box center [115, 179] width 177 height 15
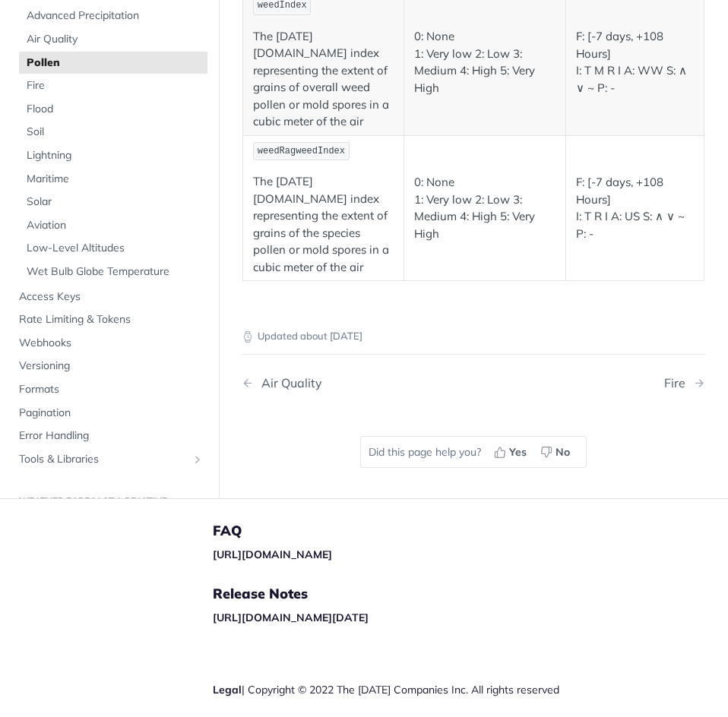
scroll to position [657, 0]
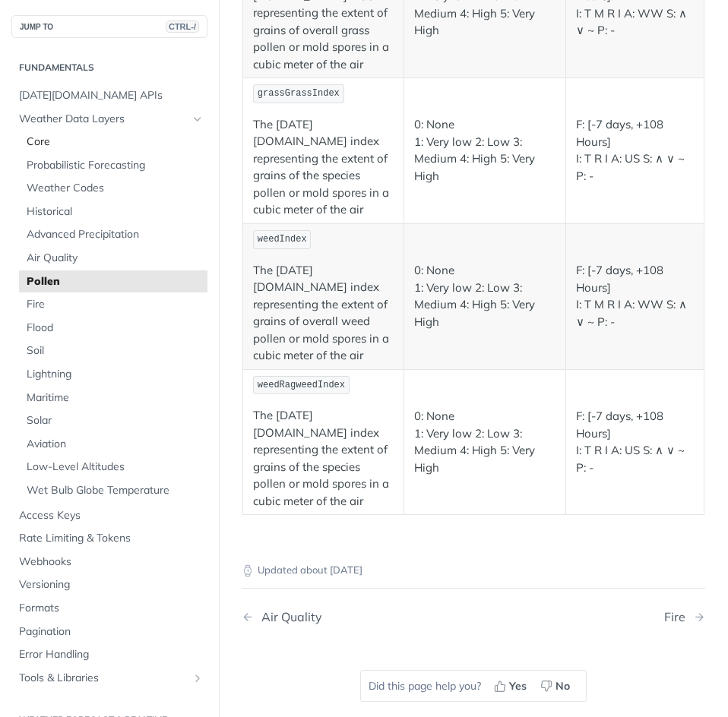
click at [47, 134] on span "Core" at bounding box center [115, 141] width 177 height 15
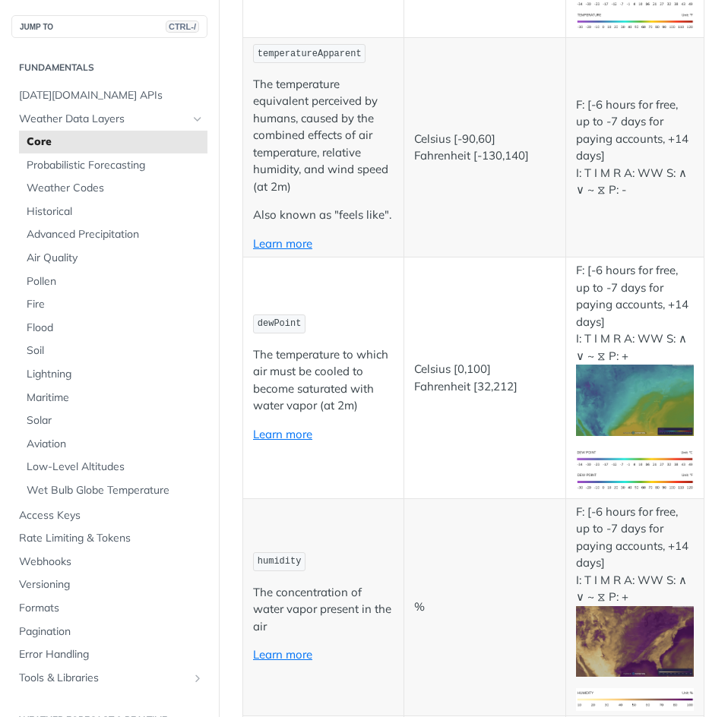
scroll to position [3837, 0]
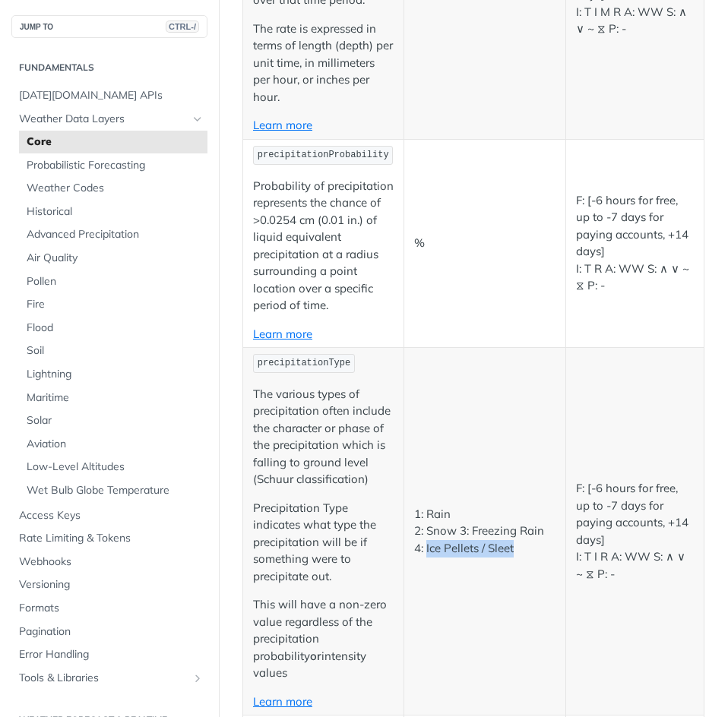
drag, startPoint x: 511, startPoint y: 527, endPoint x: 422, endPoint y: 533, distance: 89.8
click at [422, 533] on p "1: Rain 2: Snow 3: Freezing Rain 4: Ice Pellets / Sleet" at bounding box center [484, 532] width 141 height 52
copy p "Ice Pellets / Sleet"
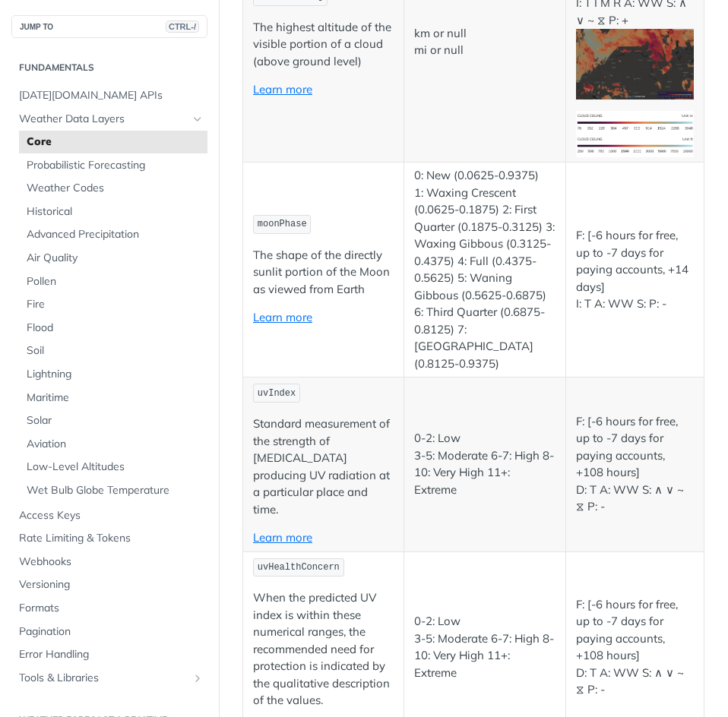
click at [475, 461] on td "0-2: Low 3-5: Moderate 6-7: High 8-10: Very High 11+: Extreme" at bounding box center [484, 465] width 161 height 174
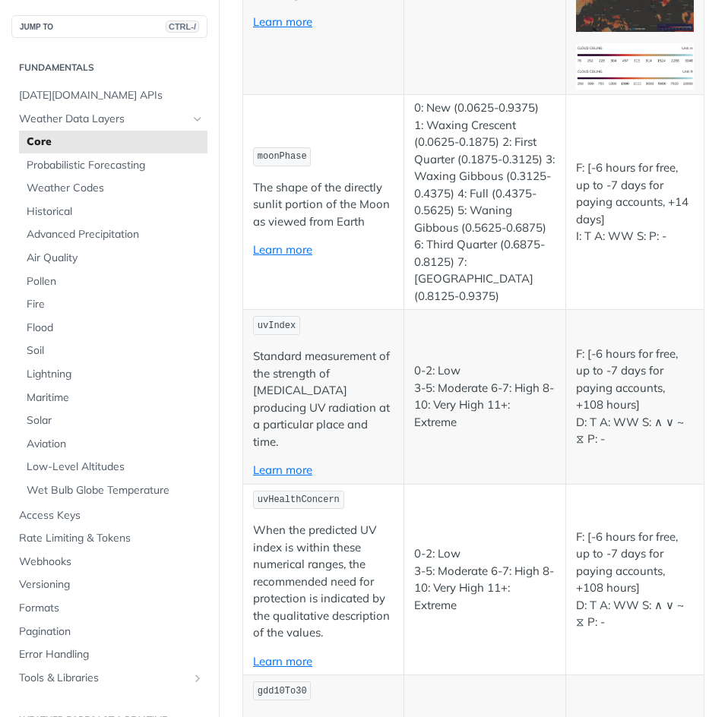
scroll to position [7324, 0]
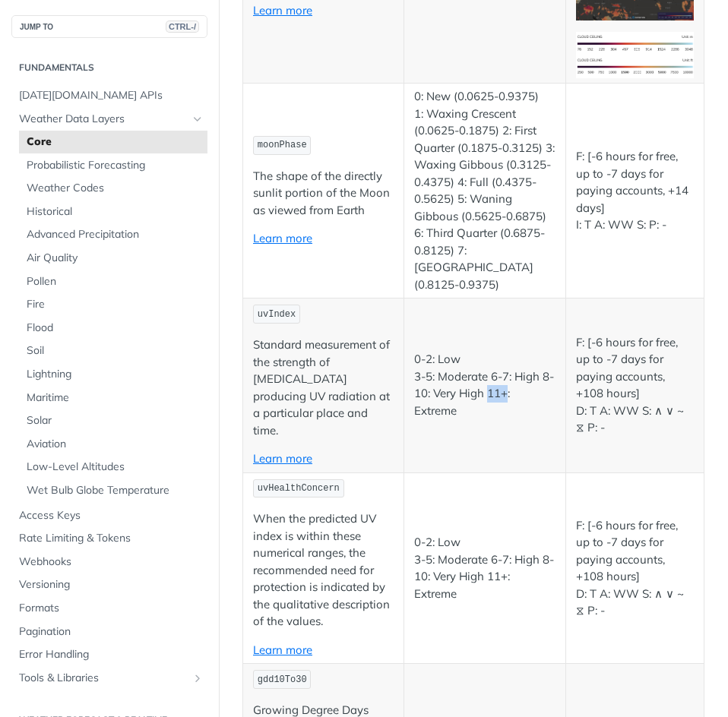
drag, startPoint x: 514, startPoint y: 350, endPoint x: 496, endPoint y: 344, distance: 19.2
click at [496, 351] on p "0-2: Low 3-5: Moderate 6-7: High 8-10: Very High 11+: Extreme" at bounding box center [484, 385] width 141 height 68
drag, startPoint x: 410, startPoint y: 486, endPoint x: 497, endPoint y: 557, distance: 112.4
click at [497, 557] on td "0-2: Low 3-5: Moderate 6-7: High 8-10: Very High 11+: Extreme" at bounding box center [484, 568] width 161 height 191
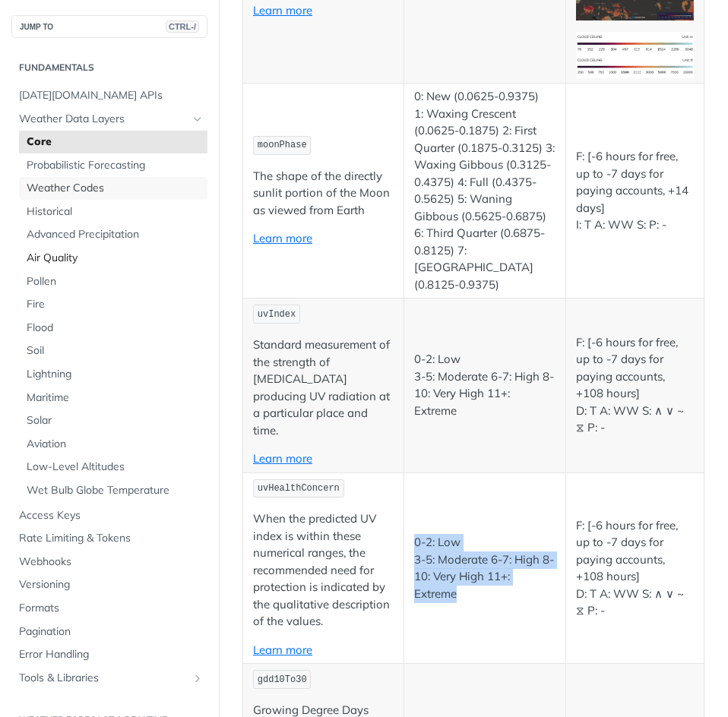
drag, startPoint x: 46, startPoint y: 181, endPoint x: 167, endPoint y: 250, distance: 139.2
click at [46, 181] on span "Weather Codes" at bounding box center [115, 188] width 177 height 15
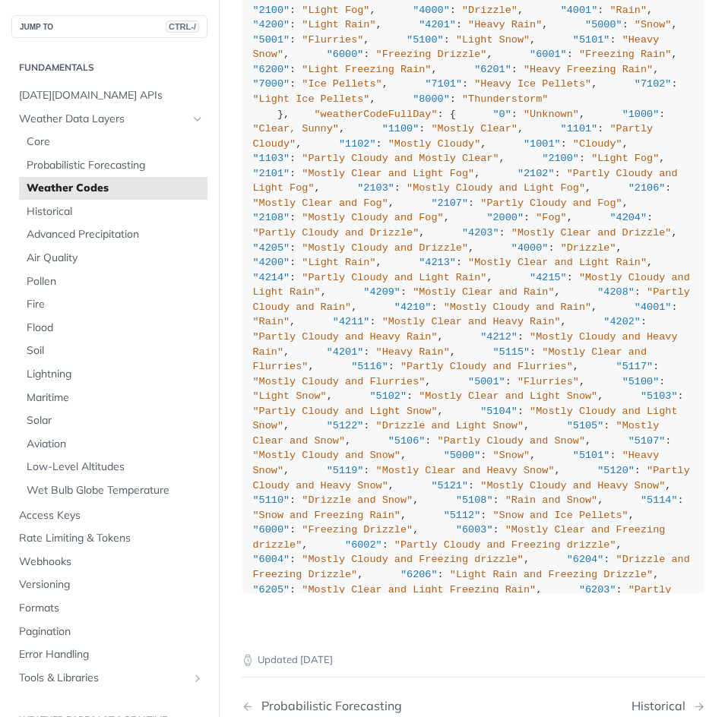
scroll to position [8991, 0]
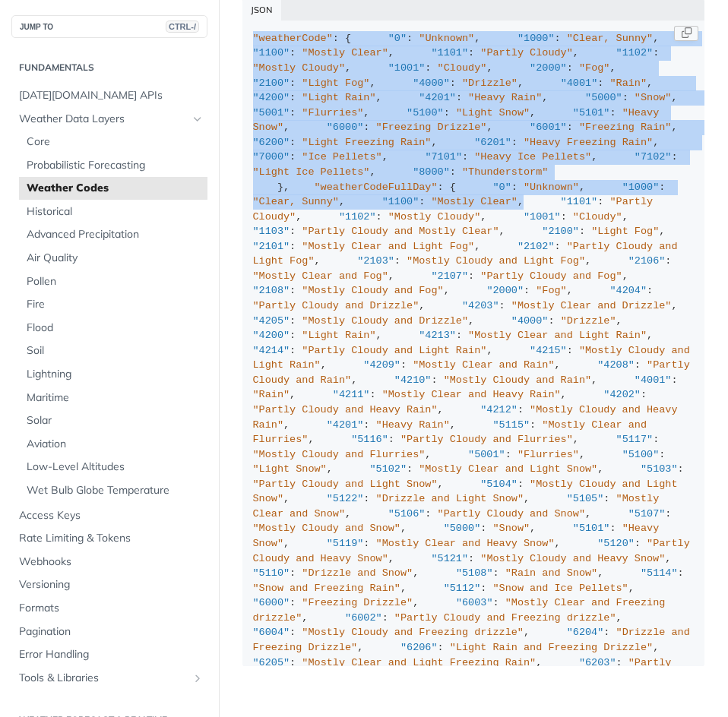
drag, startPoint x: 252, startPoint y: 166, endPoint x: 453, endPoint y: 611, distance: 488.4
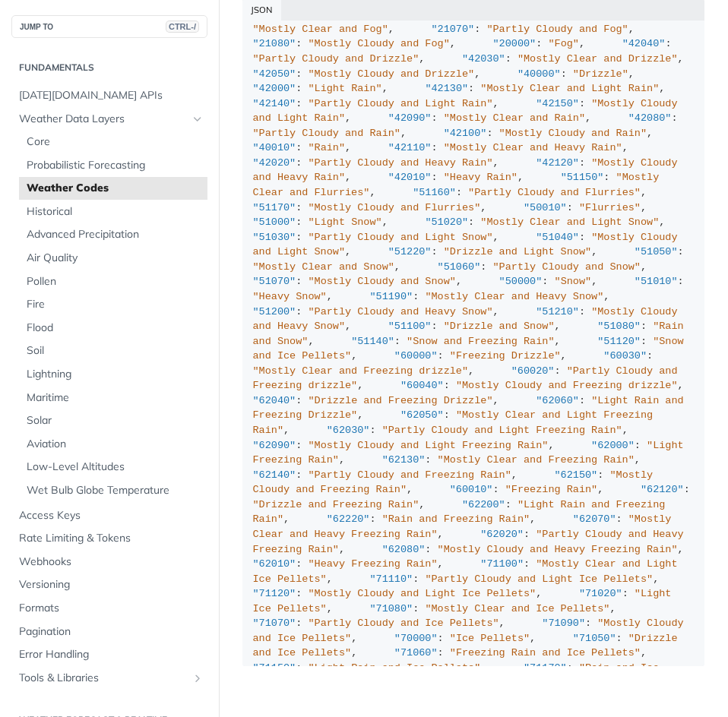
scroll to position [1368, 0]
